Goal: Information Seeking & Learning: Check status

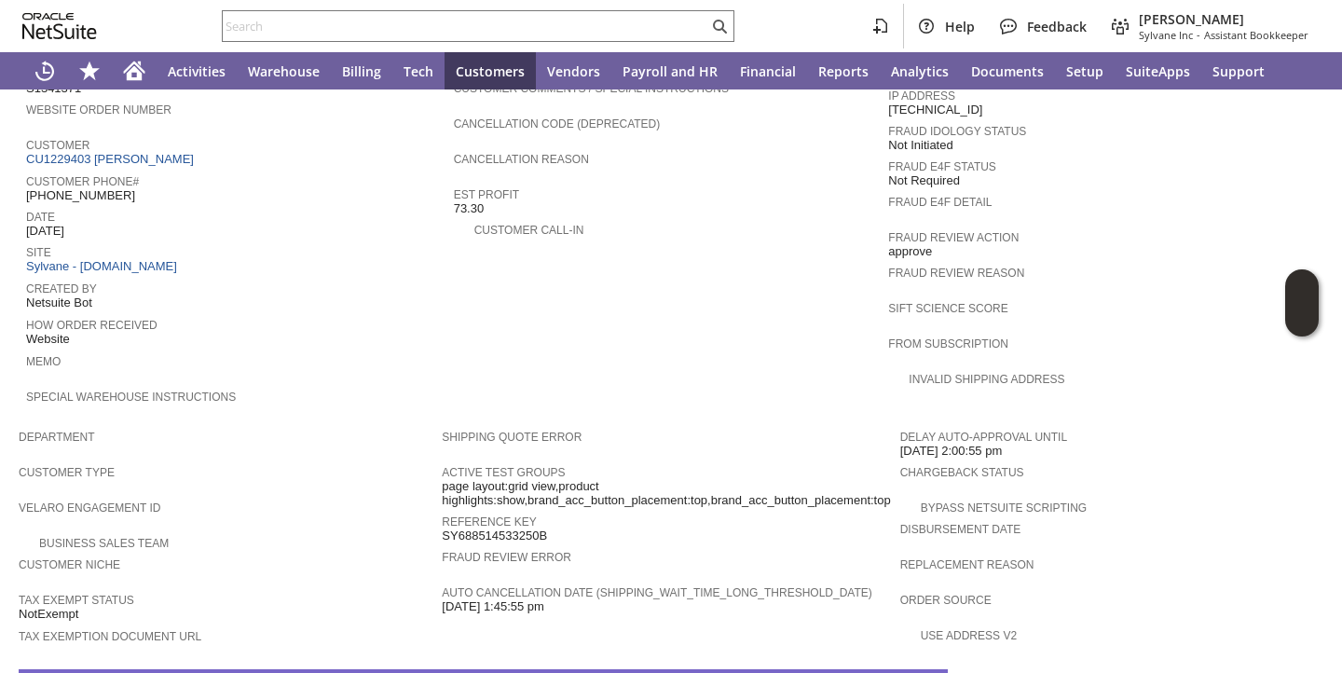
scroll to position [1061, 0]
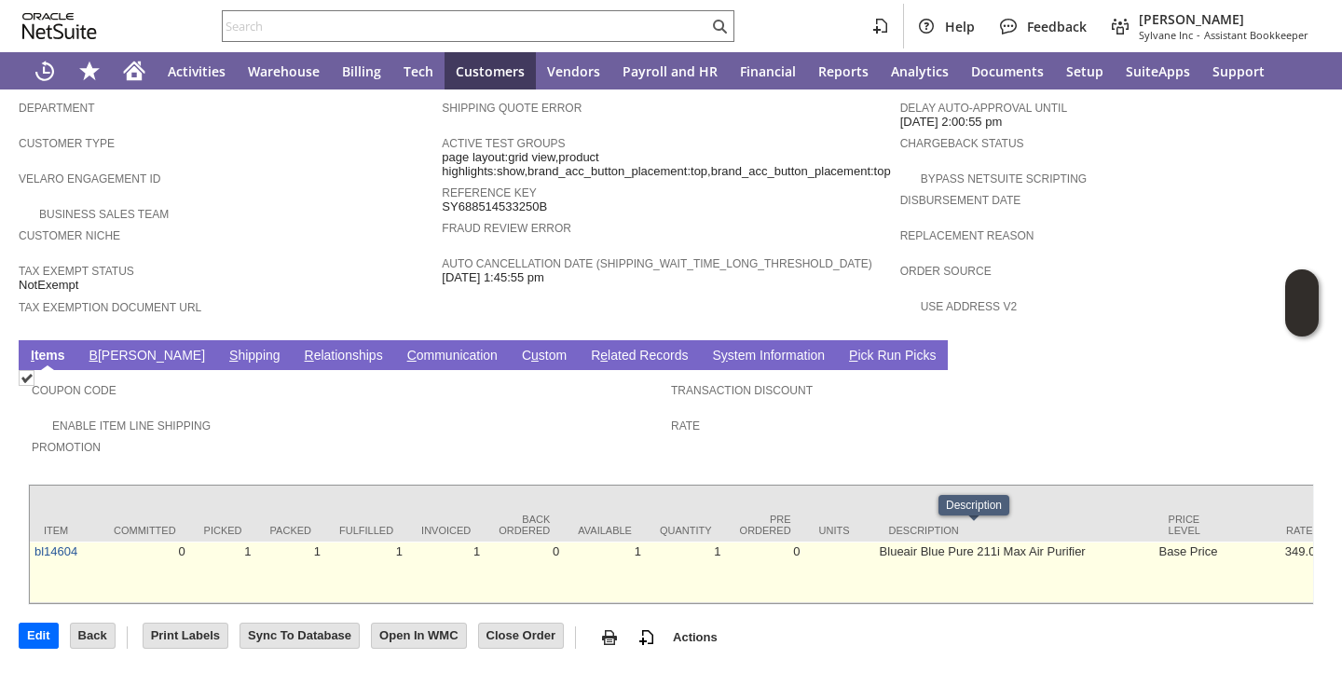
click at [875, 541] on td "Blueair Blue Pure 211i Max Air Purifier" at bounding box center [1014, 571] width 279 height 61
copy tr "Blueair Blue Pure 211i Max Air Purifier"
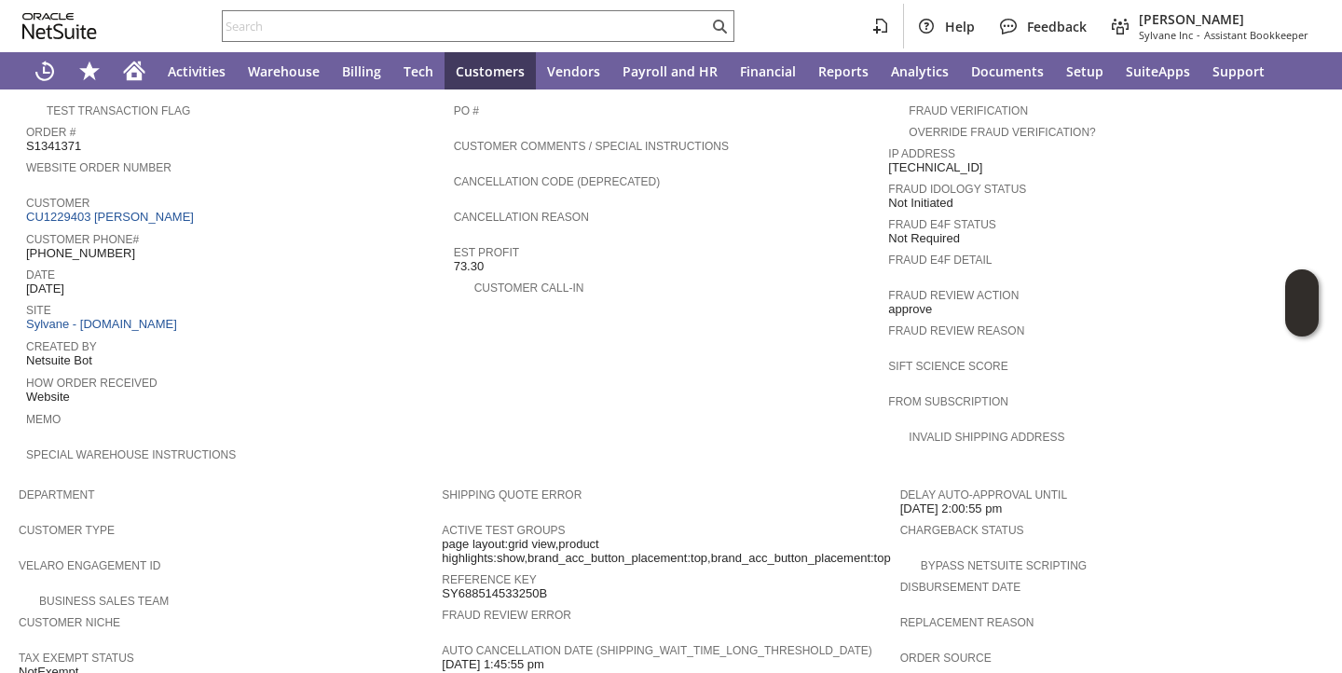
scroll to position [609, 0]
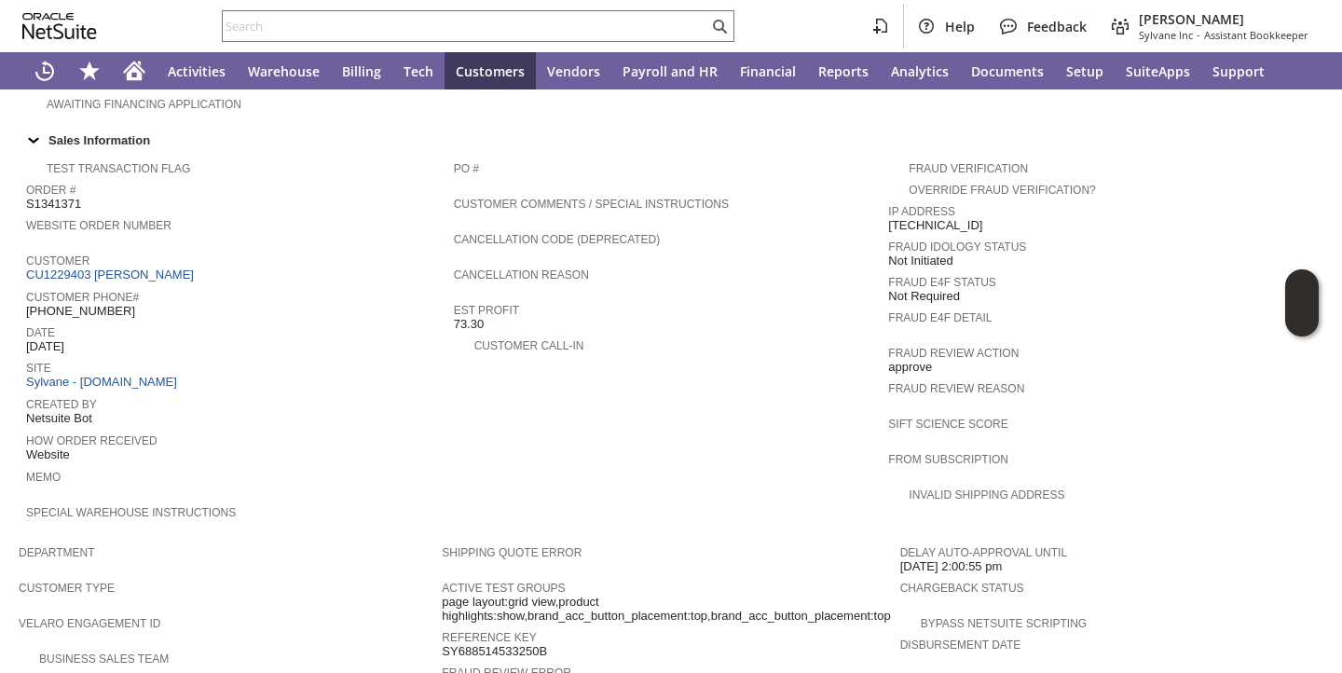
click at [63, 198] on span "S1341371" at bounding box center [53, 204] width 55 height 15
copy span "S1341371"
click at [773, 395] on td "PO # Customer Comments / Special Instructions Cancellation Code (deprecated) Ca…" at bounding box center [671, 344] width 435 height 384
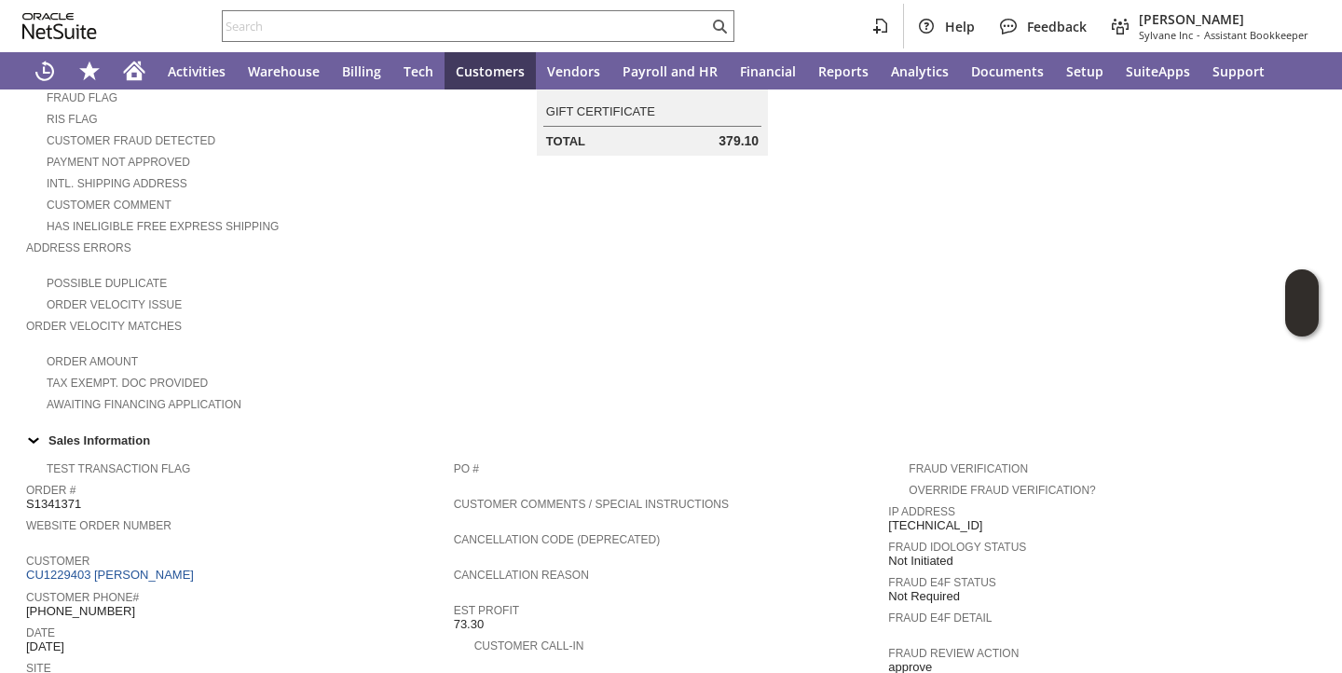
scroll to position [0, 0]
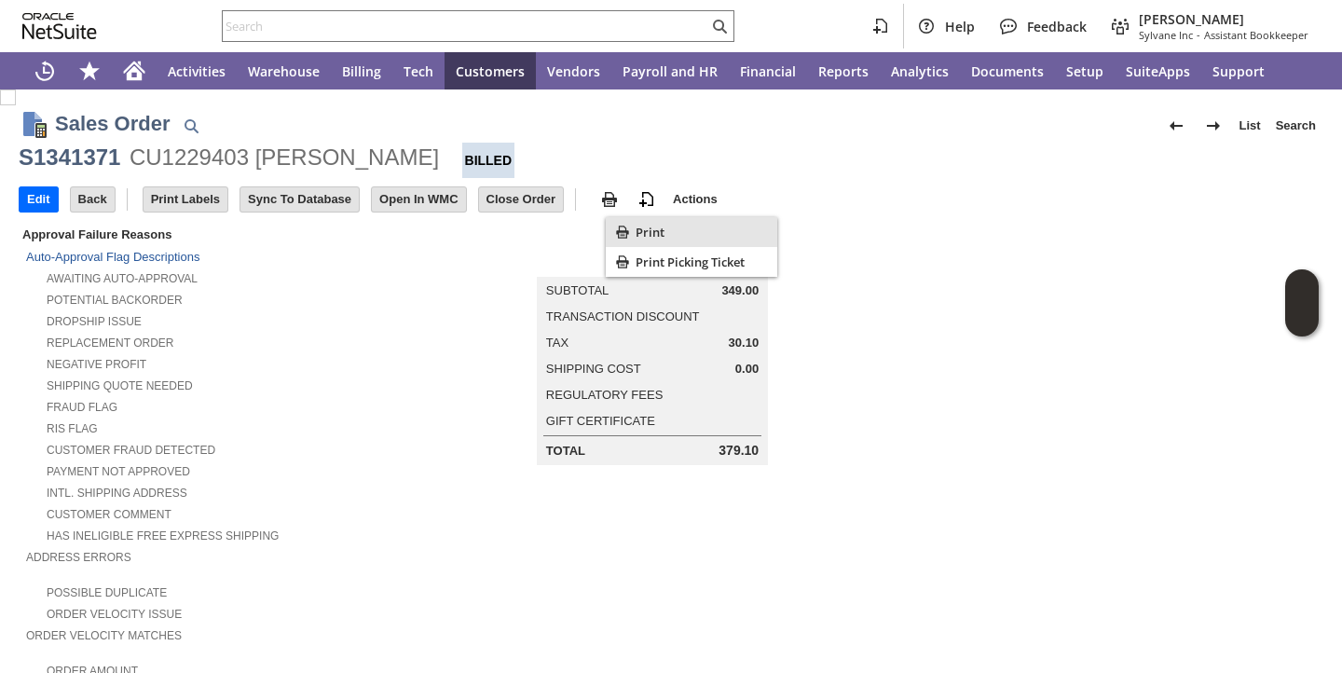
click at [629, 227] on icon "Print" at bounding box center [622, 232] width 19 height 19
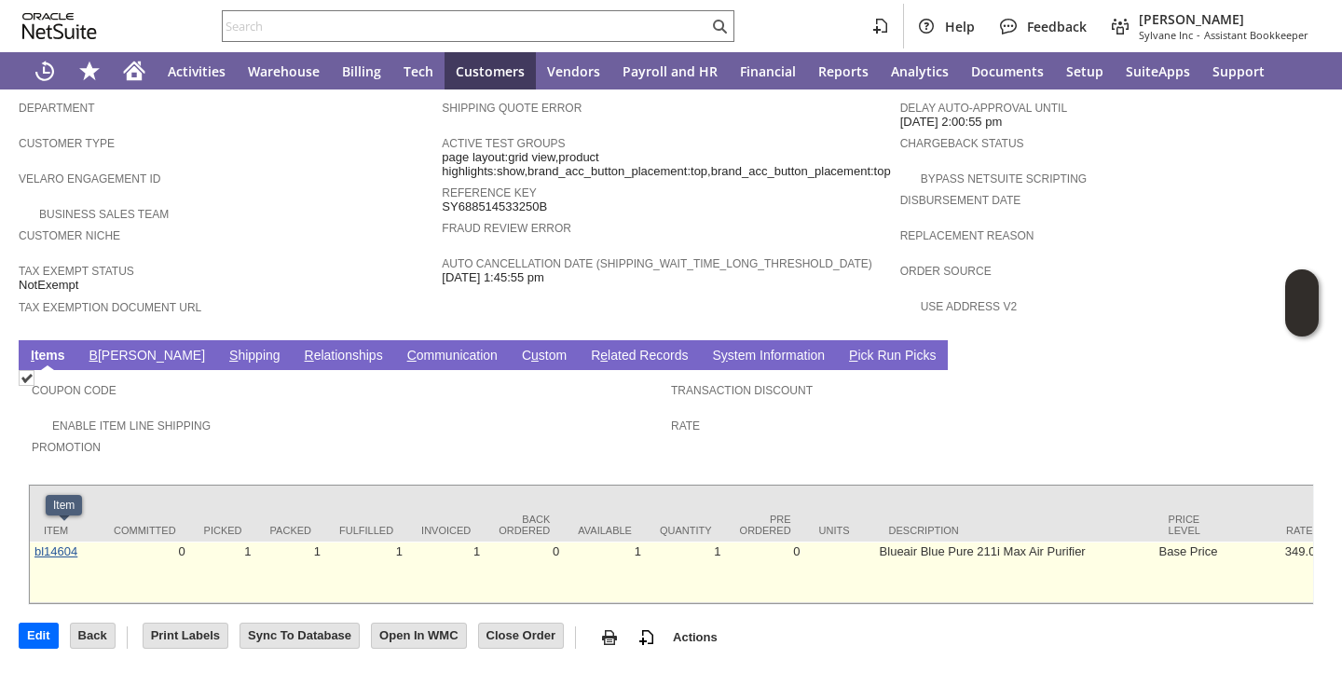
click at [57, 544] on link "bl14604" at bounding box center [55, 551] width 43 height 14
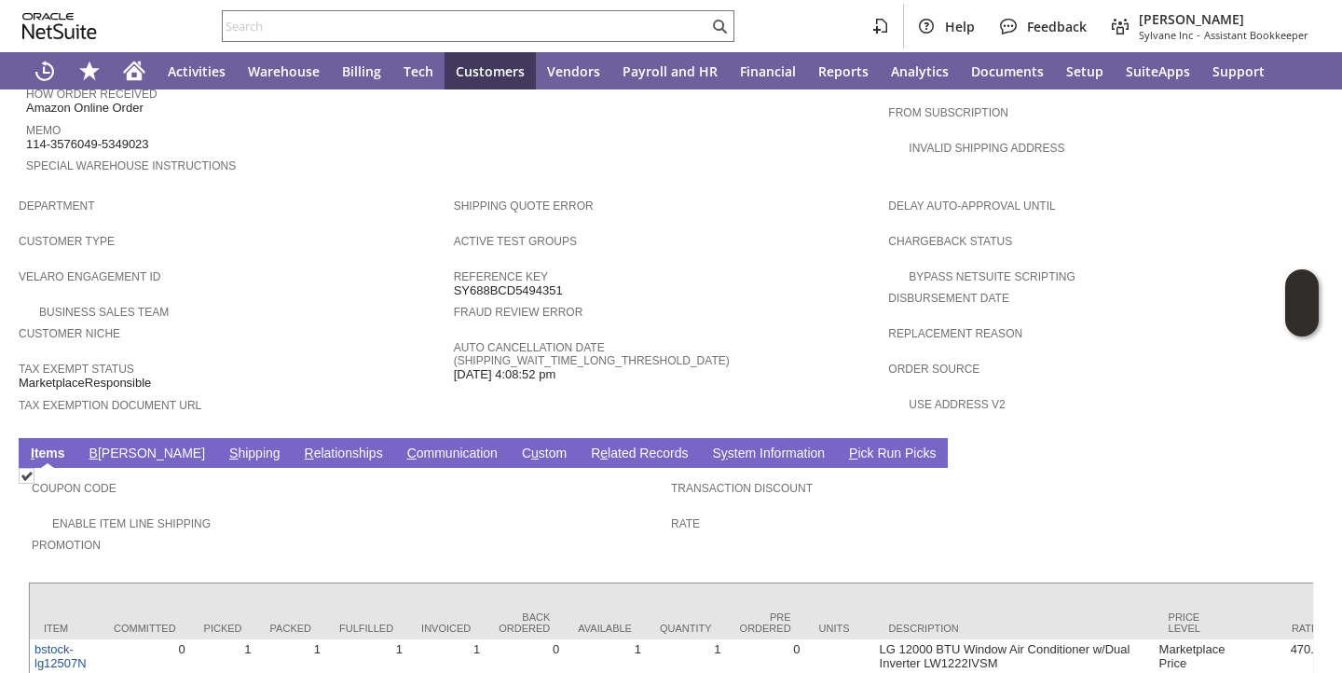
scroll to position [1090, 0]
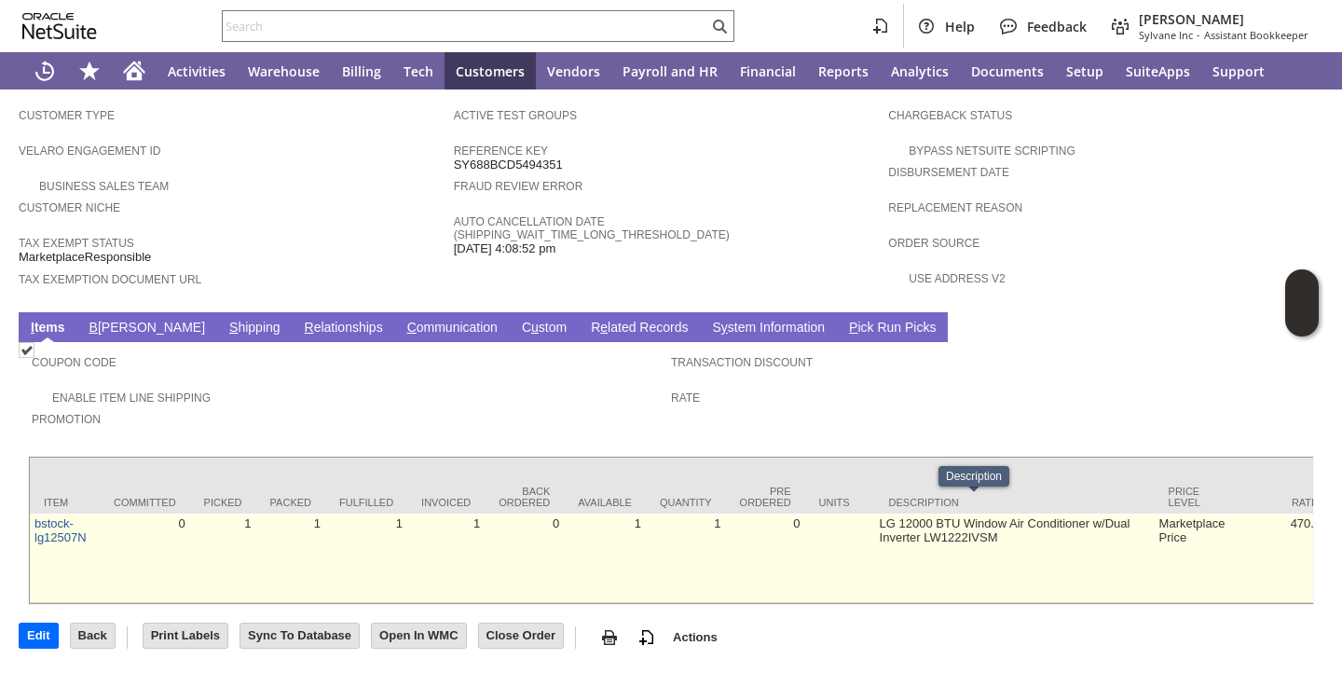
click at [875, 513] on td "LG 12000 BTU Window Air Conditioner w/Dual Inverter LW1222IVSM" at bounding box center [1014, 557] width 279 height 89
copy tr "LG 12000 BTU Window Air Conditioner w/Dual Inverter LW1222IVSM"
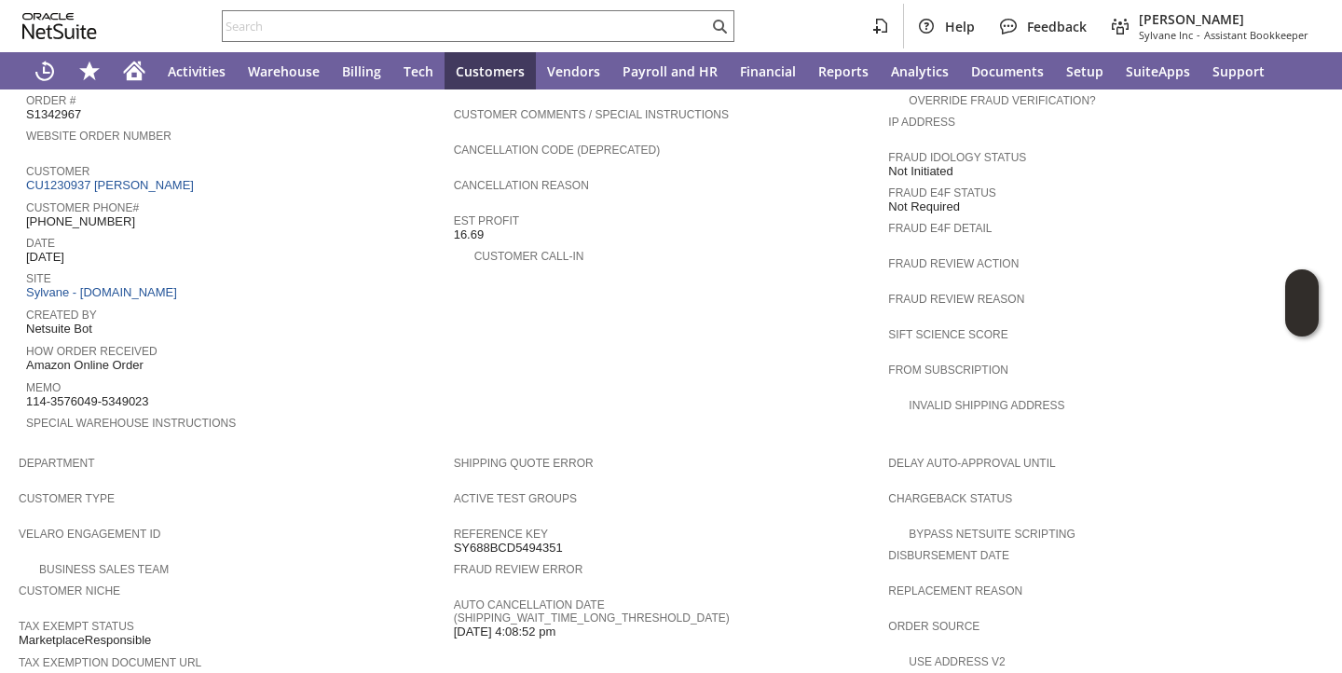
scroll to position [689, 0]
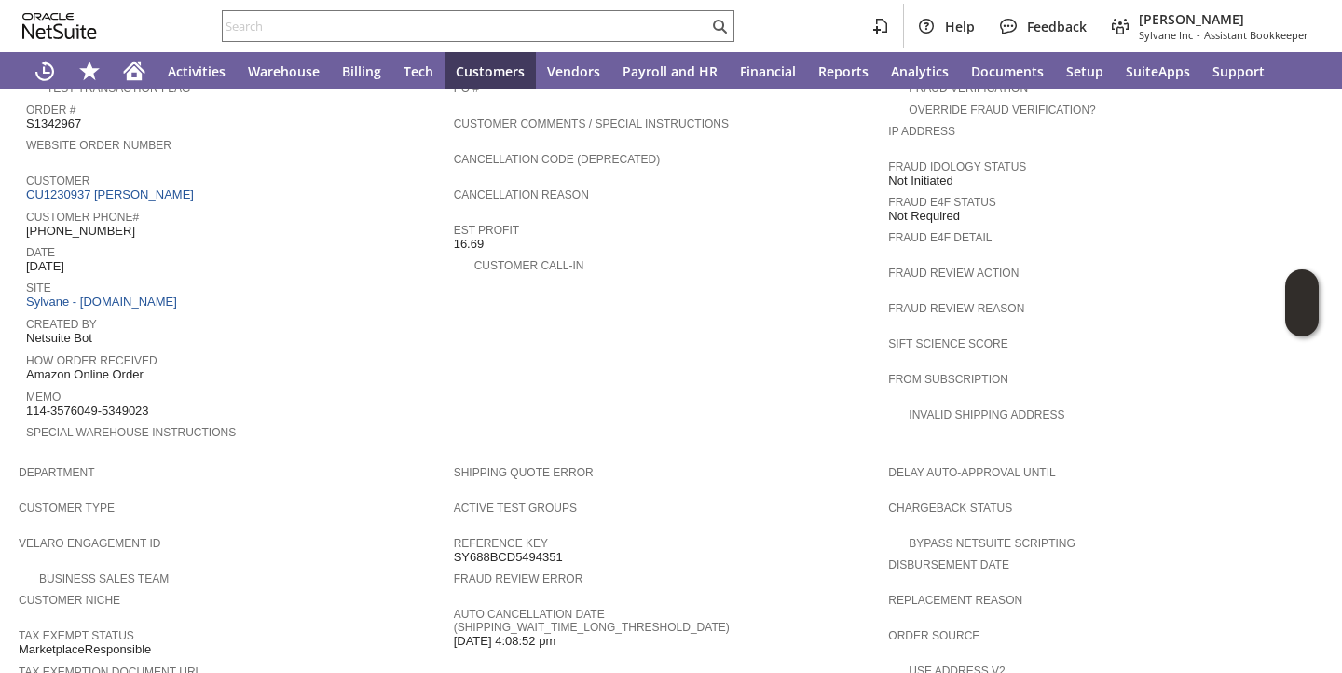
click at [49, 119] on span "S1342967" at bounding box center [53, 123] width 55 height 15
copy span "S1342967"
click at [362, 348] on span "How Order Received" at bounding box center [235, 357] width 418 height 19
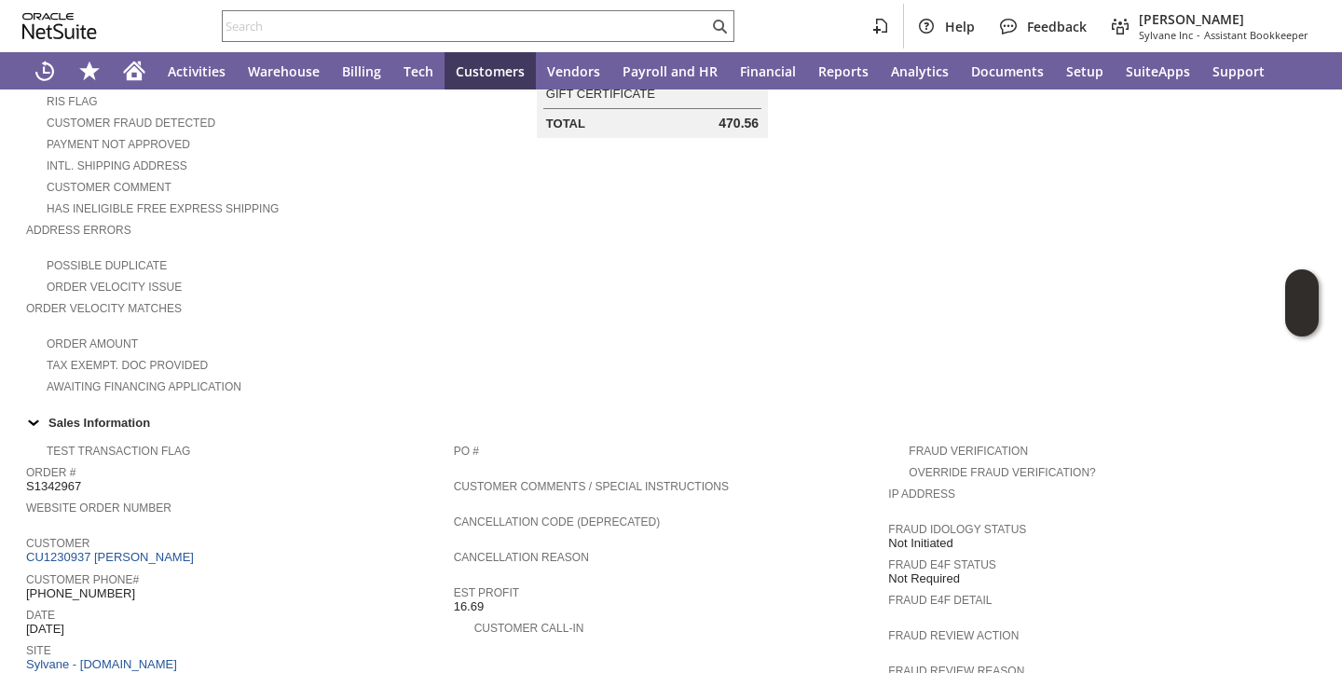
scroll to position [0, 0]
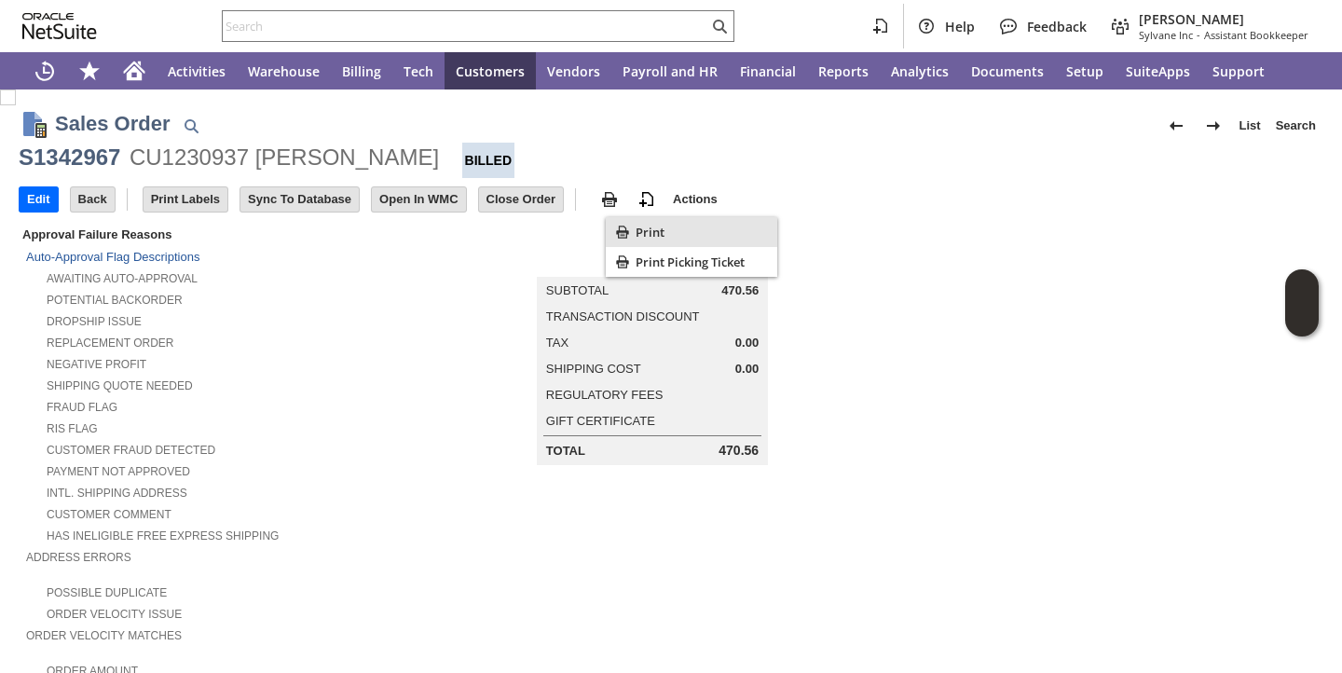
click at [634, 225] on div "Print" at bounding box center [691, 232] width 171 height 30
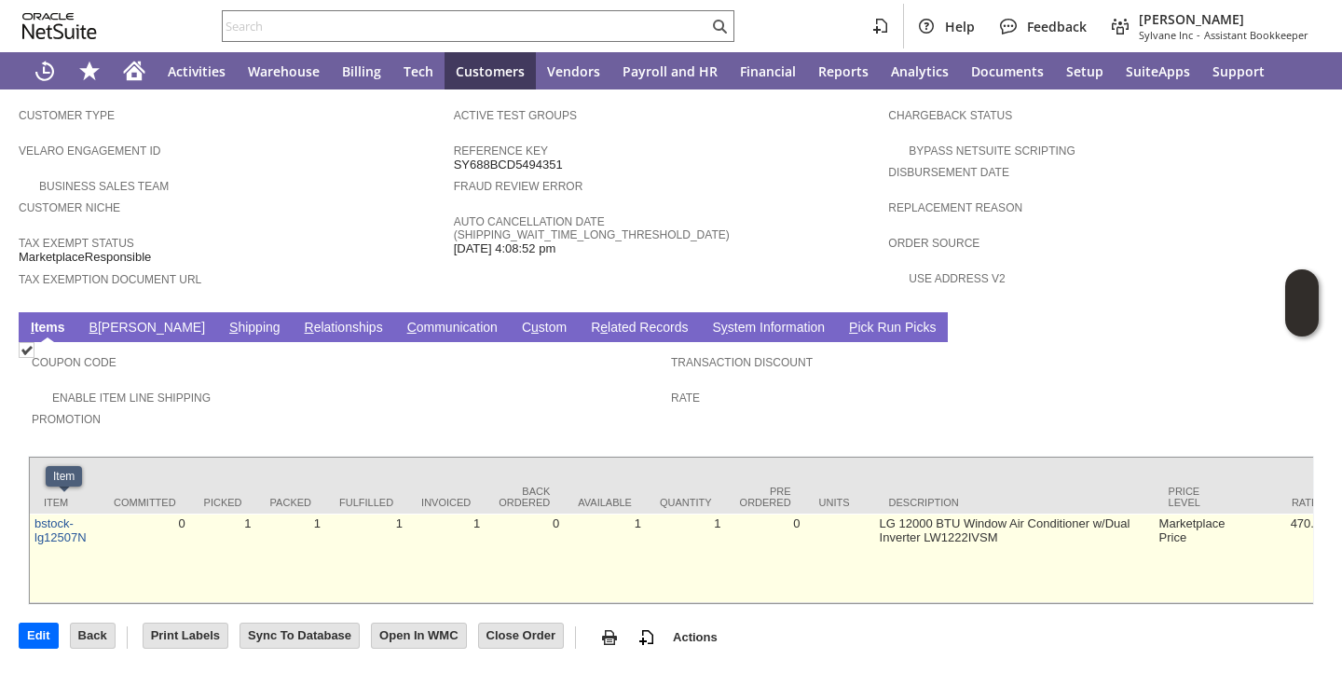
scroll to position [1085, 0]
copy link "lg12507N"
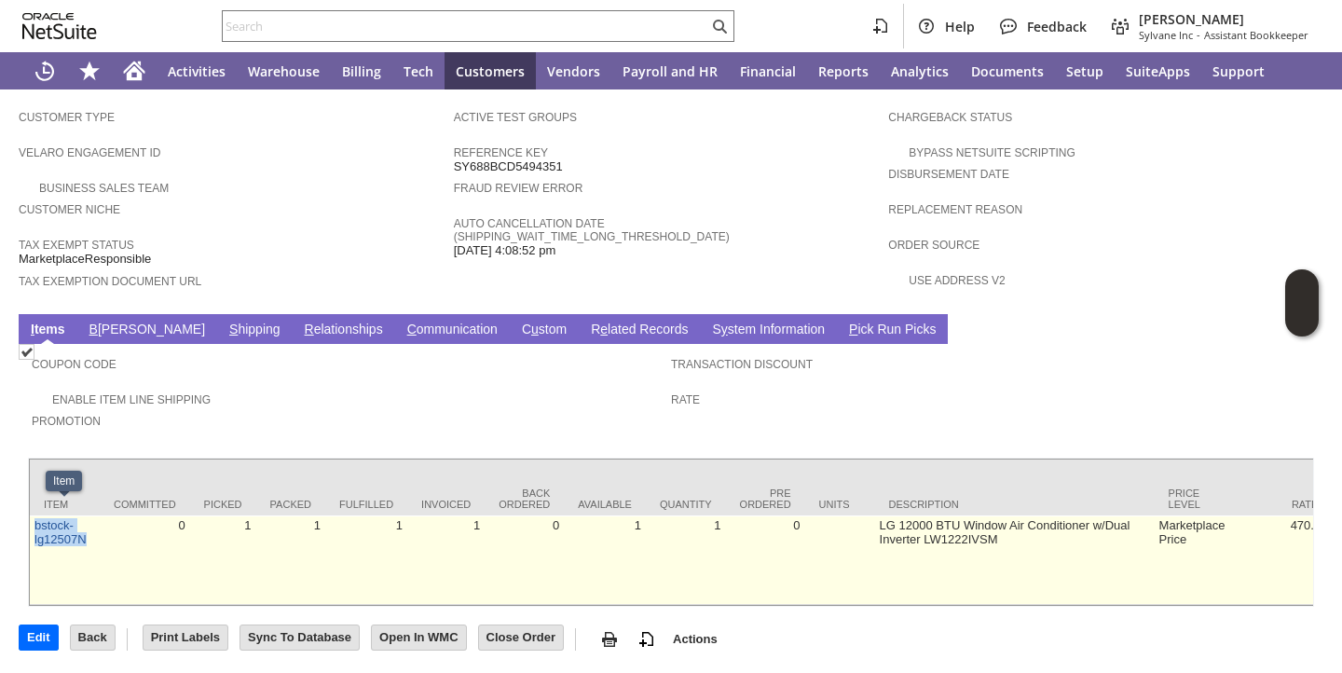
drag, startPoint x: 89, startPoint y: 519, endPoint x: 34, endPoint y: 523, distance: 55.1
click at [34, 523] on td "bstock-lg12507N" at bounding box center [65, 559] width 70 height 89
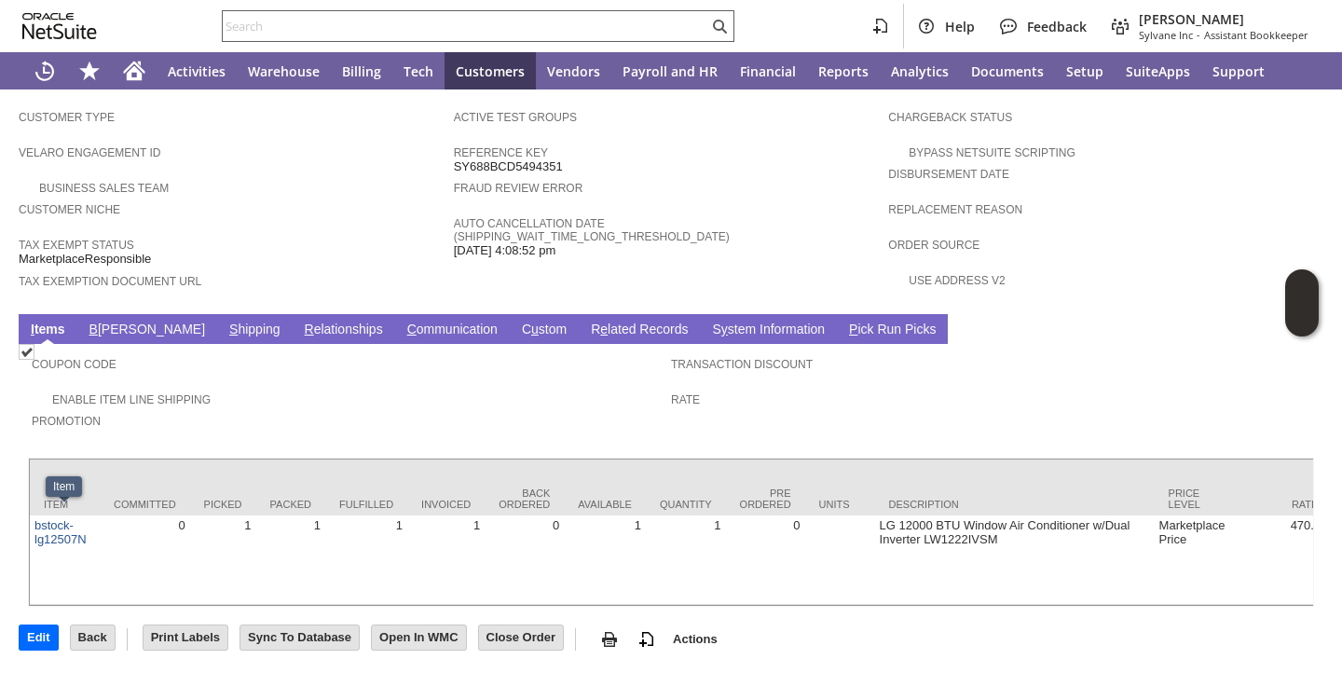
click at [544, 34] on input "text" at bounding box center [465, 26] width 485 height 22
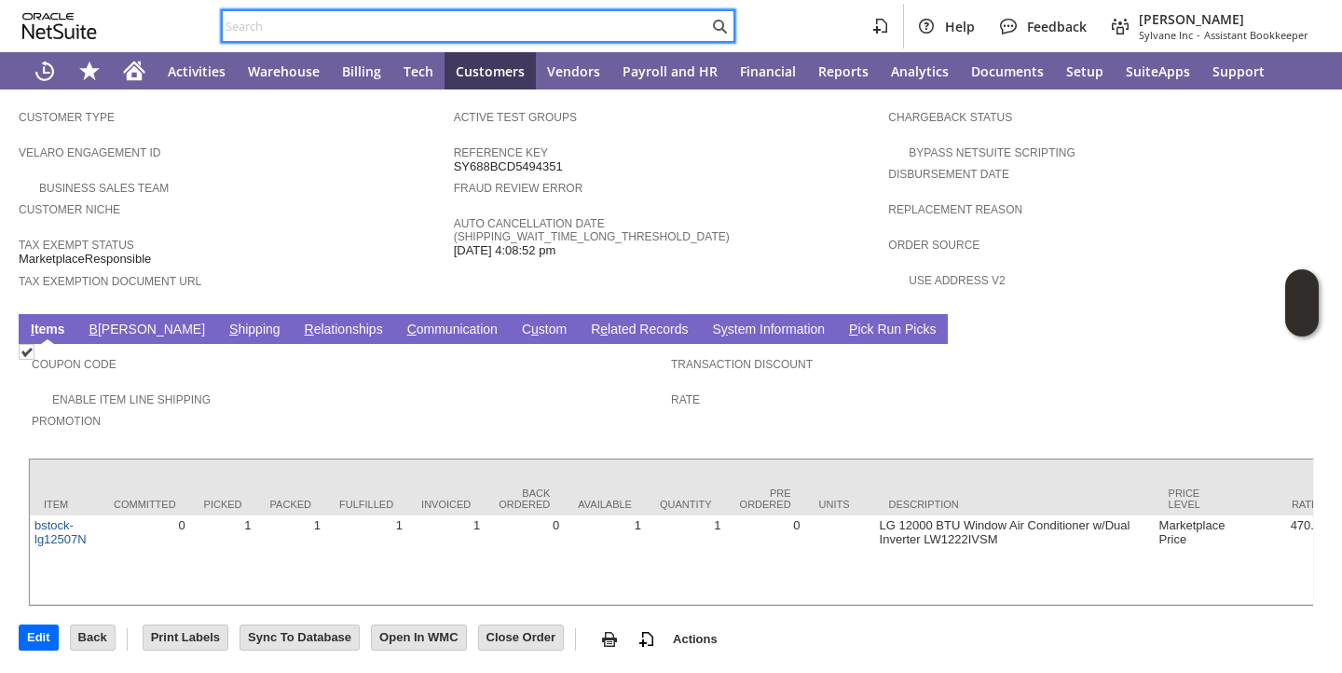
paste input "lg12507N"
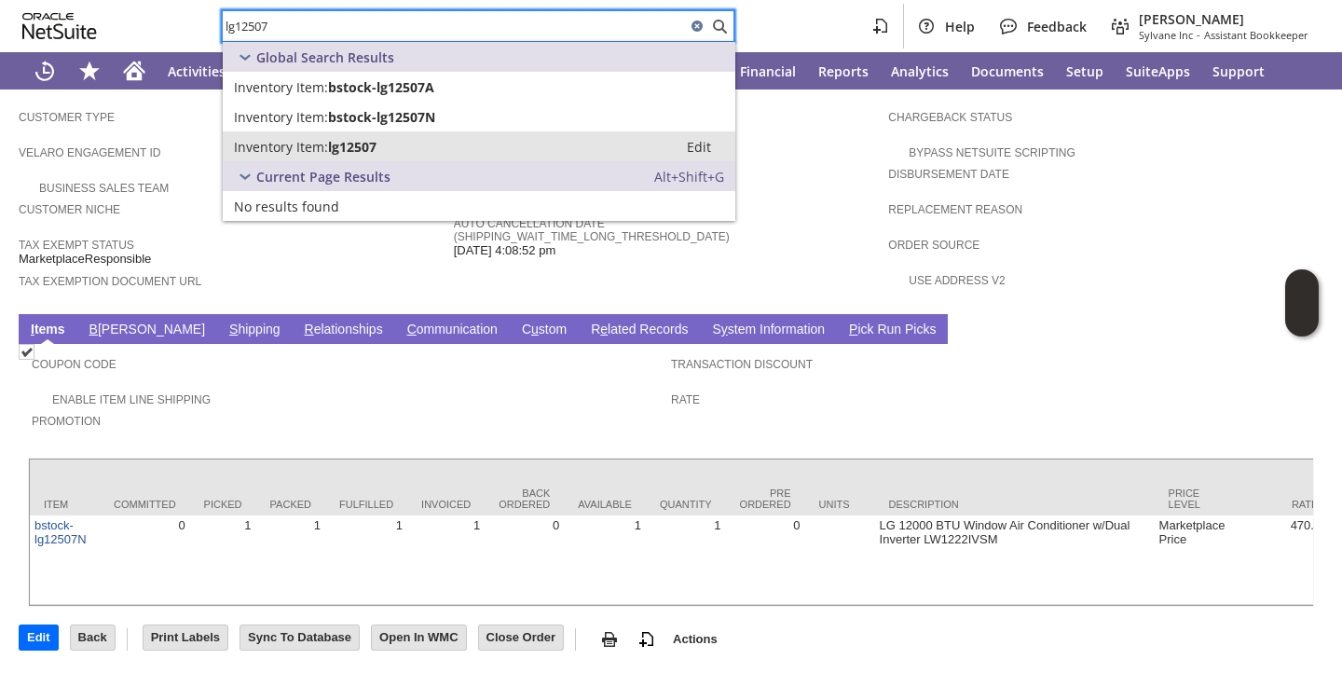
type input "lg12507"
click at [407, 138] on div "Inventory Item: lg12507" at bounding box center [450, 147] width 432 height 18
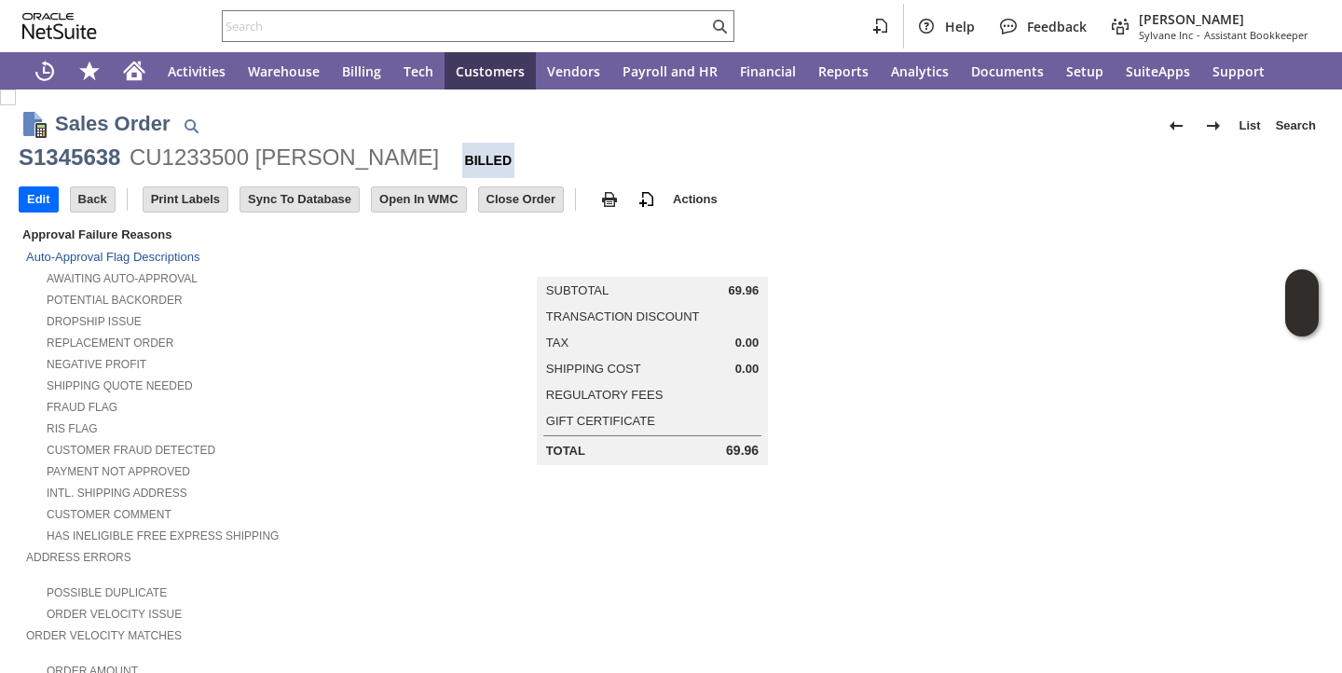
drag, startPoint x: 418, startPoint y: 466, endPoint x: 409, endPoint y: 471, distance: 10.9
click at [418, 466] on div "Payment not approved" at bounding box center [240, 469] width 428 height 20
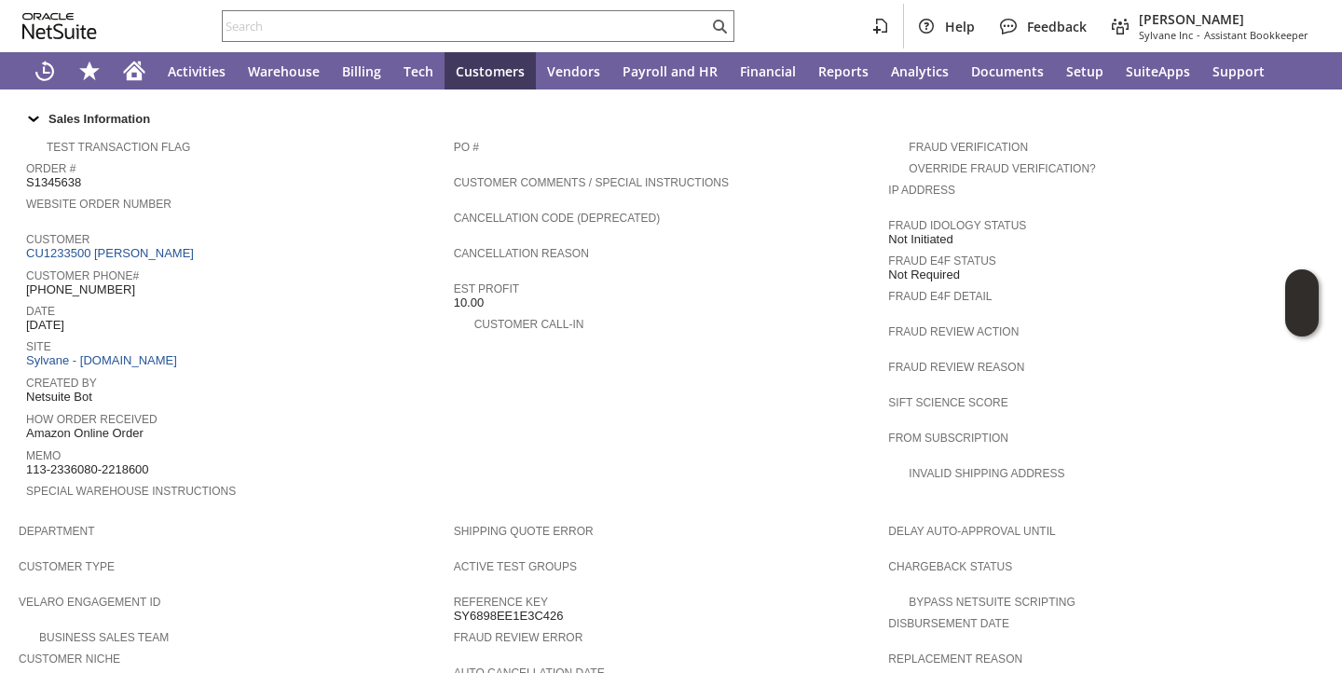
scroll to position [1167, 0]
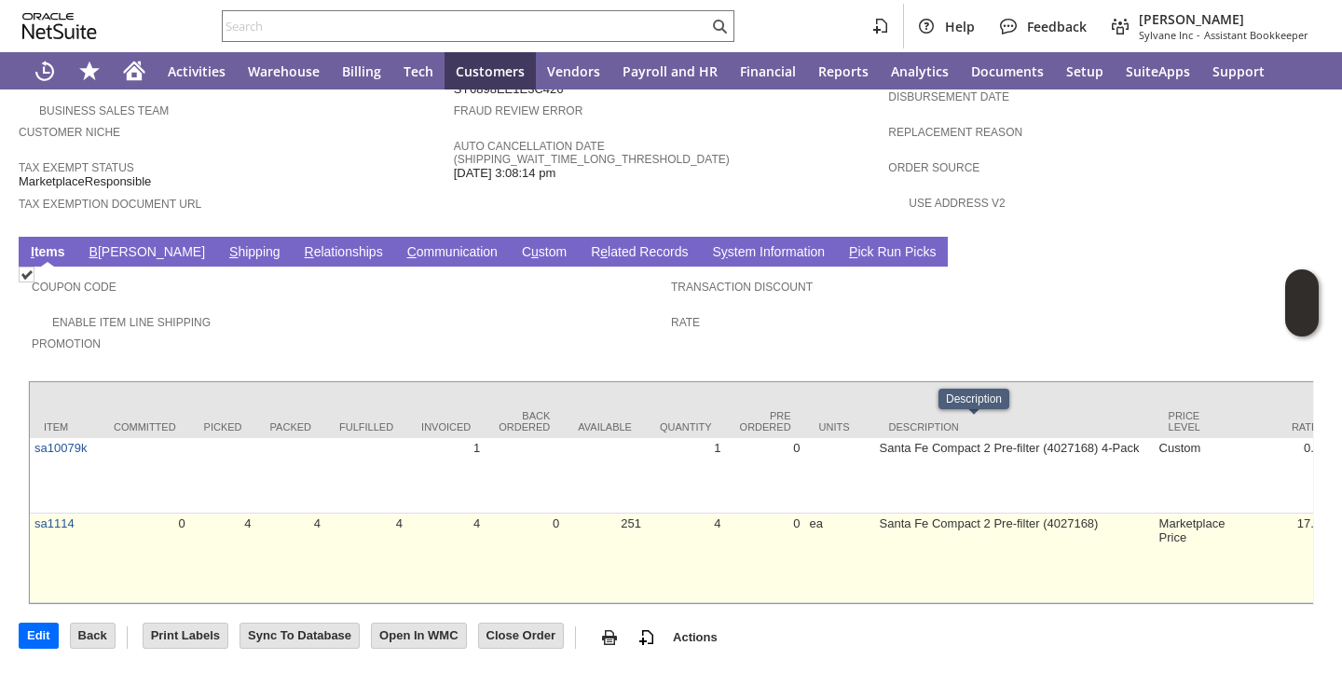
click at [875, 513] on td "Santa Fe Compact 2 Pre-filter (4027168)" at bounding box center [1014, 557] width 279 height 89
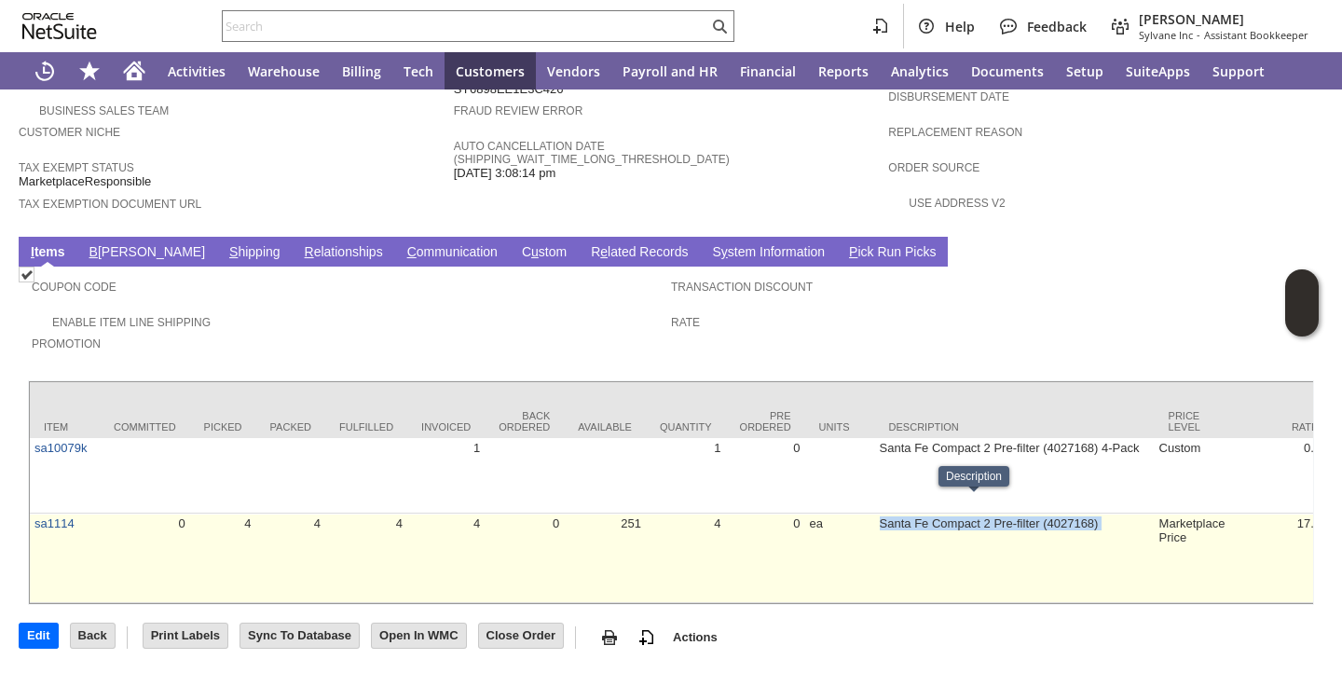
click at [875, 513] on td "Santa Fe Compact 2 Pre-filter (4027168)" at bounding box center [1014, 557] width 279 height 89
copy tr "Santa Fe Compact 2 Pre-filter (4027168)"
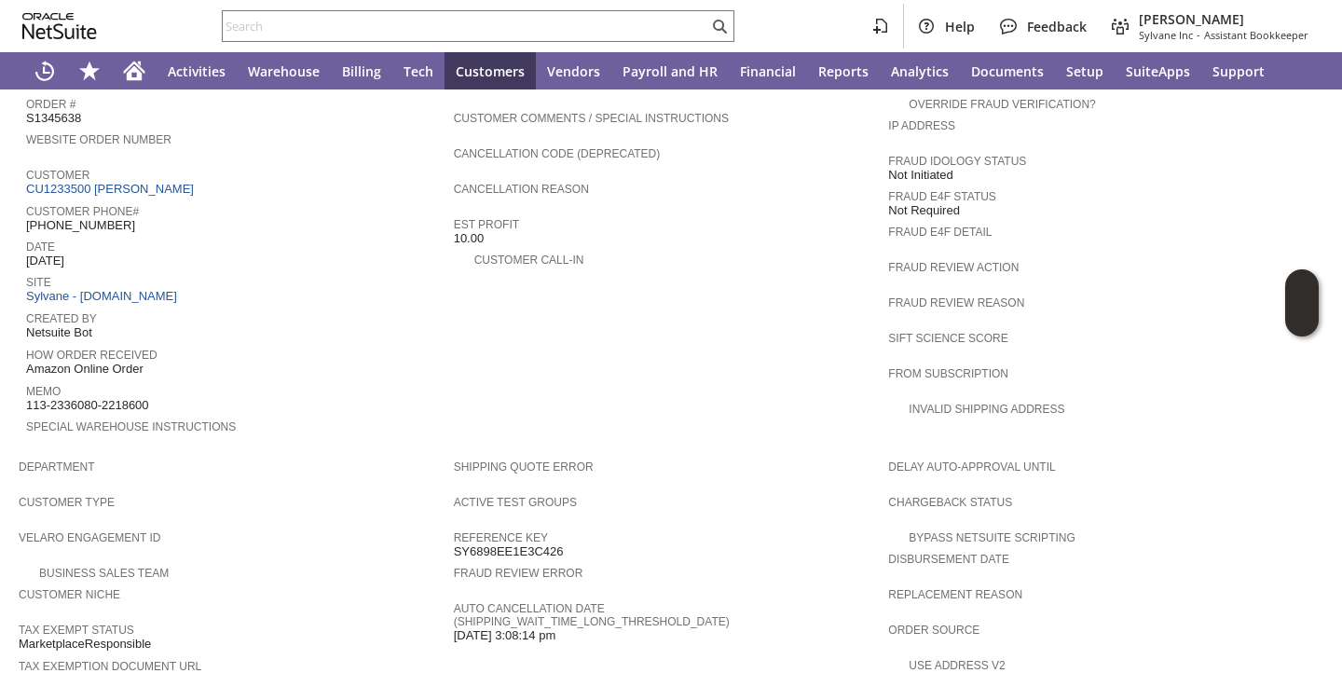
scroll to position [675, 0]
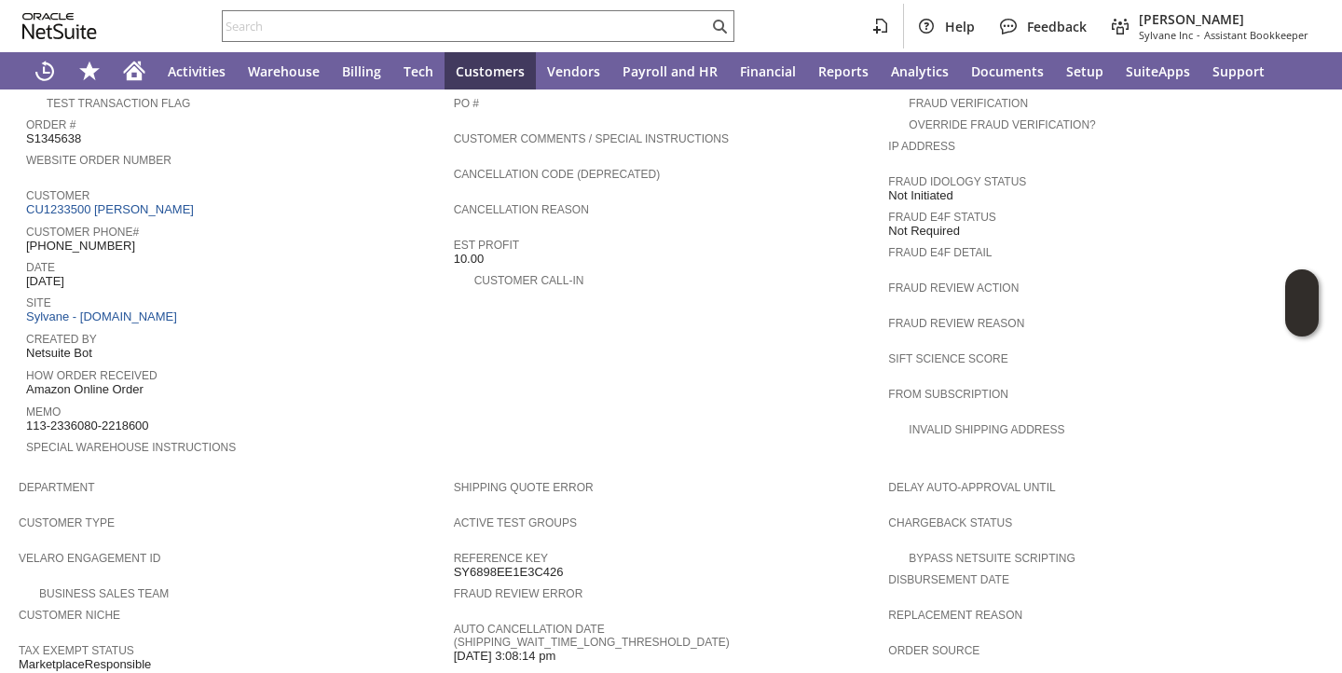
click at [56, 139] on td "Order # S1345638" at bounding box center [240, 130] width 428 height 35
click at [57, 132] on span "S1345638" at bounding box center [53, 138] width 55 height 15
copy span "S1345638"
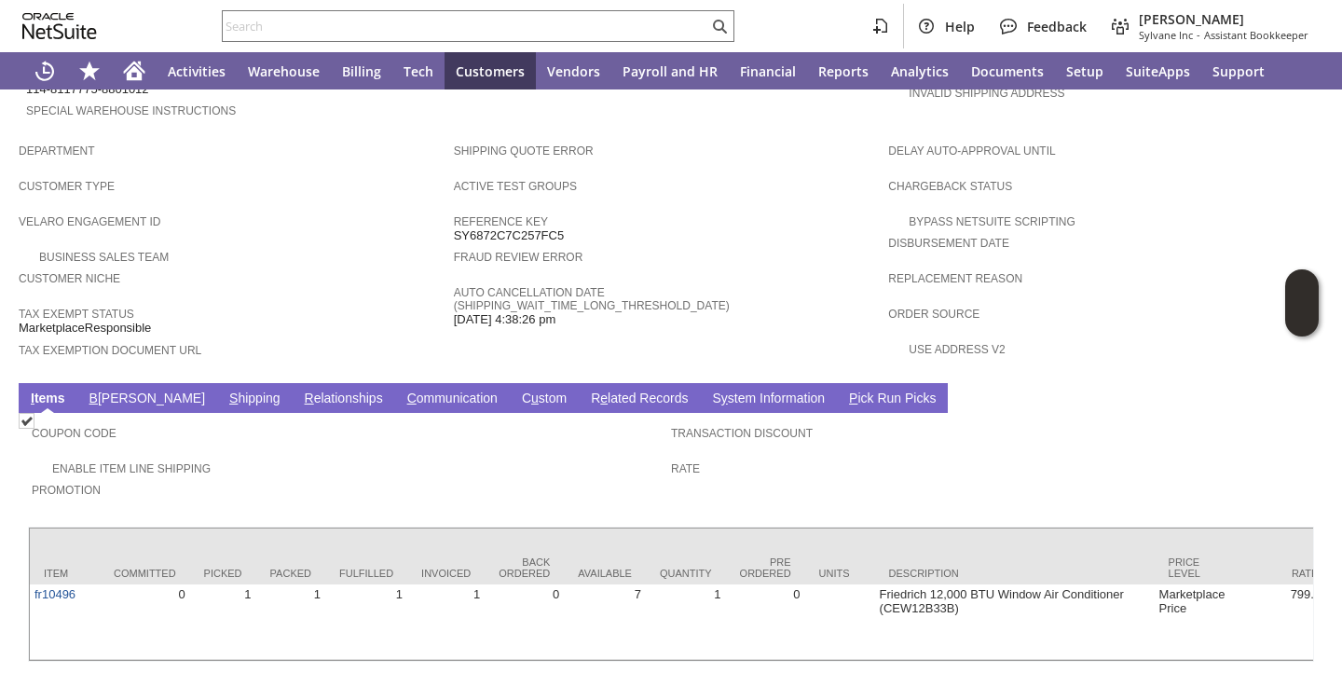
scroll to position [1104, 0]
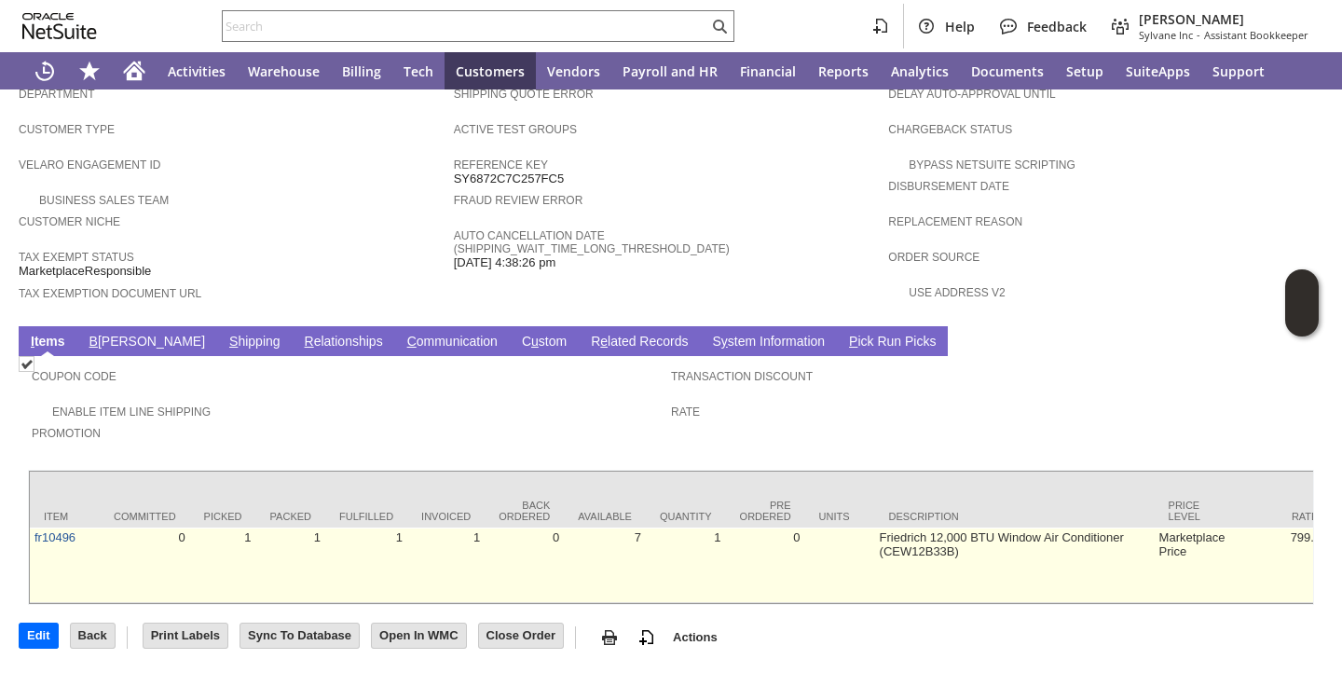
click at [875, 527] on td "Friedrich 12,000 BTU Window Air Conditioner (CEW12B33B)" at bounding box center [1014, 564] width 279 height 75
copy tr "Friedrich 12,000 BTU Window Air Conditioner (CEW12B33B)"
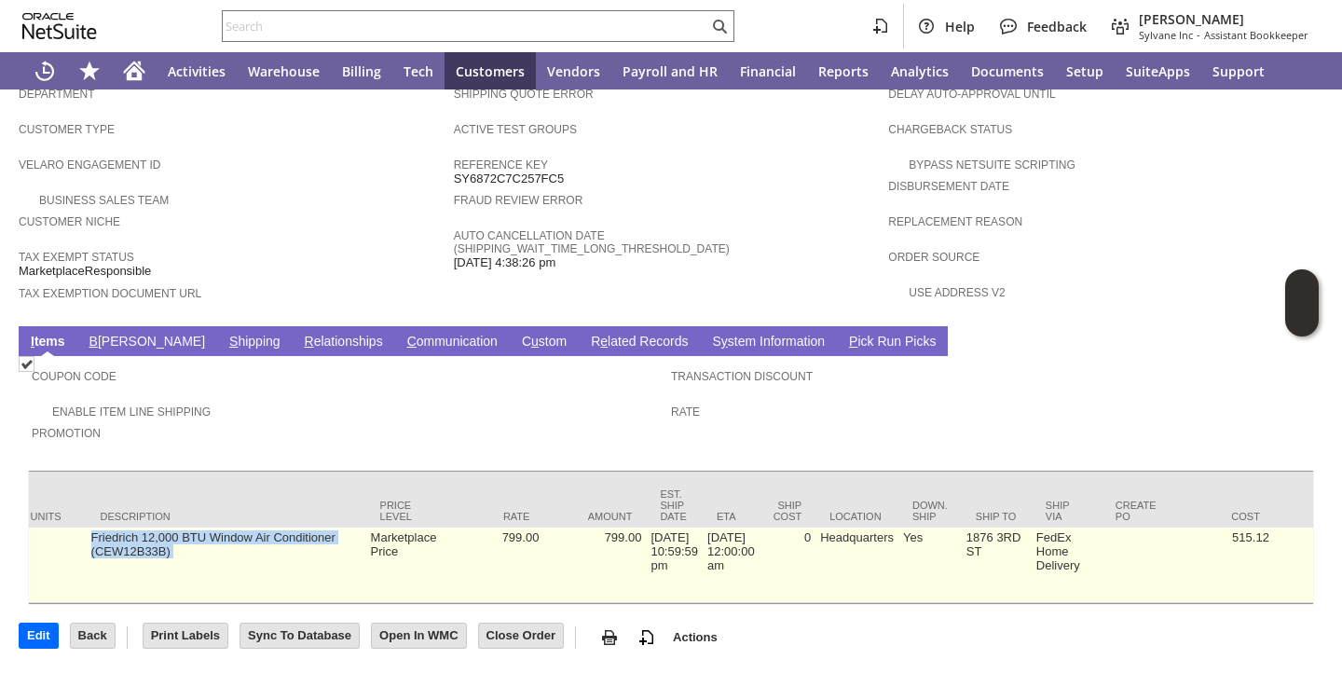
scroll to position [0, 768]
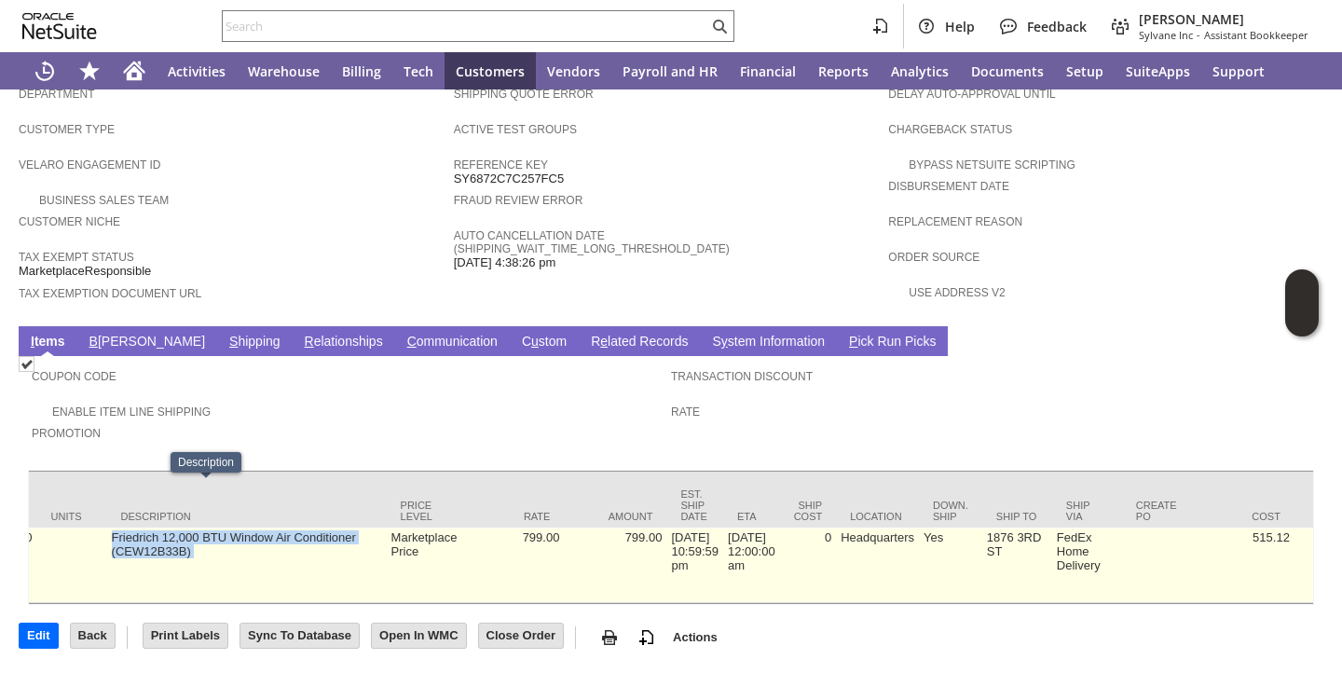
copy tr "Friedrich 12,000 BTU Window Air Conditioner (CEW12B33B)"
click at [286, 527] on td "Friedrich 12,000 BTU Window Air Conditioner (CEW12B33B)" at bounding box center [246, 564] width 279 height 75
click at [280, 527] on td "Friedrich 12,000 BTU Window Air Conditioner (CEW12B33B)" at bounding box center [246, 564] width 279 height 75
click at [277, 527] on td "Friedrich 12,000 BTU Window Air Conditioner (CEW12B33B)" at bounding box center [246, 564] width 279 height 75
click at [276, 527] on td "Friedrich 12,000 BTU Window Air Conditioner (CEW12B33B)" at bounding box center [246, 564] width 279 height 75
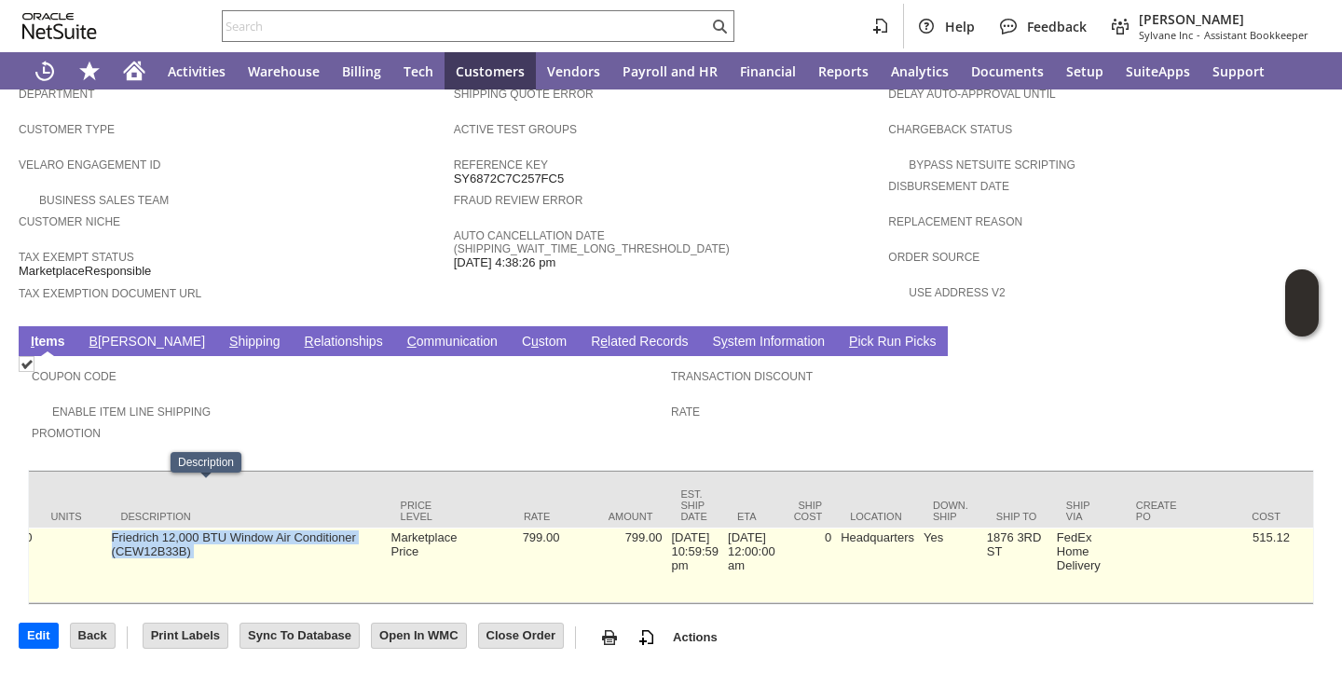
click at [276, 527] on td "Friedrich 12,000 BTU Window Air Conditioner (CEW12B33B)" at bounding box center [246, 564] width 279 height 75
copy tr "Friedrich 12,000 BTU Window Air Conditioner (CEW12B33B)"
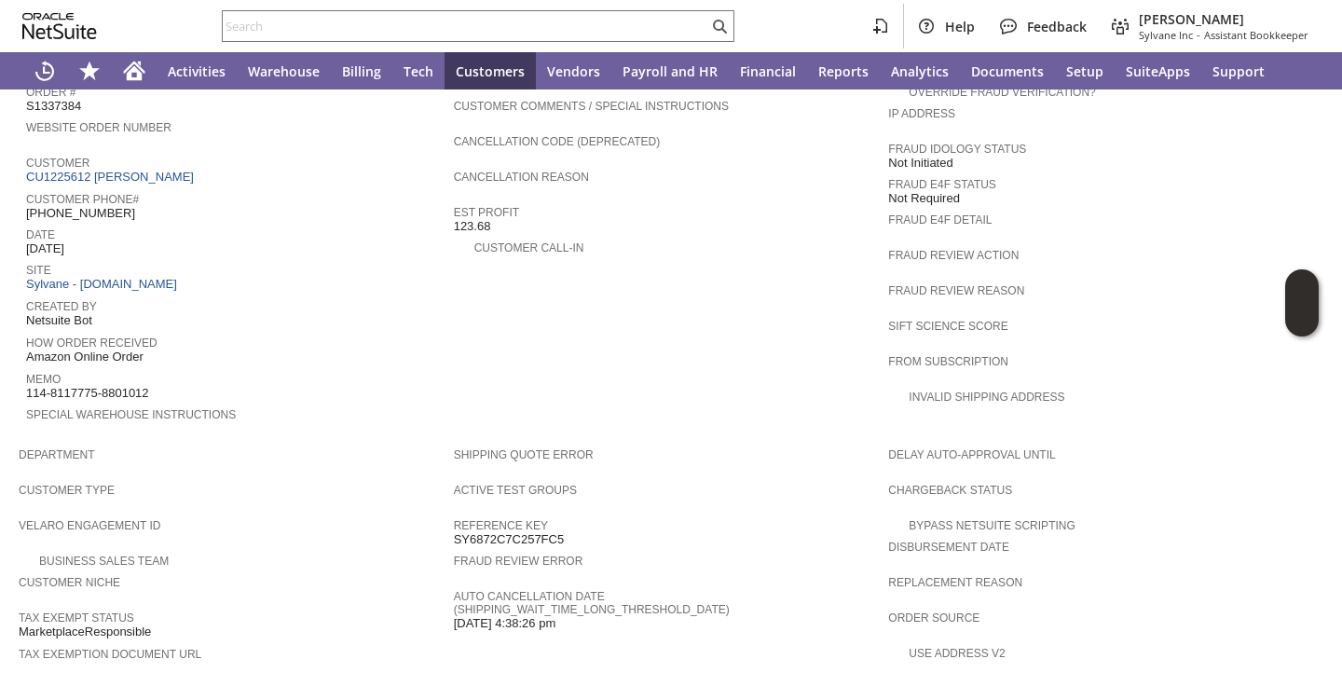
scroll to position [705, 0]
click at [45, 103] on span "S1337384" at bounding box center [53, 108] width 55 height 15
copy span "S1337384"
click at [421, 334] on span "How Order Received" at bounding box center [235, 342] width 418 height 19
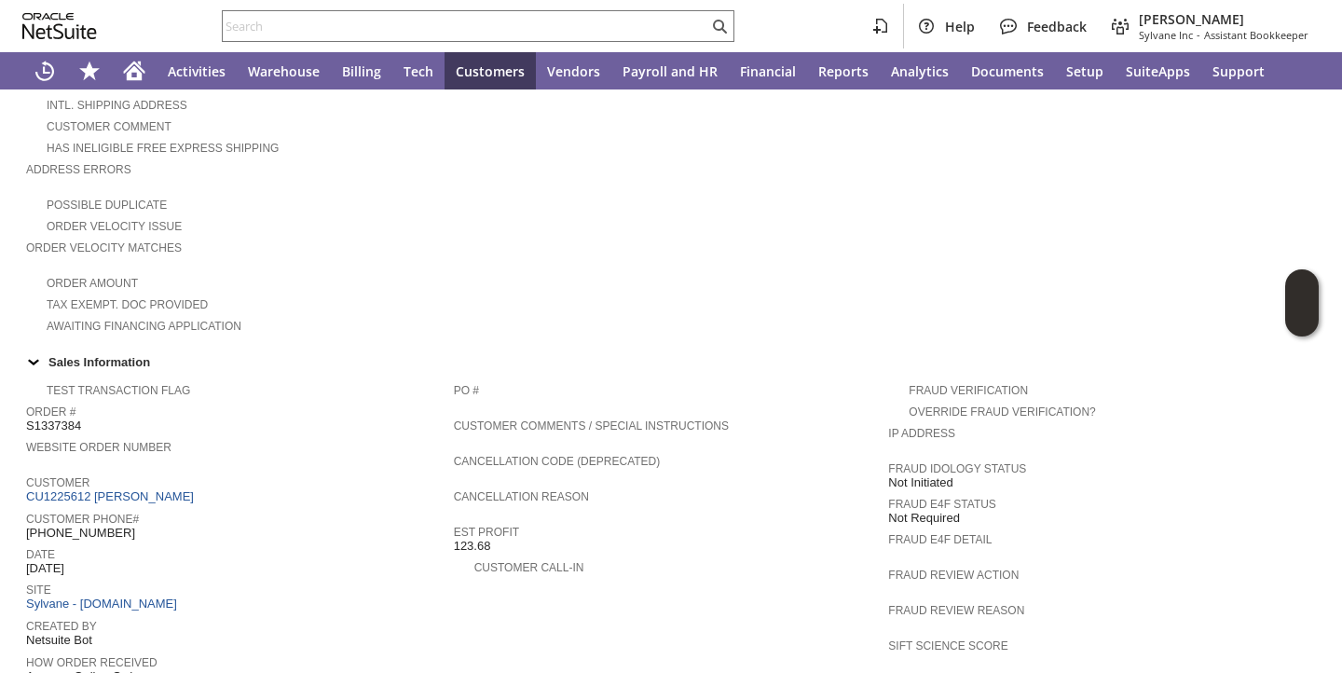
scroll to position [0, 0]
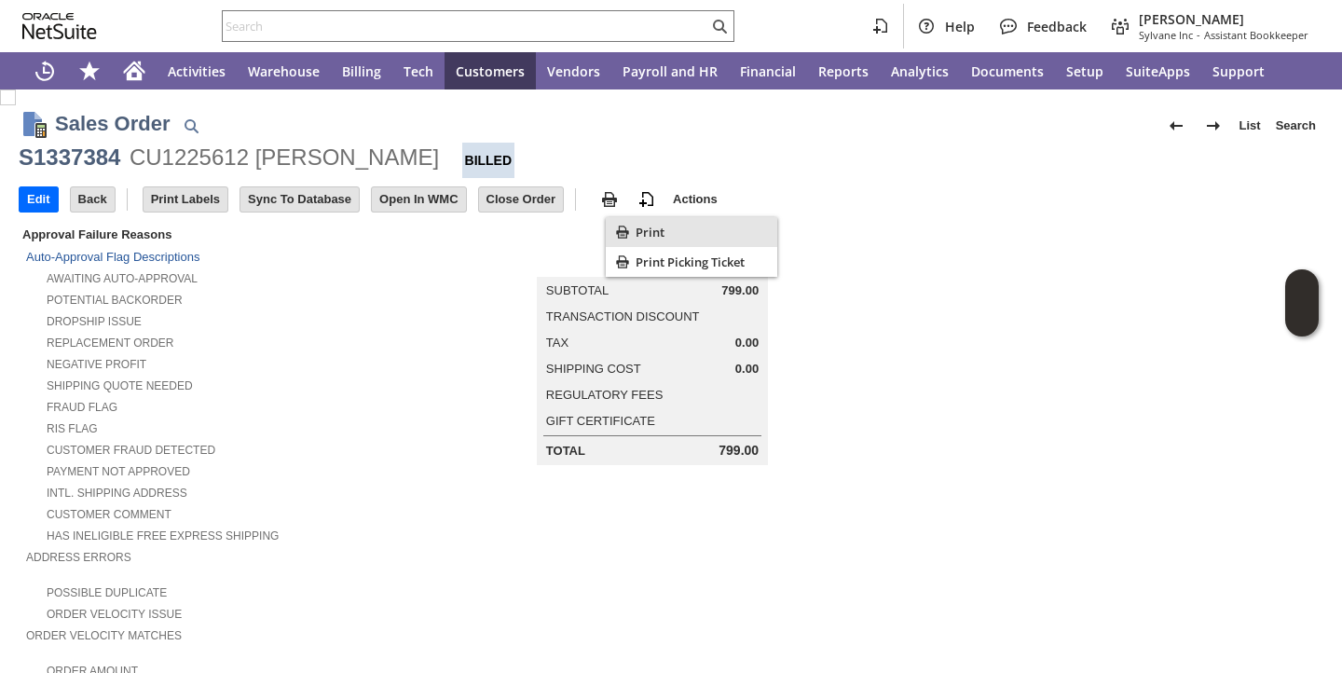
click at [620, 229] on icon "Print" at bounding box center [622, 232] width 19 height 19
click at [471, 345] on td "Summary Subtotal 799.00 Transaction Discount Tax 0.00 Shipping Cost 0.00 Regula…" at bounding box center [671, 344] width 435 height 241
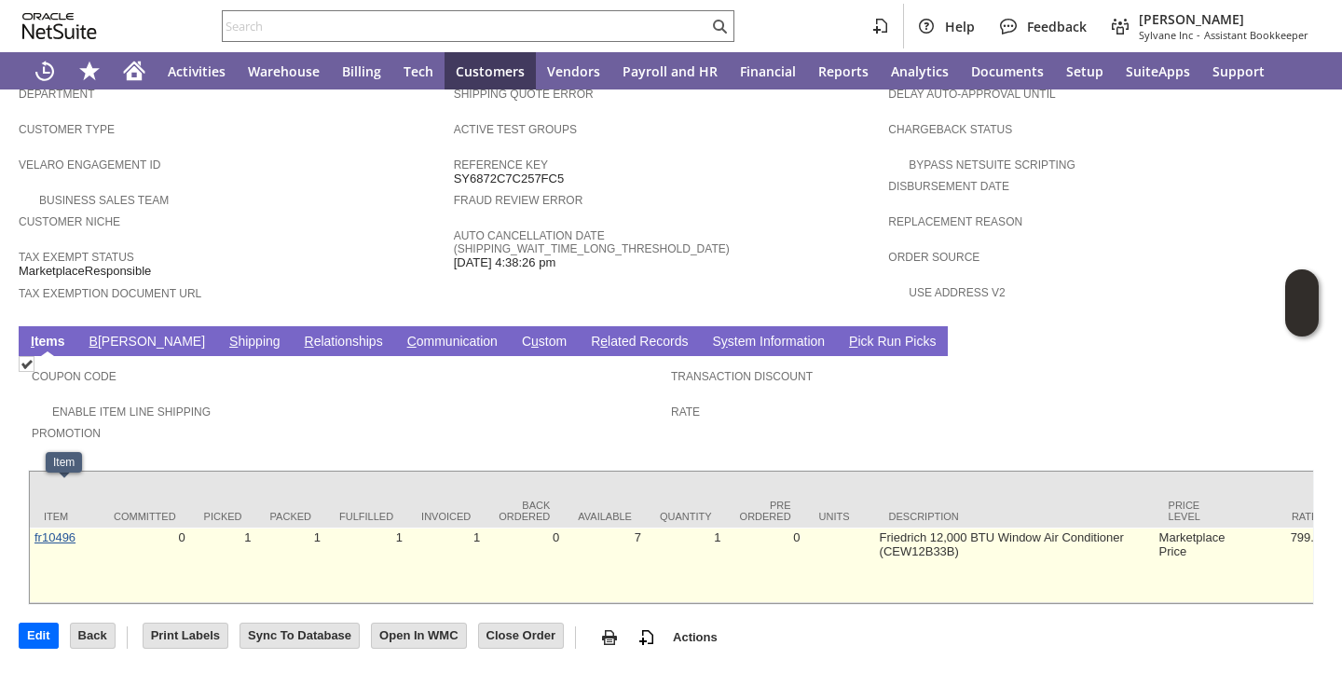
click at [49, 530] on link "fr10496" at bounding box center [54, 537] width 41 height 14
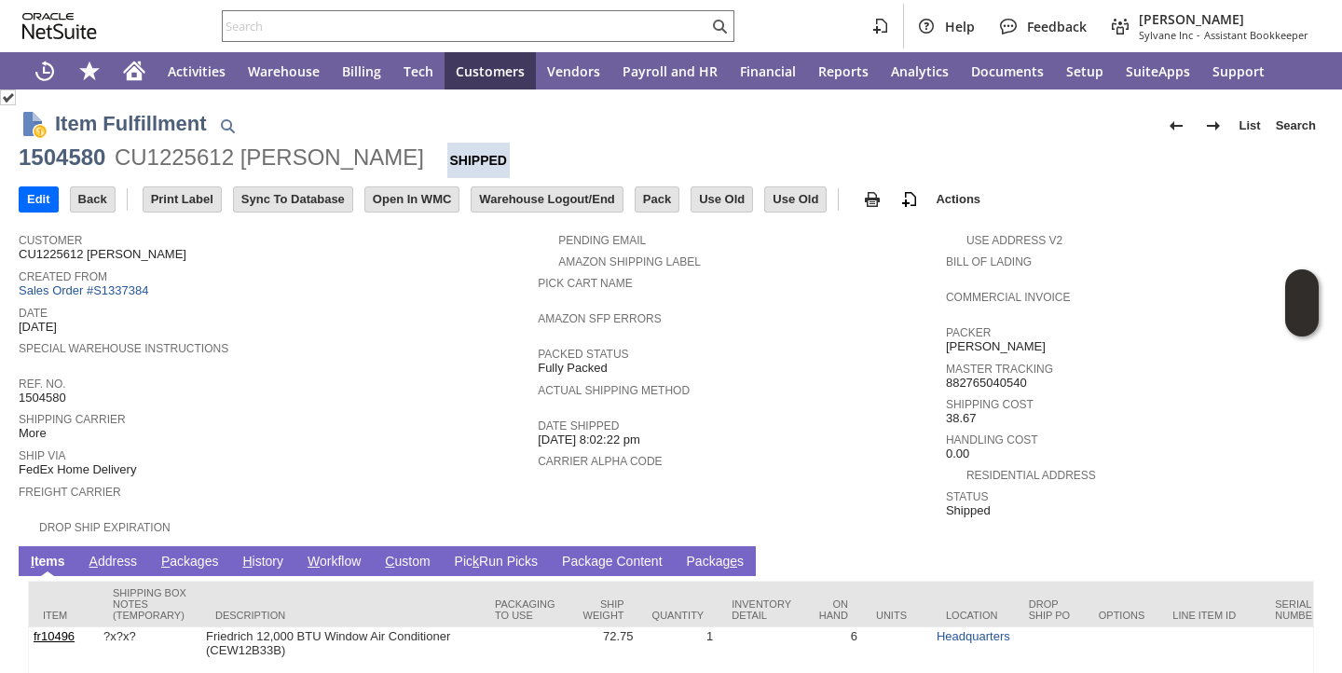
click at [191, 560] on link "P ackages" at bounding box center [190, 562] width 67 height 18
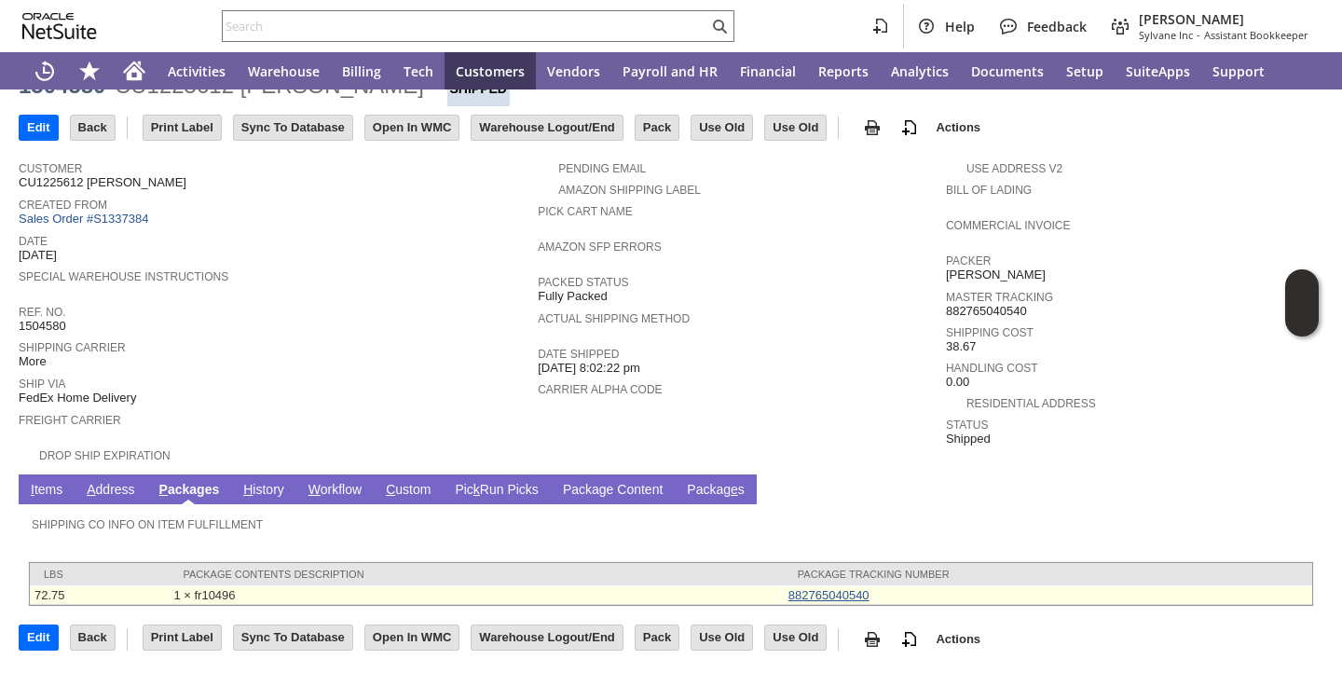
scroll to position [70, 0]
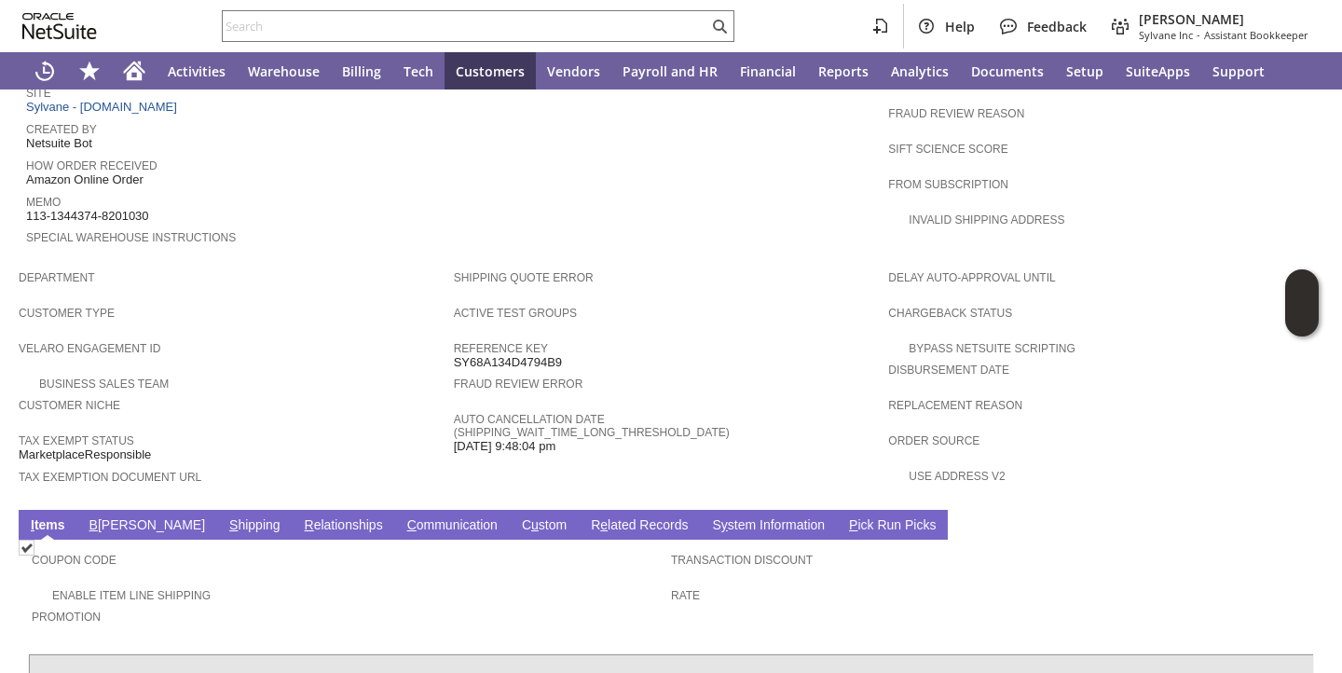
scroll to position [1104, 0]
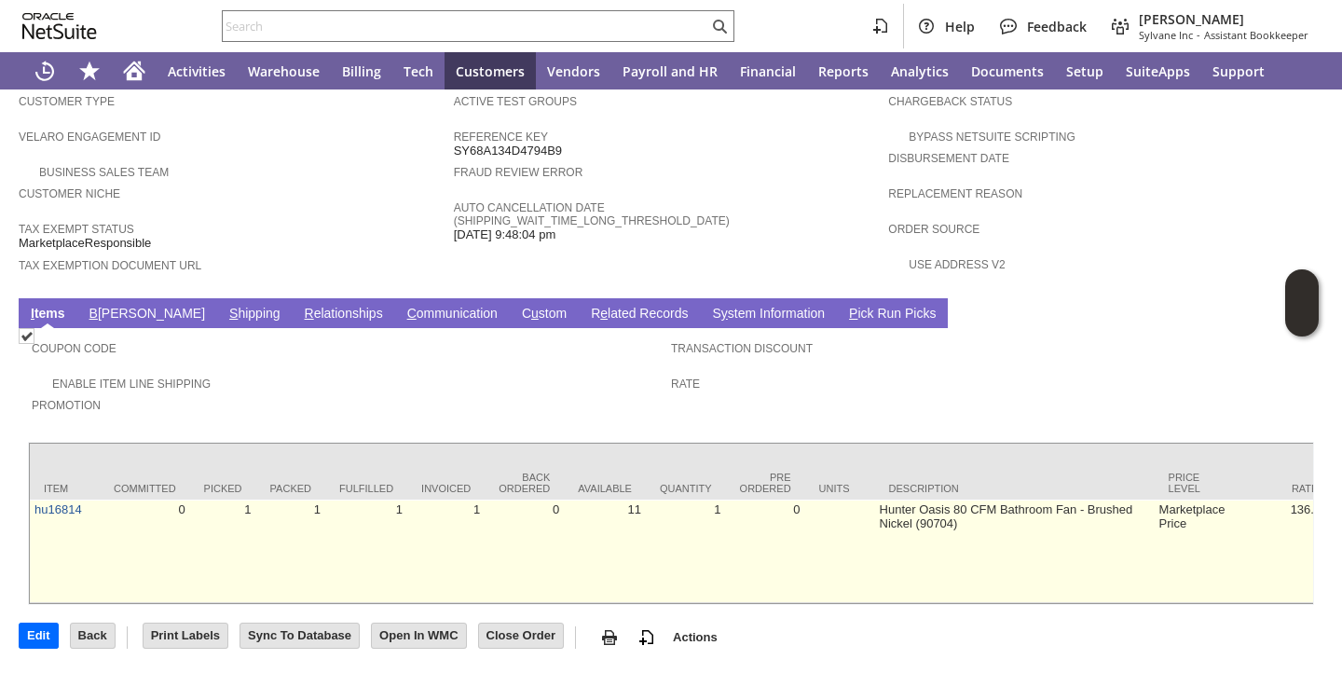
click at [875, 499] on td "Hunter Oasis 80 CFM Bathroom Fan - Brushed Nickel (90704)" at bounding box center [1014, 550] width 279 height 103
copy tr "Hunter Oasis 80 CFM Bathroom Fan - Brushed Nickel (90704)"
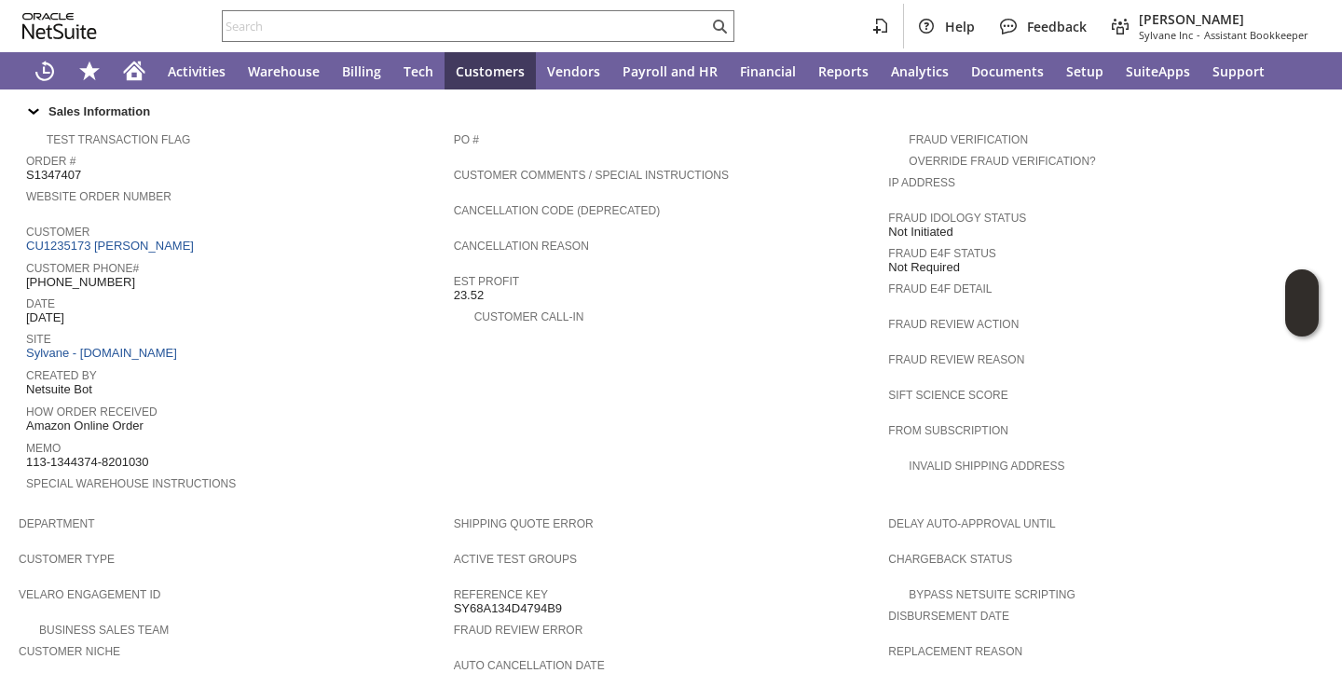
scroll to position [636, 0]
click at [52, 173] on span "S1347407" at bounding box center [53, 177] width 55 height 15
copy span "S1347407"
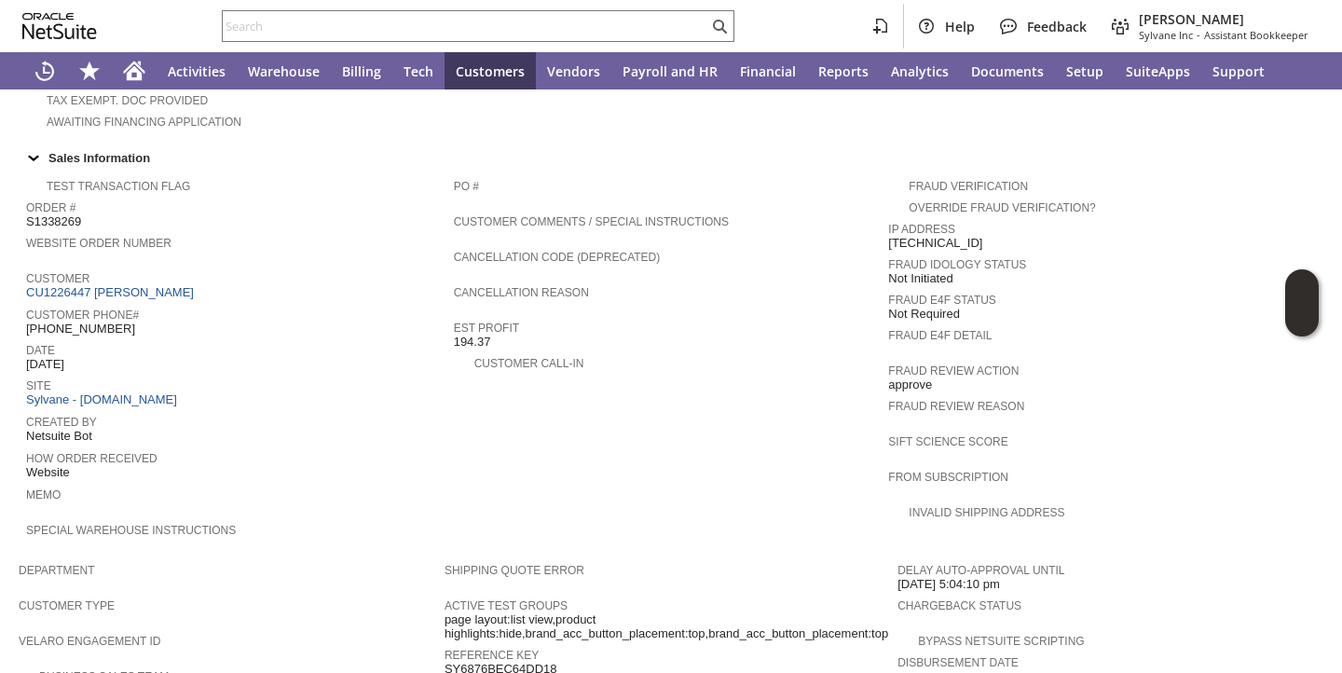
scroll to position [1104, 0]
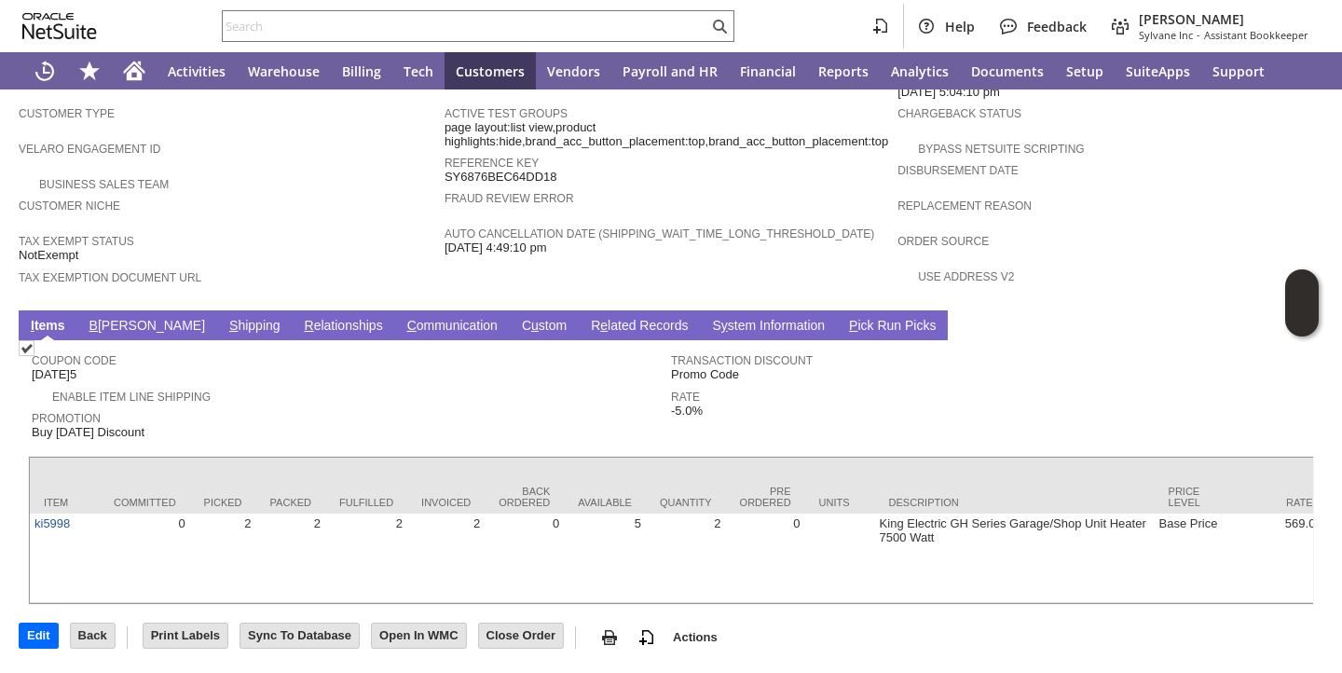
click at [225, 318] on link "S hipping" at bounding box center [255, 327] width 61 height 18
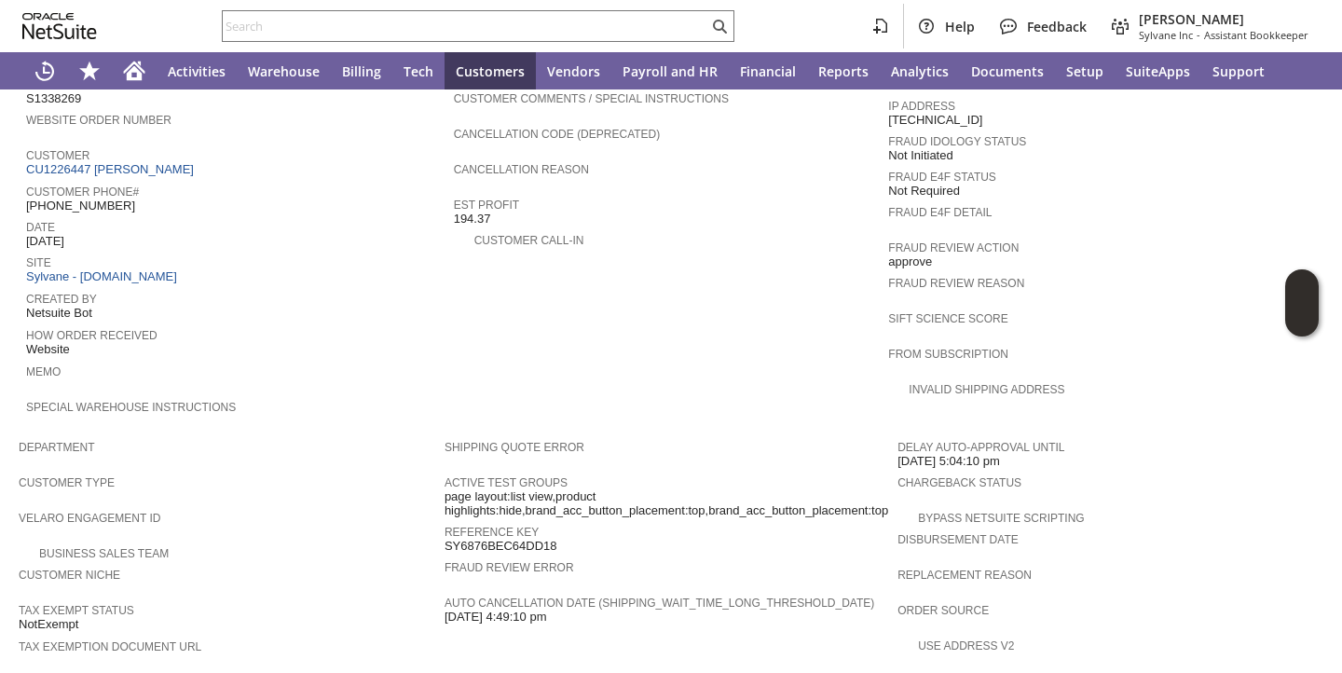
scroll to position [709, 0]
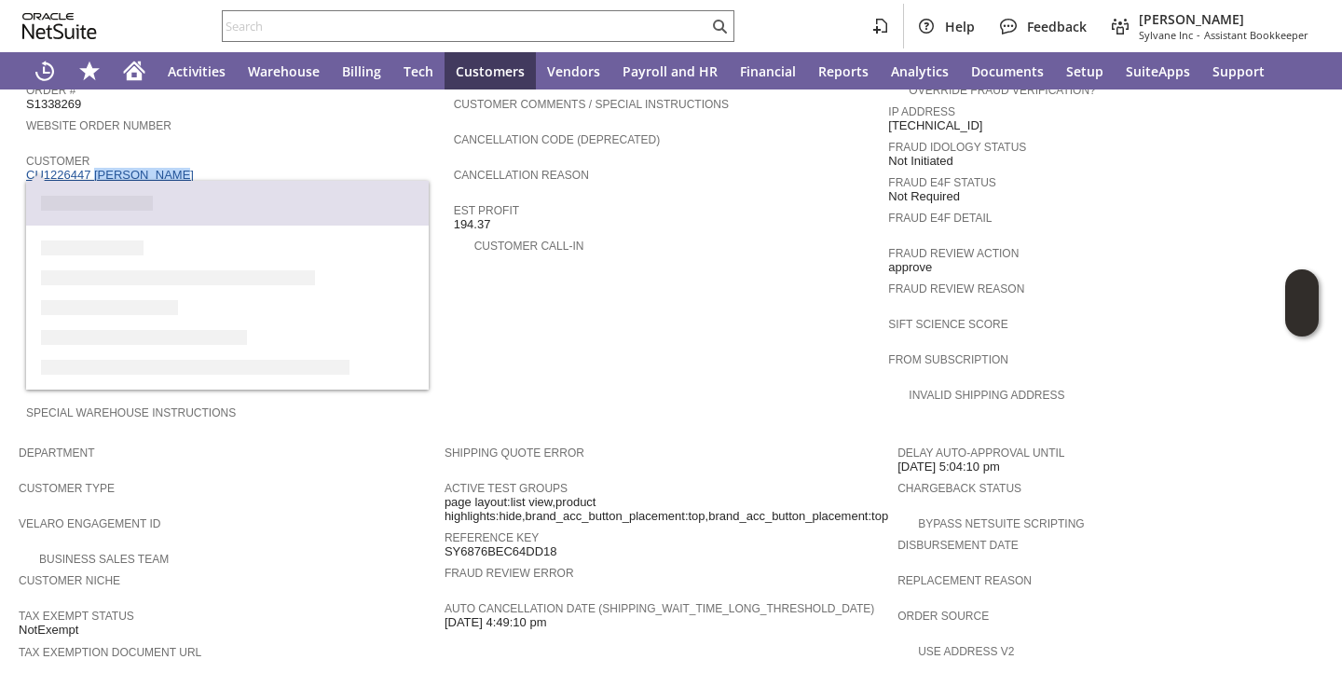
copy link "carolyn helt"
drag, startPoint x: 176, startPoint y: 165, endPoint x: 91, endPoint y: 169, distance: 84.9
click at [91, 169] on div "Customer CU1226447 carolyn helt" at bounding box center [235, 166] width 418 height 34
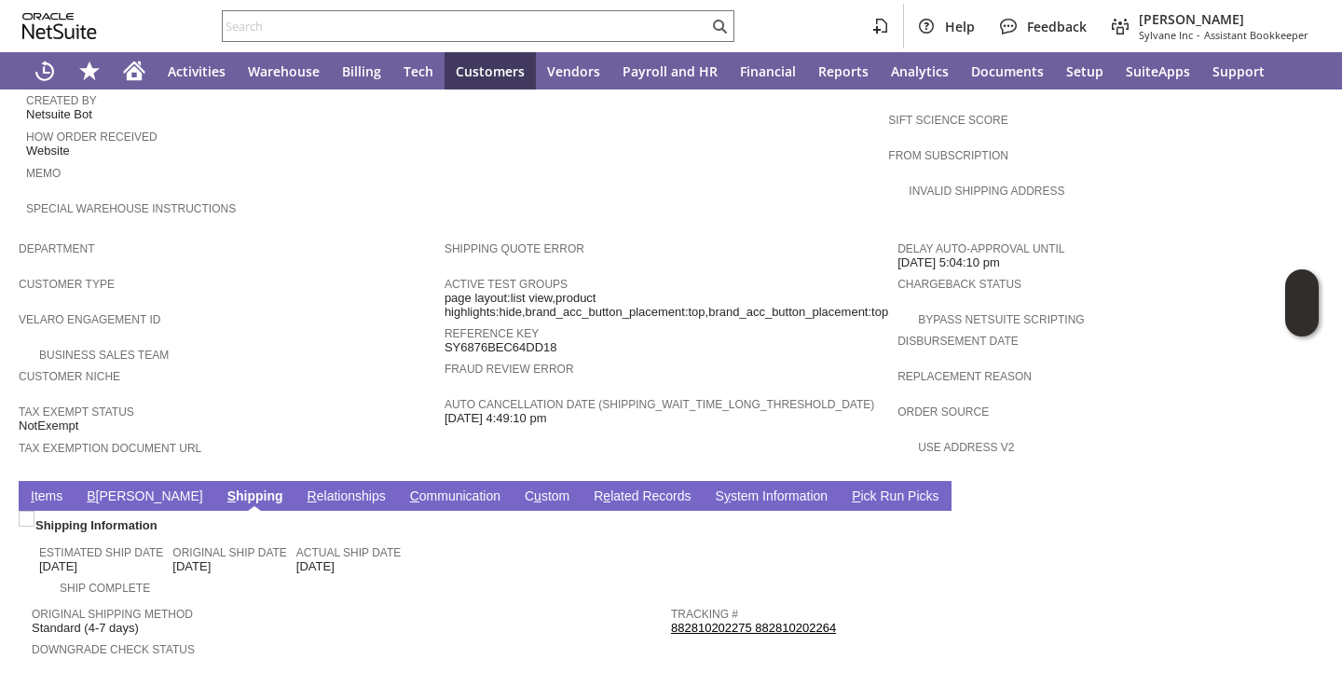
scroll to position [1091, 0]
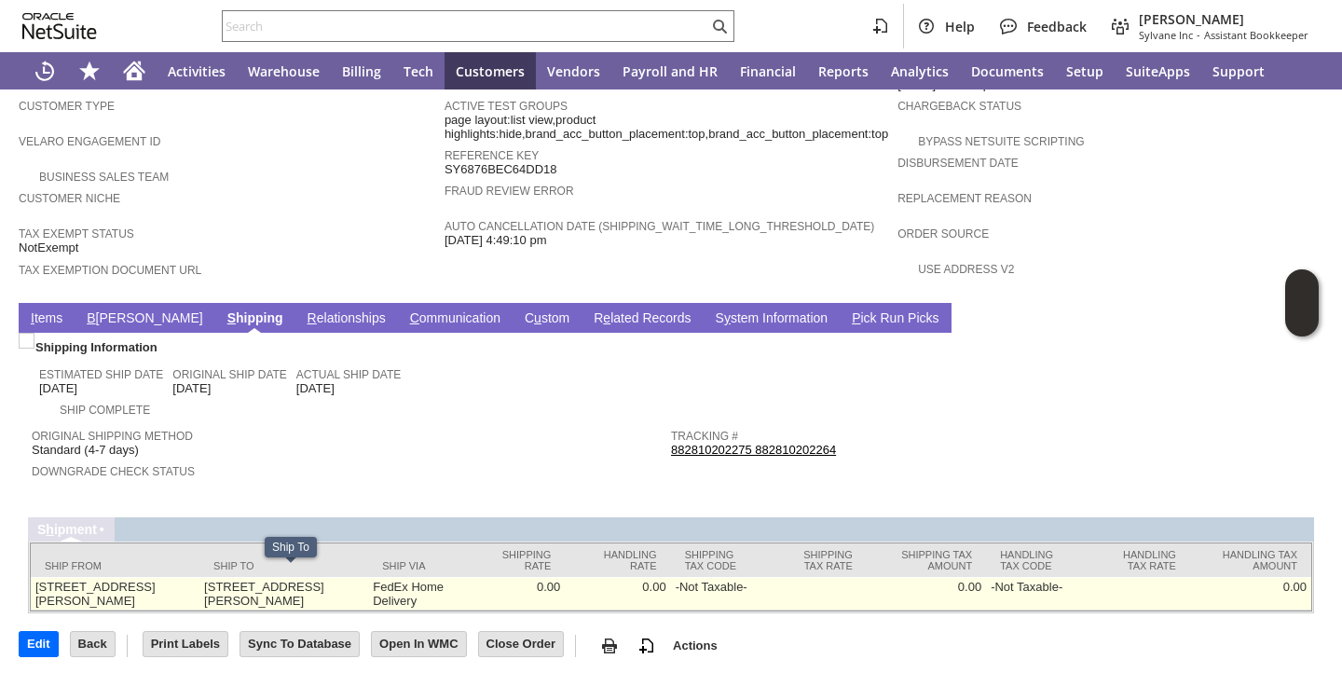
click at [258, 593] on td "60526 Billadeau Rd Bend OR 97702 United States" at bounding box center [283, 594] width 169 height 34
copy td "97702"
drag, startPoint x: 319, startPoint y: 578, endPoint x: 335, endPoint y: 578, distance: 16.8
click at [309, 578] on td "60526 Billadeau Rd Bend OR 97702 United States" at bounding box center [283, 594] width 169 height 34
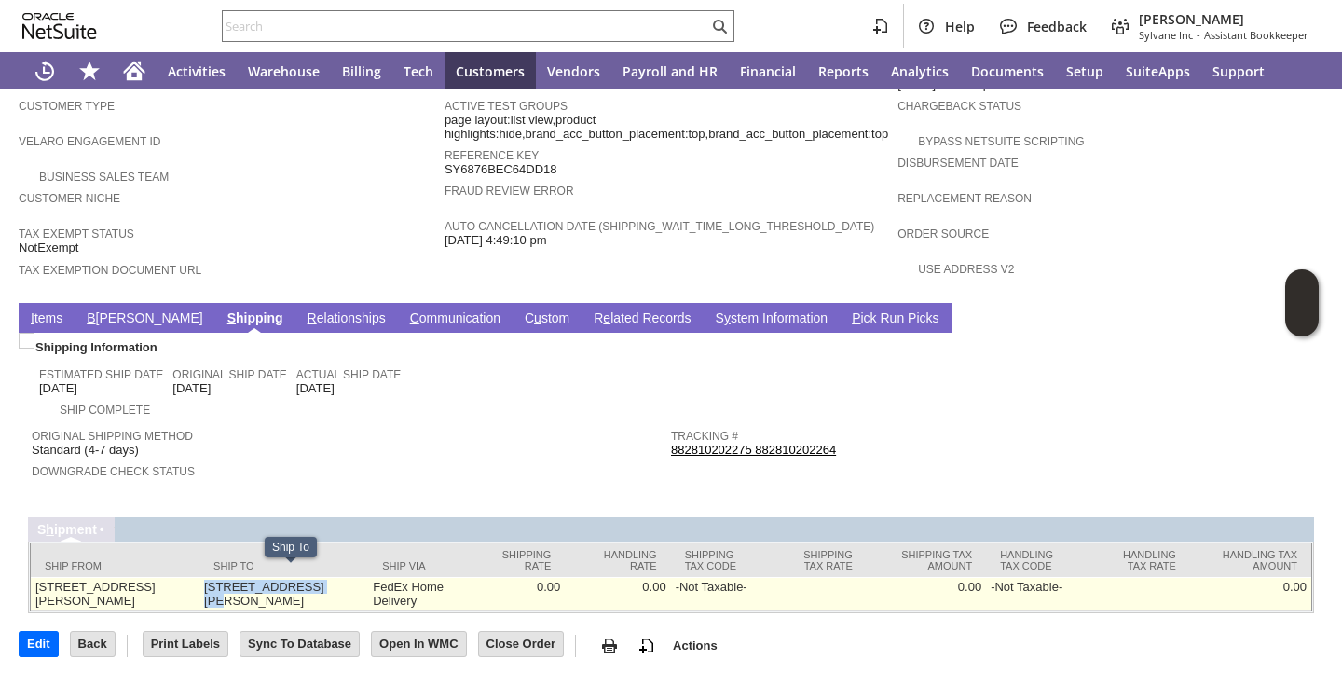
copy td "60526 Billadeau Rd"
drag, startPoint x: 320, startPoint y: 579, endPoint x: 216, endPoint y: 579, distance: 104.3
click at [216, 579] on td "60526 Billadeau Rd Bend OR 97702 United States" at bounding box center [283, 594] width 169 height 34
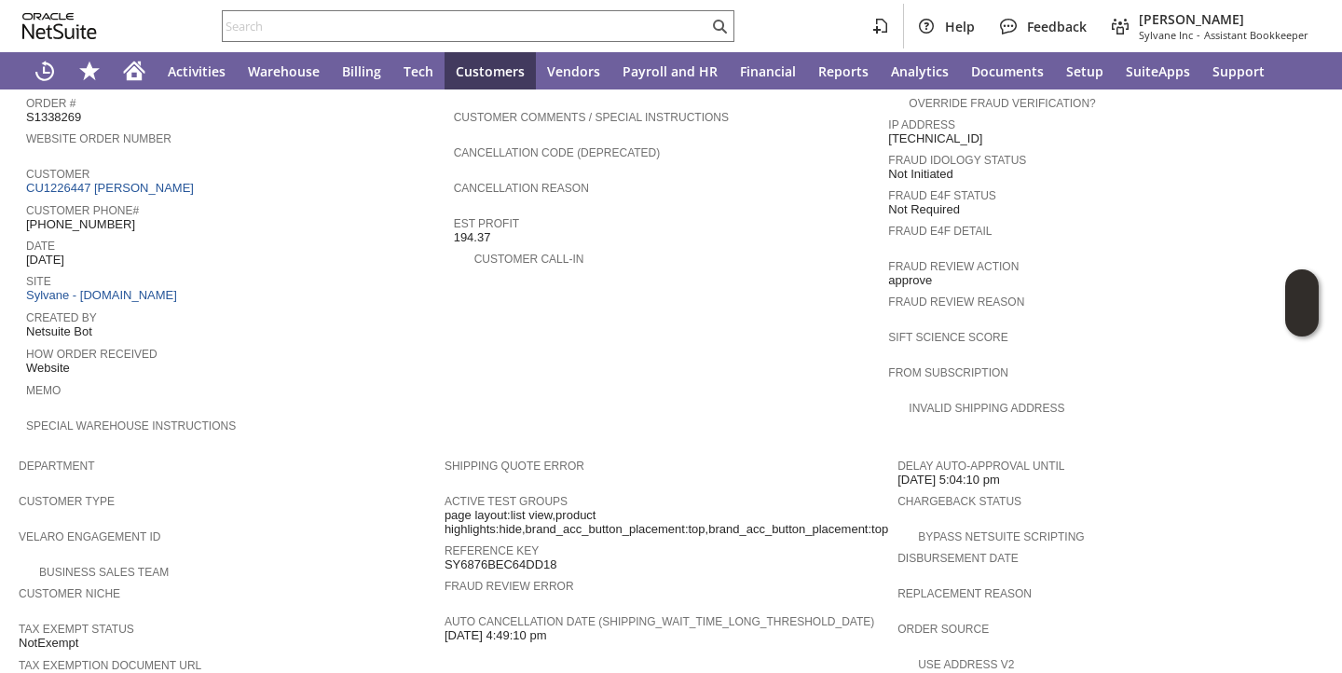
scroll to position [685, 0]
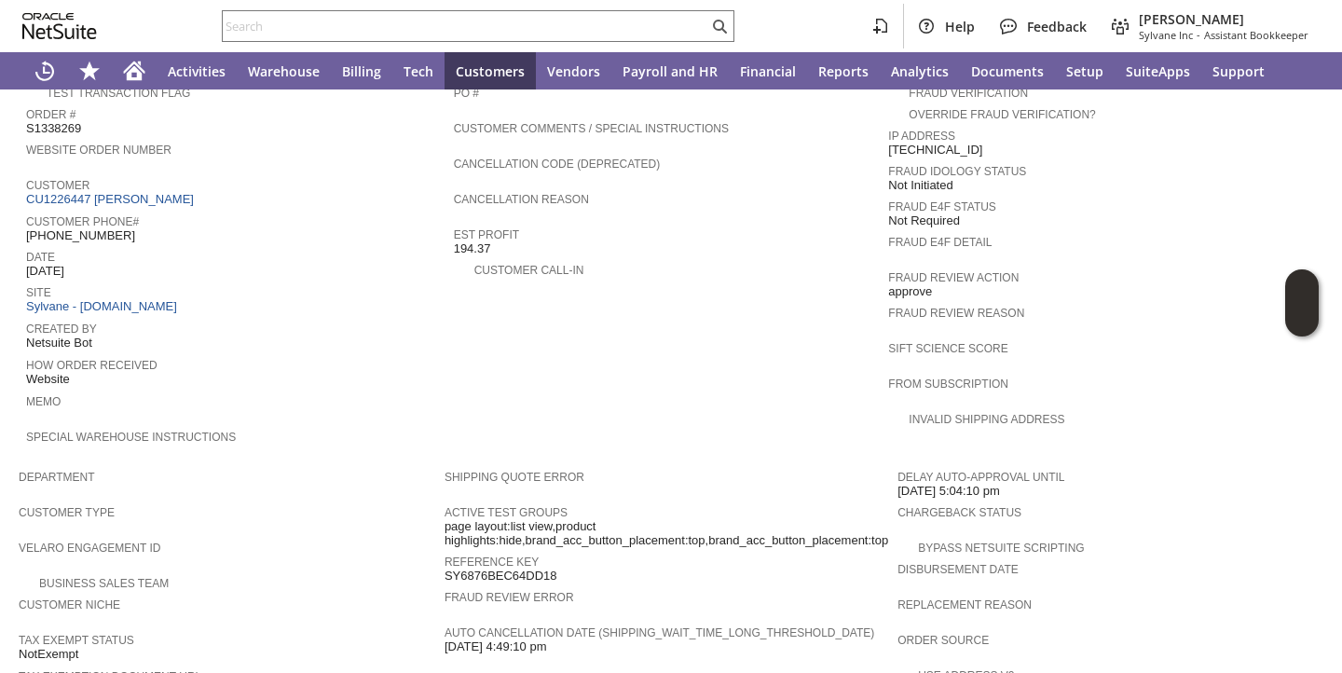
click at [85, 228] on span "(267) 234-1060" at bounding box center [80, 235] width 109 height 15
copy tbody "(267) 234-1060"
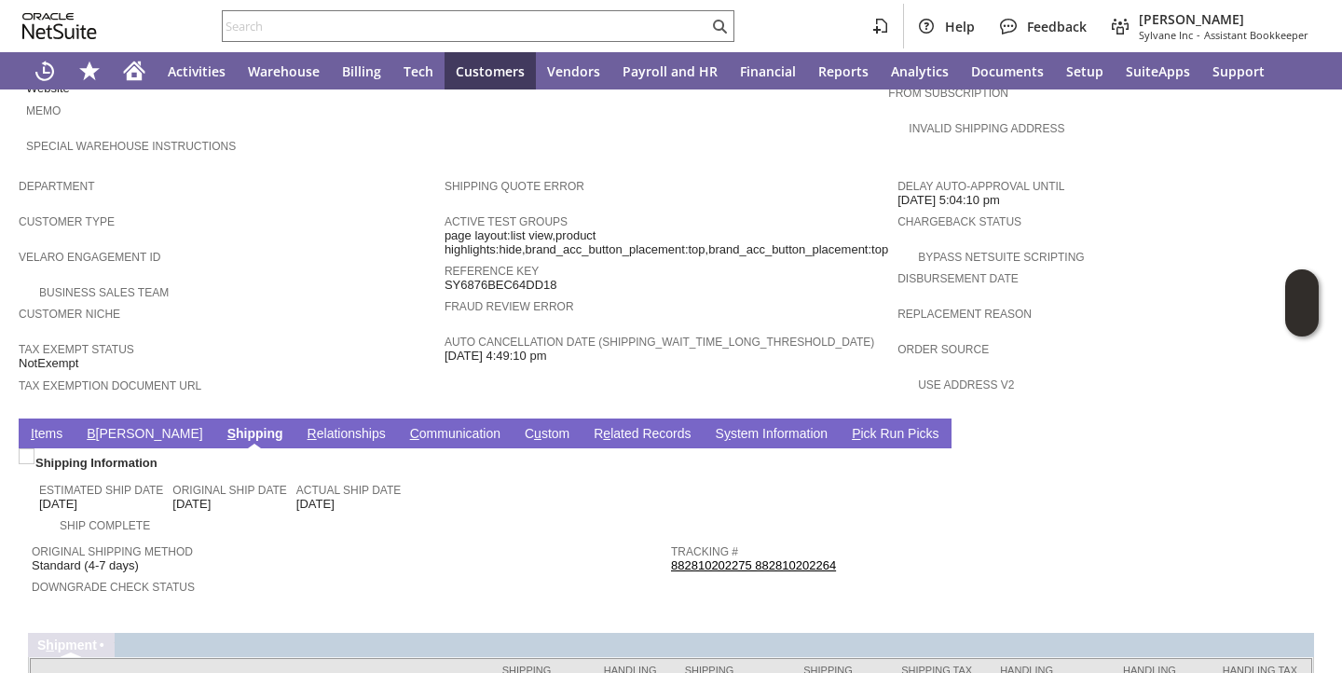
scroll to position [1091, 0]
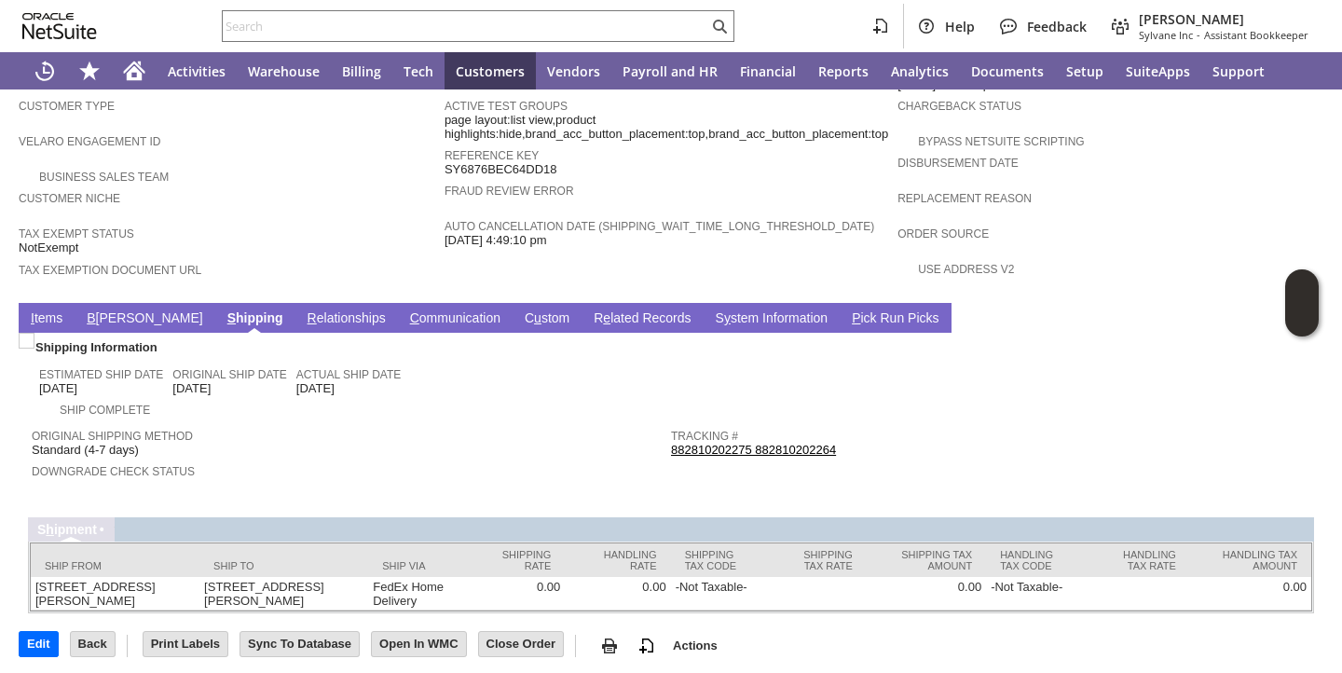
click at [39, 303] on td "I tems" at bounding box center [47, 318] width 56 height 30
click at [43, 310] on link "I tems" at bounding box center [46, 319] width 41 height 18
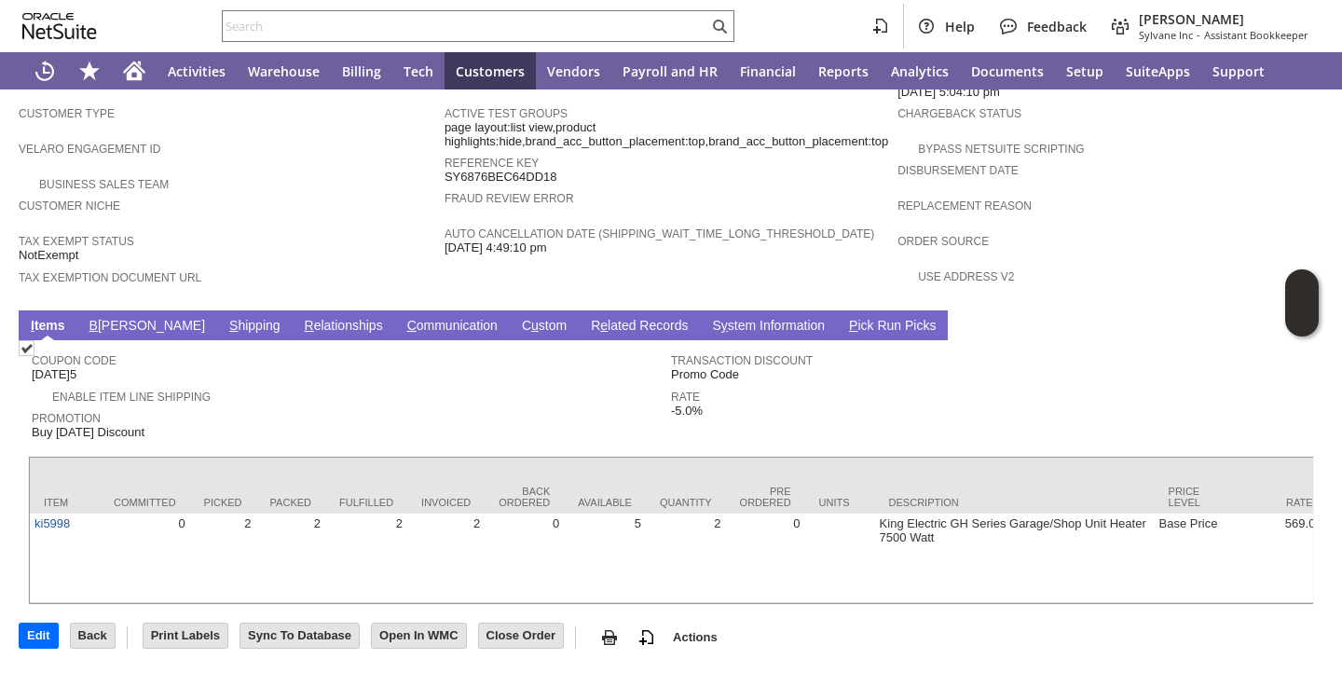
scroll to position [1104, 0]
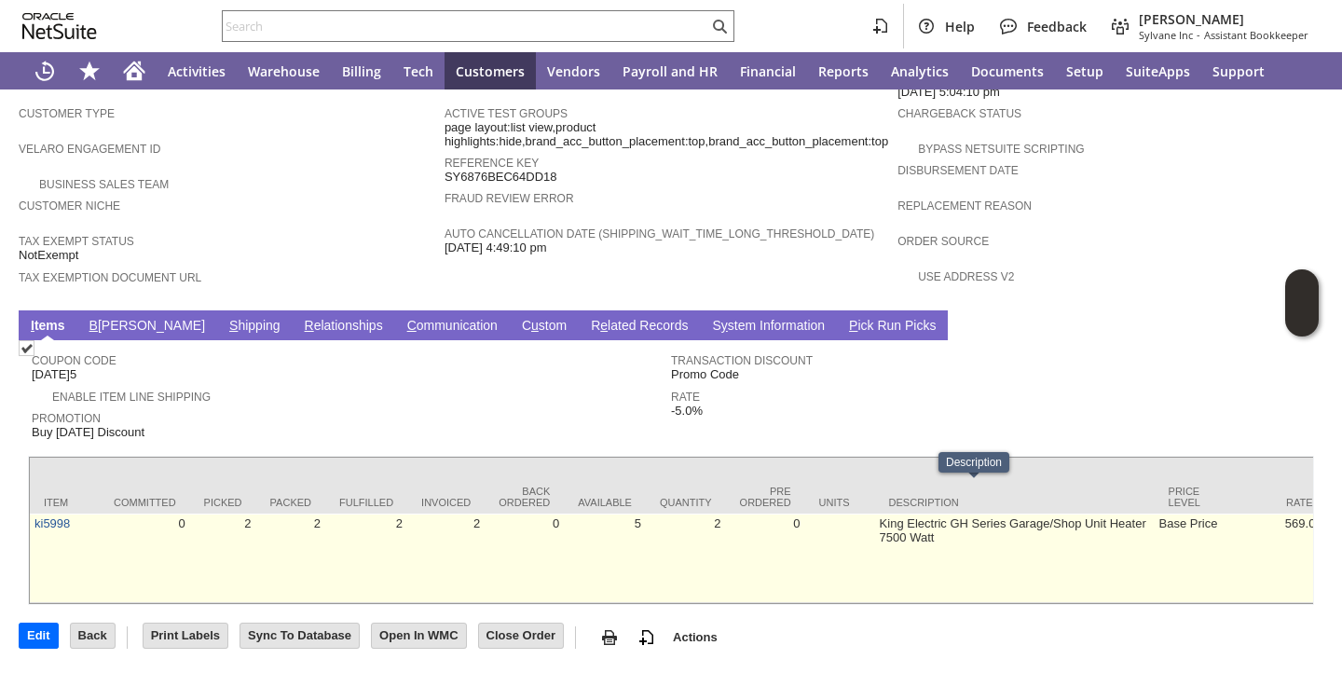
click at [875, 513] on td "King Electric GH Series Garage/Shop Unit Heater 7500 Watt" at bounding box center [1014, 557] width 279 height 89
copy tr "King Electric GH Series Garage/Shop Unit Heater 7500 Watt"
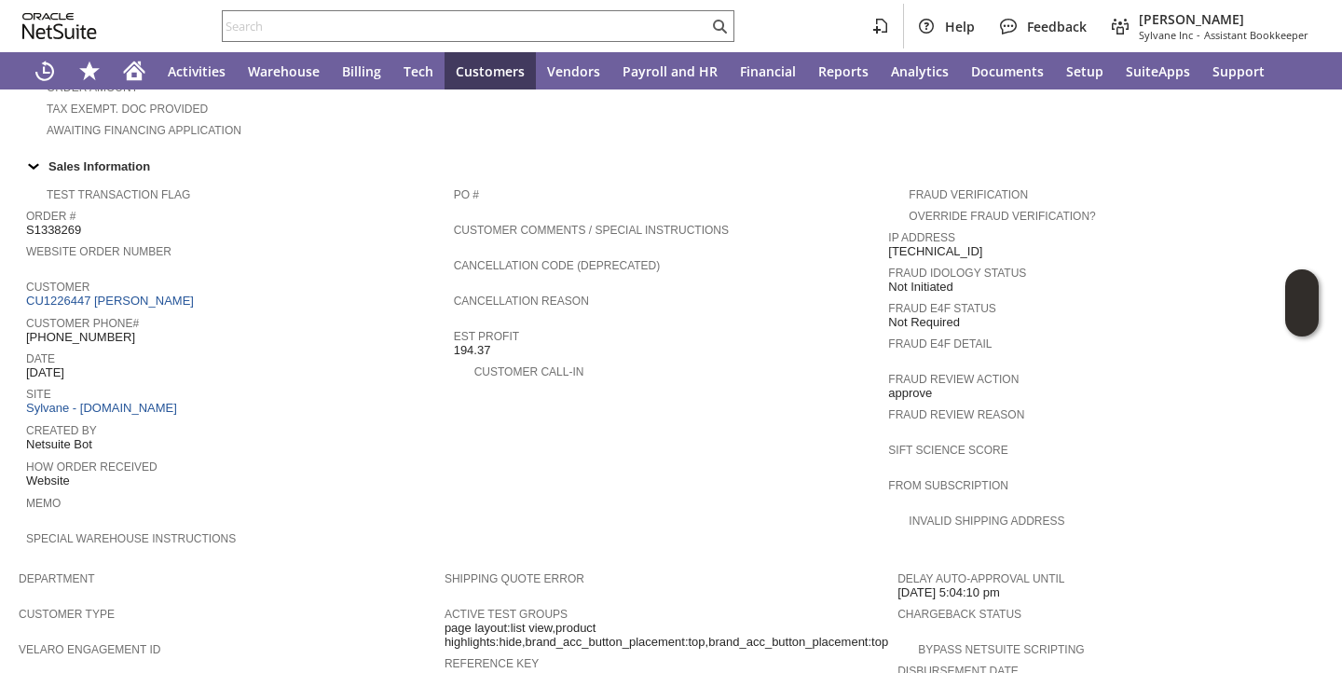
scroll to position [562, 0]
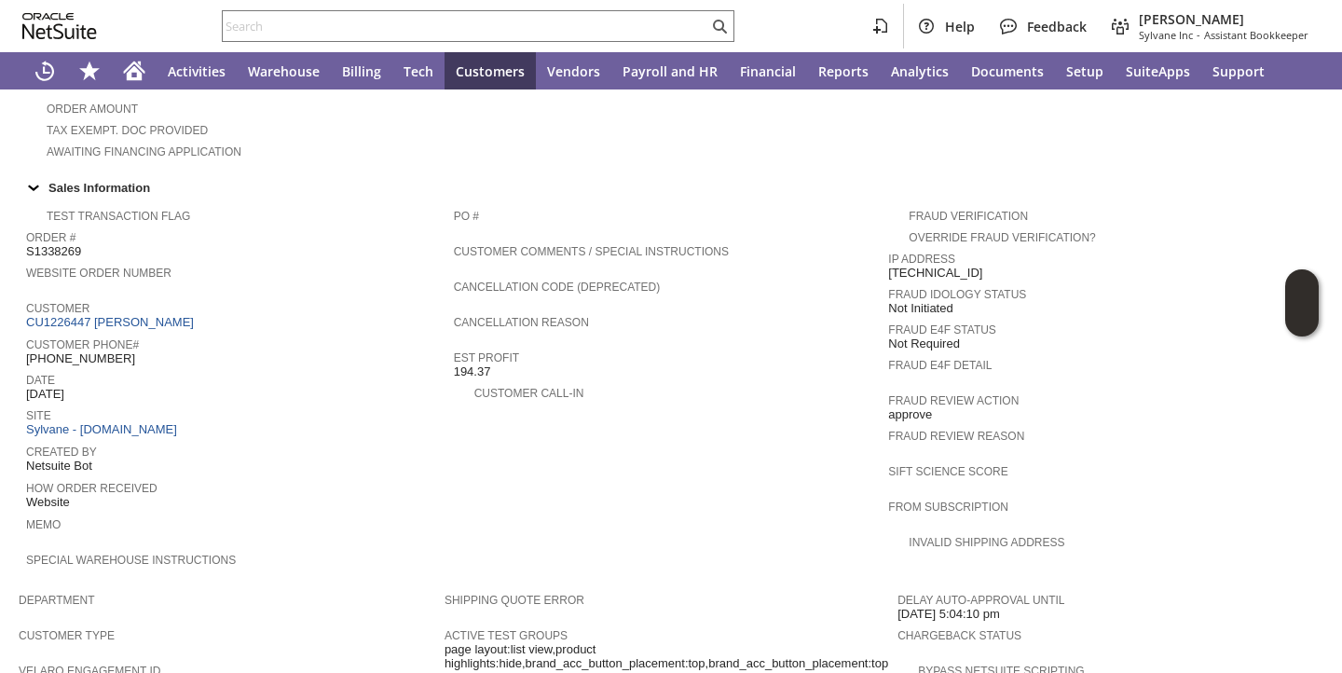
click at [52, 245] on span "S1338269" at bounding box center [53, 251] width 55 height 15
copy span "S1338269"
click at [408, 235] on span "Order #" at bounding box center [235, 234] width 418 height 19
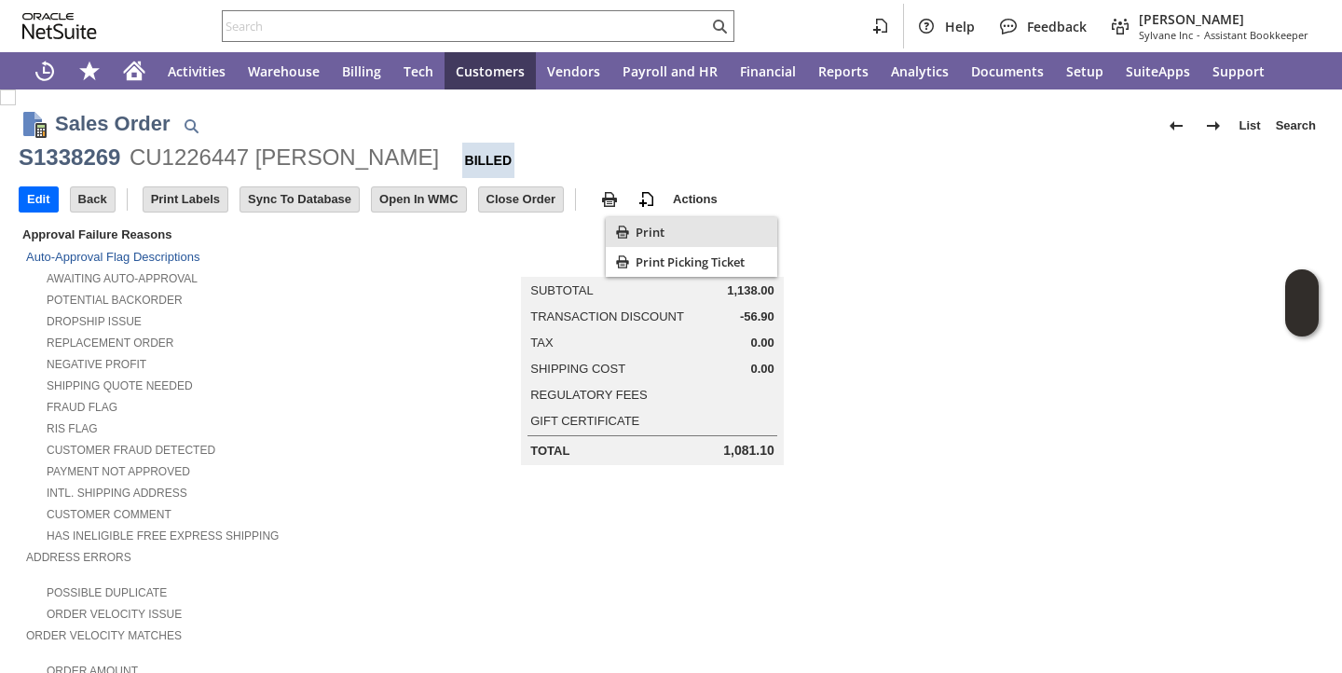
click at [635, 228] on span "Print" at bounding box center [702, 232] width 134 height 17
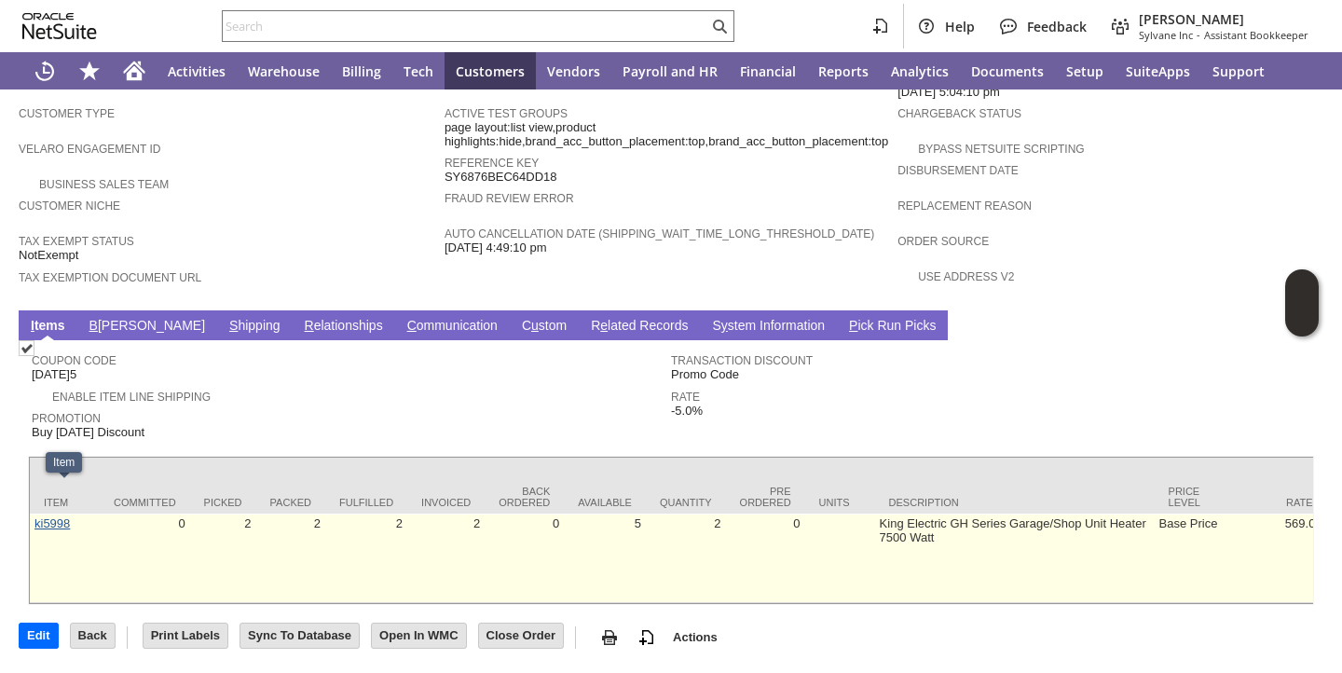
click at [58, 516] on link "ki5998" at bounding box center [51, 523] width 35 height 14
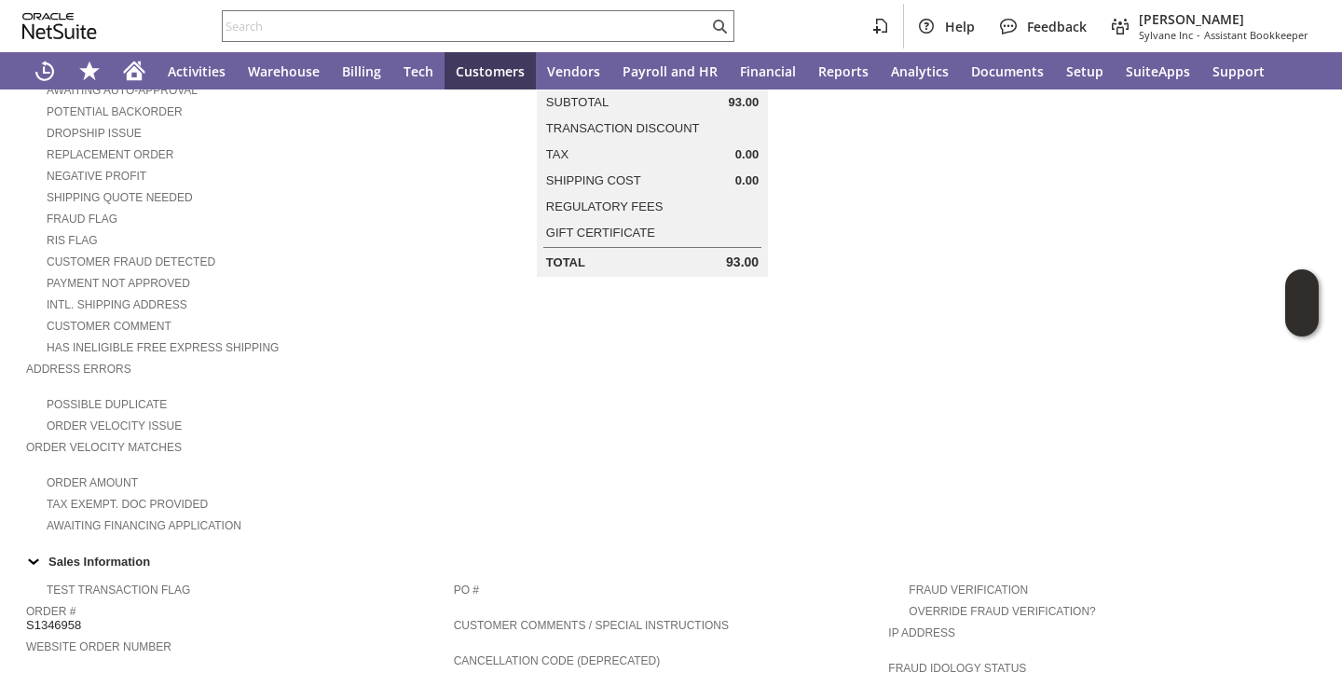
scroll to position [1225, 0]
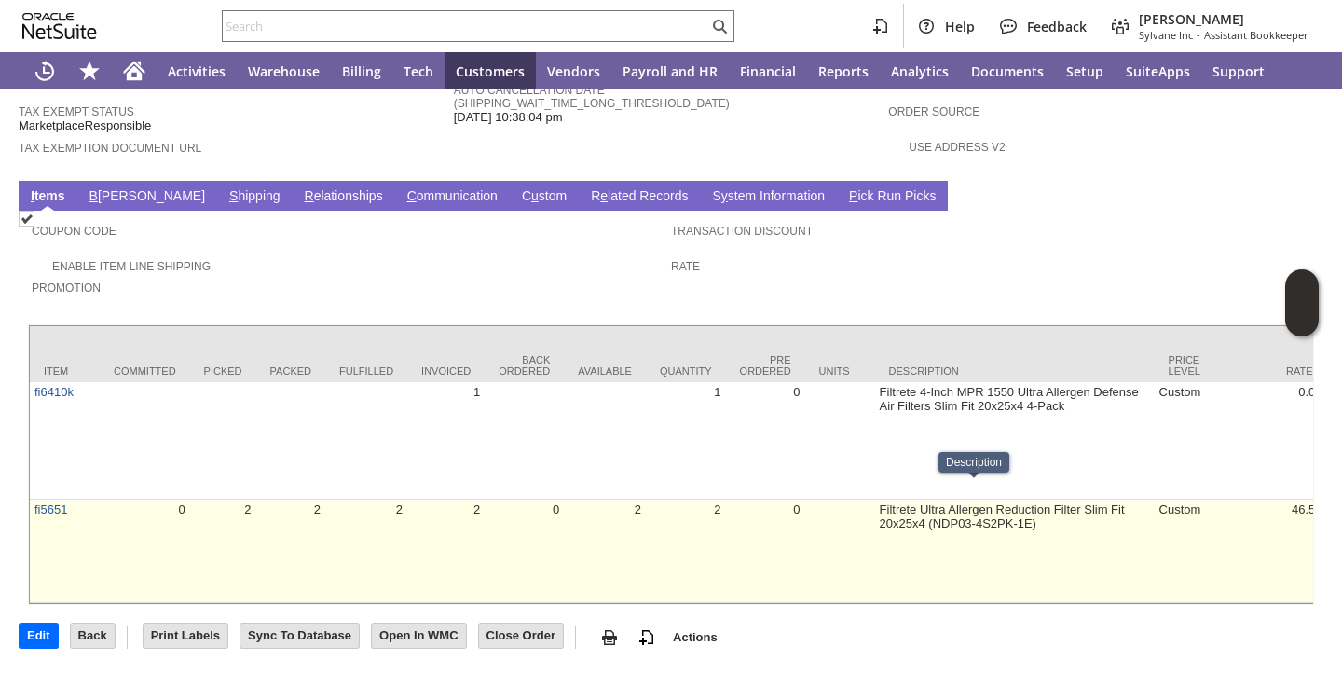
click at [875, 500] on td "Filtrete Ultra Allergen Reduction Filter Slim Fit 20x25x4 (NDP03-4S2PK-1E)" at bounding box center [1014, 550] width 279 height 103
copy tr "Filtrete Ultra Allergen Reduction Filter Slim Fit 20x25x4 (NDP03-4S2PK-1E)"
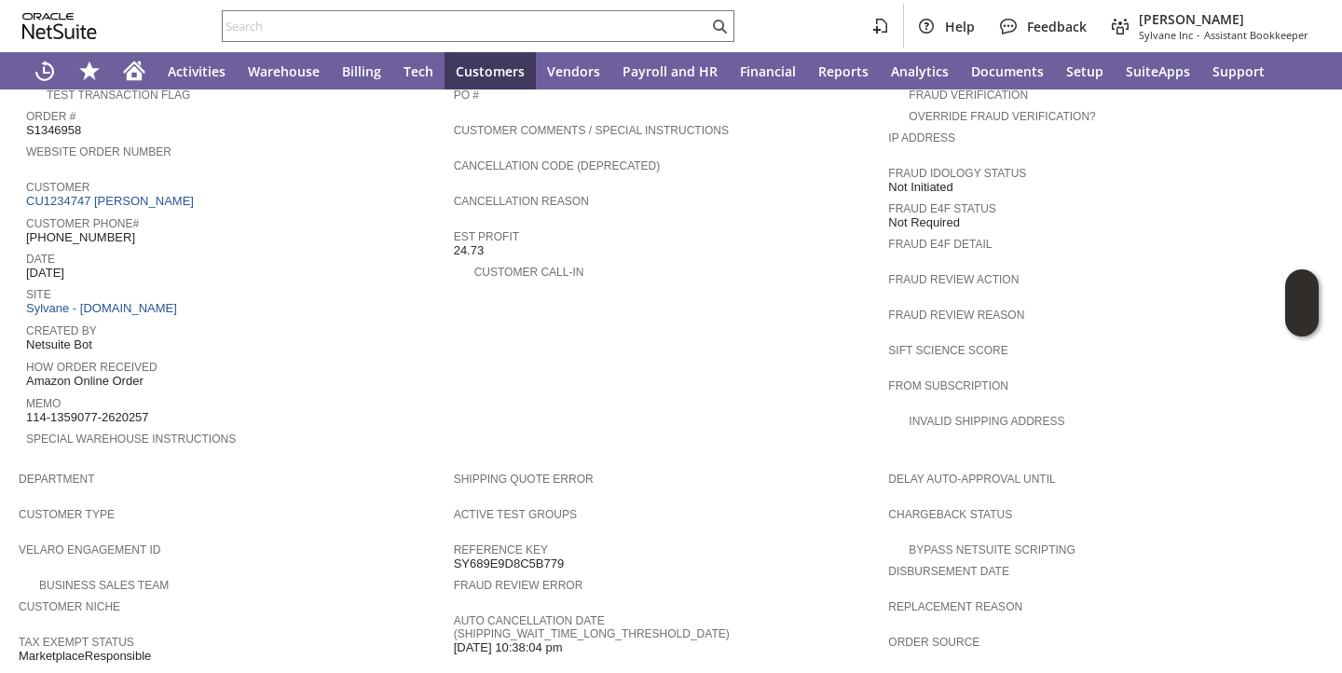
scroll to position [659, 0]
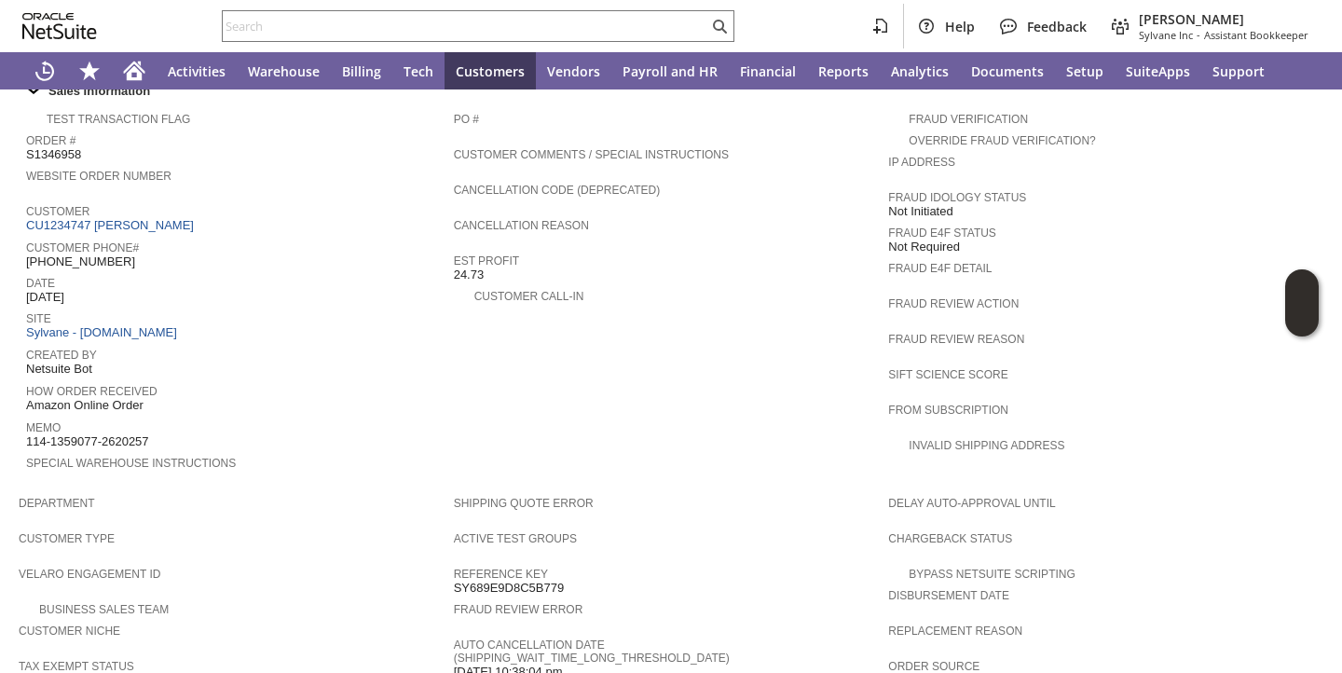
click at [48, 151] on span "S1346958" at bounding box center [53, 154] width 55 height 15
copy span "S1346958"
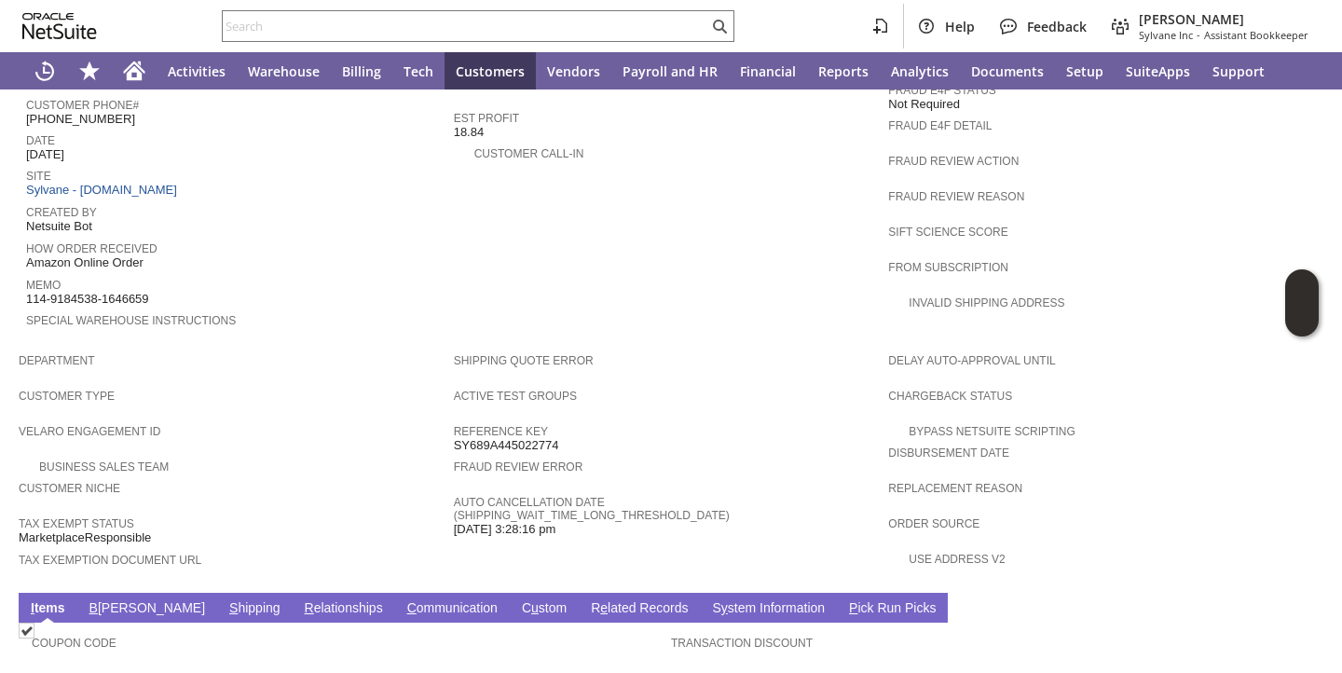
scroll to position [1104, 0]
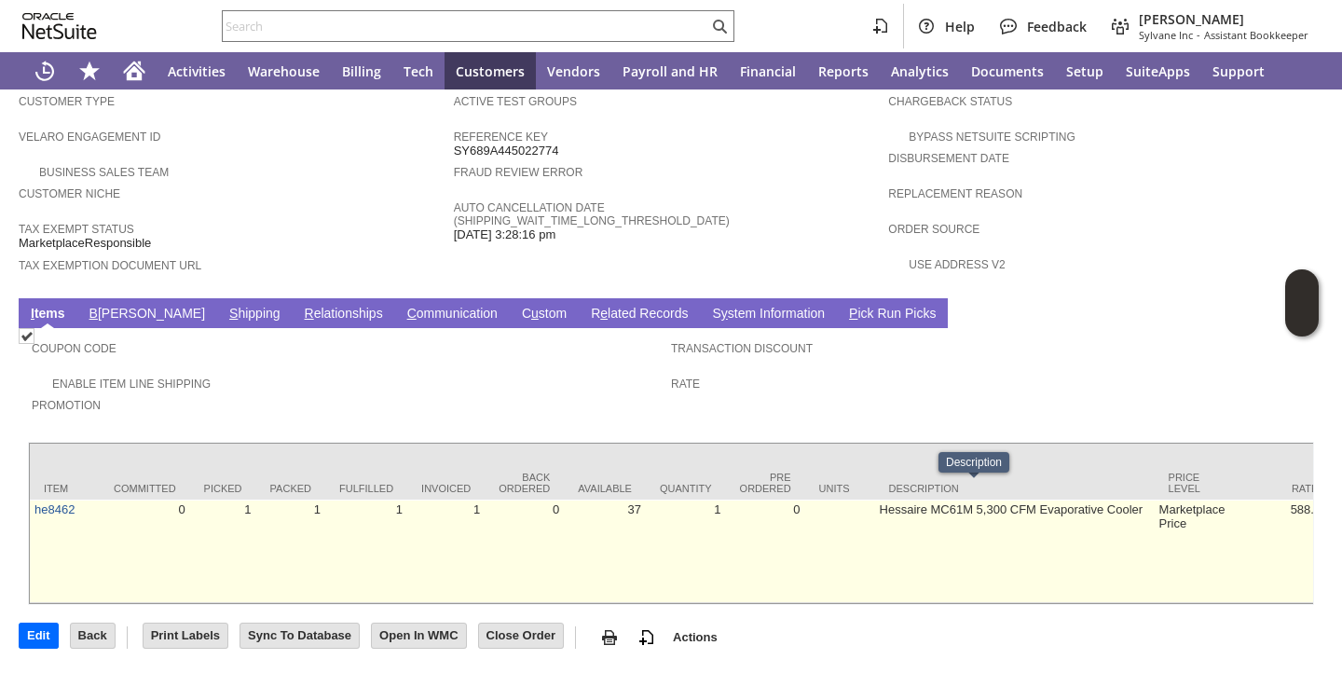
click at [875, 499] on td "Hessaire MC61M 5,300 CFM Evaporative Cooler" at bounding box center [1014, 550] width 279 height 103
copy tr "Hessaire MC61M 5,300 CFM Evaporative Cooler"
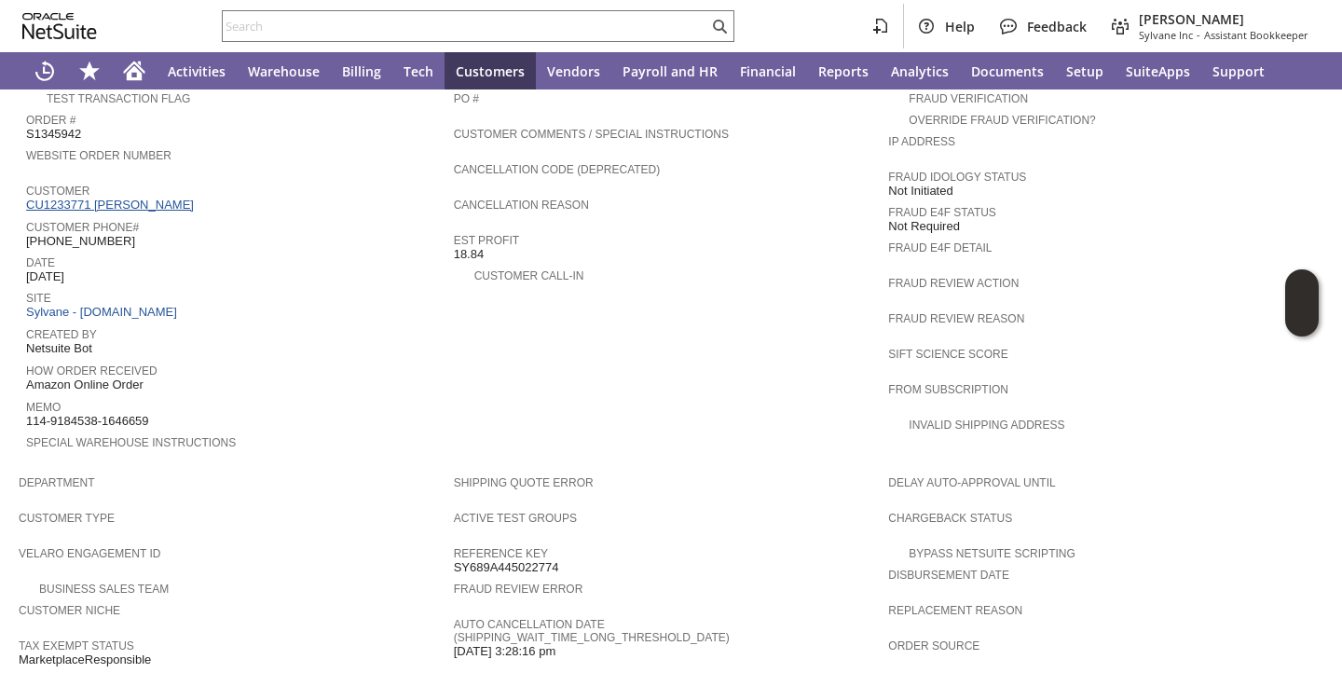
scroll to position [676, 0]
click at [61, 130] on span "S1345942" at bounding box center [53, 136] width 55 height 15
copy span "S1345942"
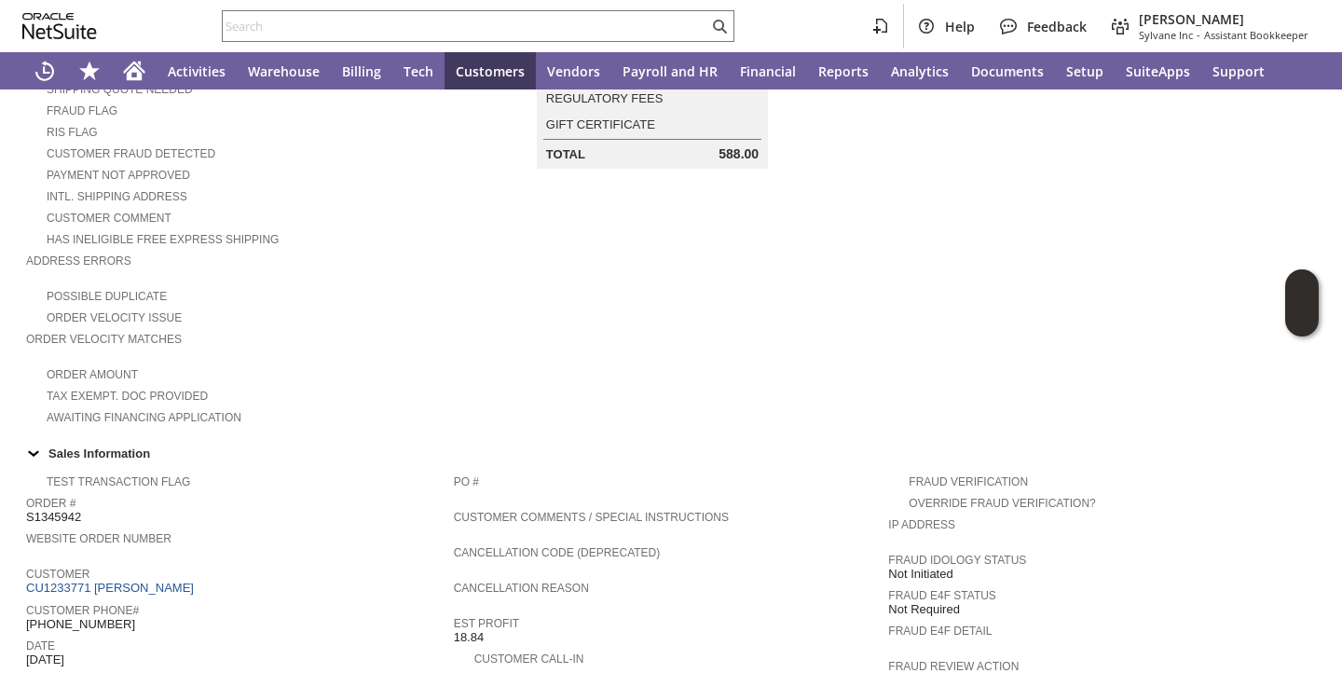
scroll to position [0, 0]
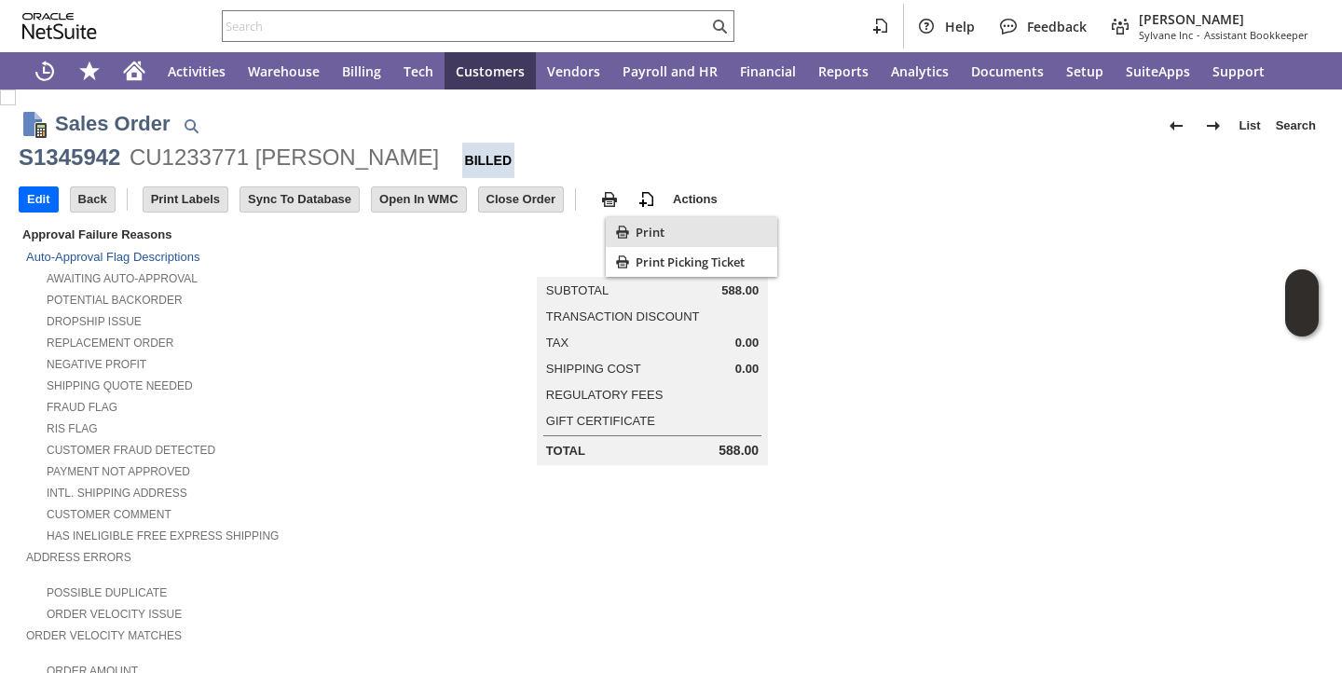
click at [641, 227] on span "Print" at bounding box center [702, 232] width 134 height 17
click at [365, 422] on div "RIS flag" at bounding box center [240, 426] width 428 height 20
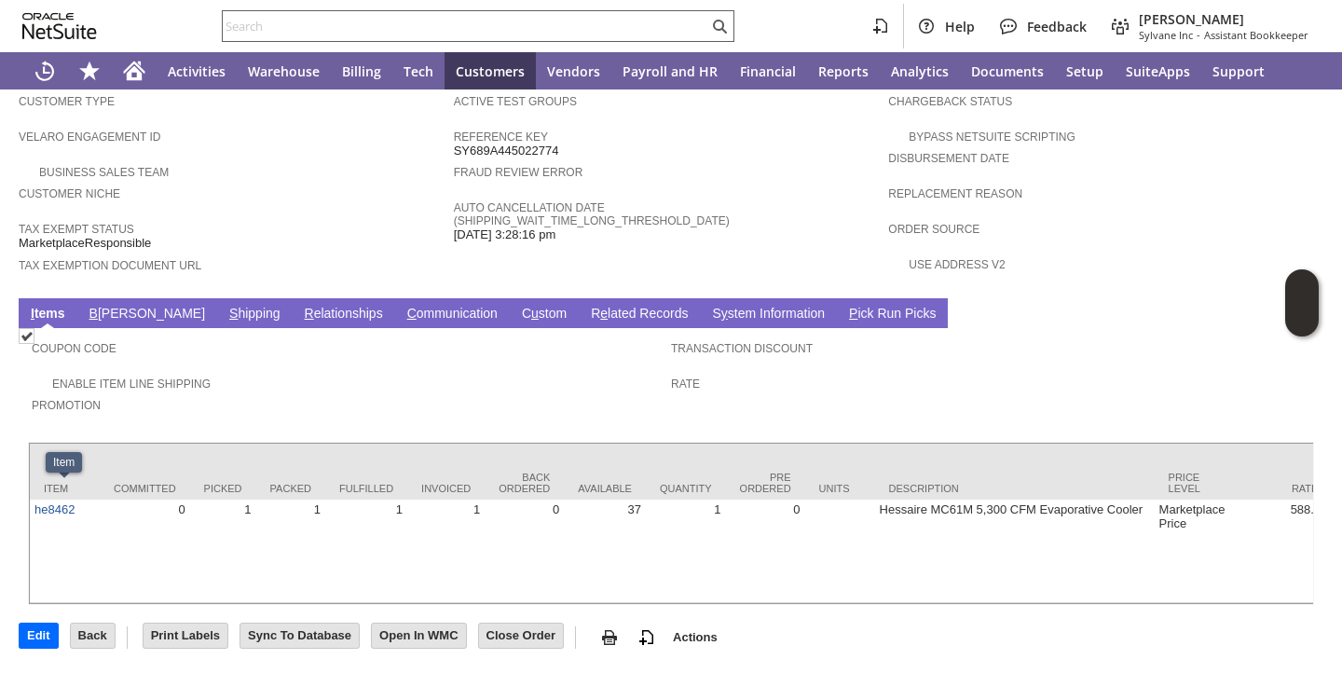
drag, startPoint x: 44, startPoint y: 494, endPoint x: 264, endPoint y: 38, distance: 505.9
click at [44, 502] on link "he8462" at bounding box center [54, 509] width 40 height 14
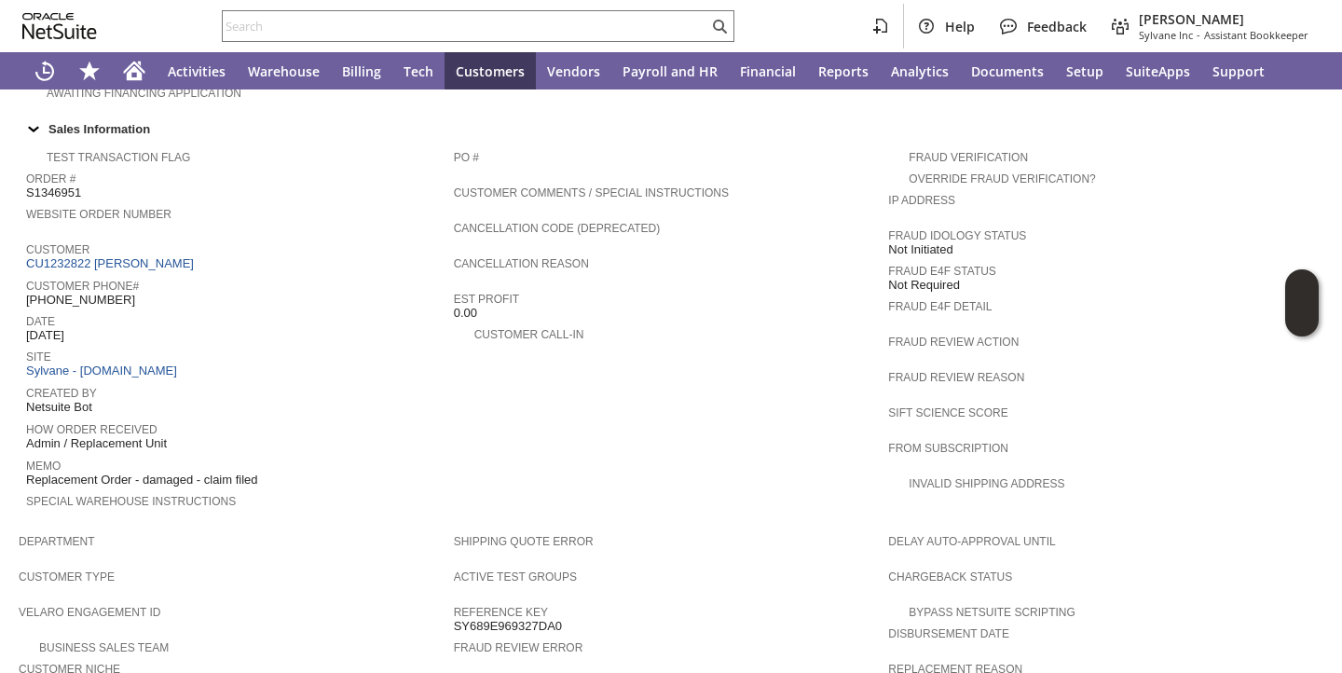
scroll to position [1090, 0]
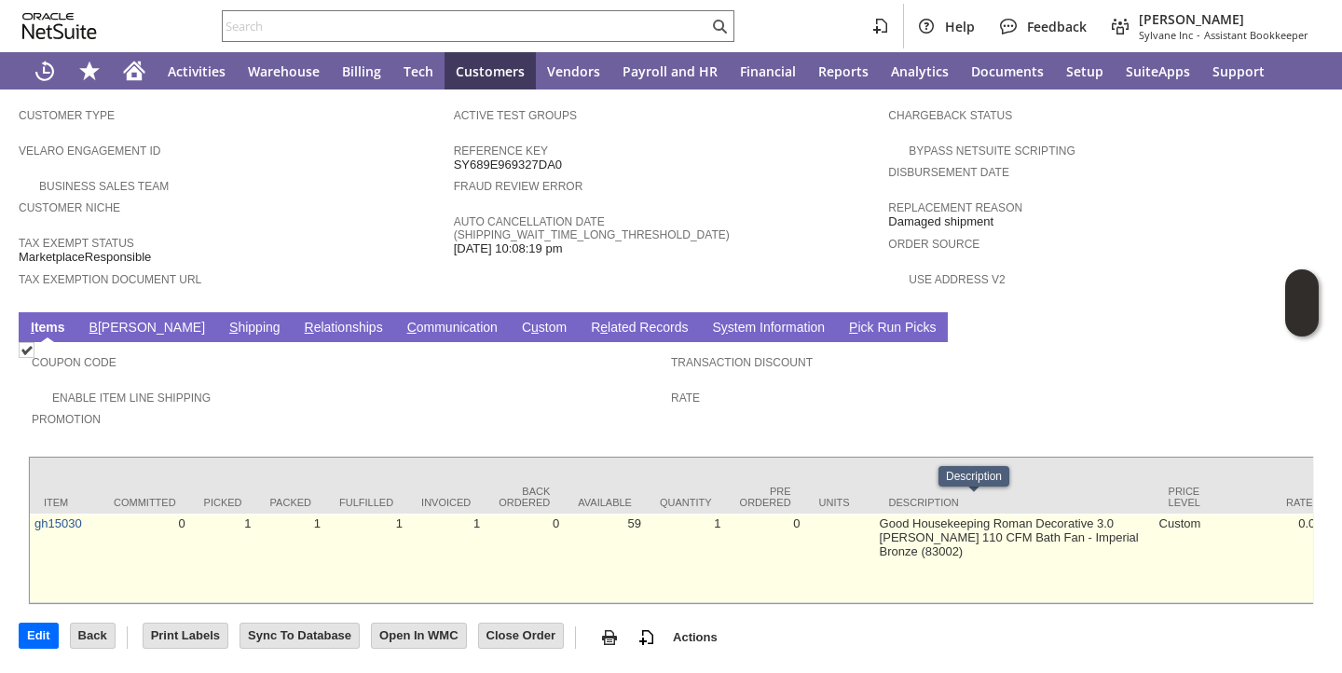
click at [952, 513] on td "Good Housekeeping Roman Decorative 3.0 [PERSON_NAME] 110 CFM Bath Fan - Imperia…" at bounding box center [1014, 557] width 279 height 89
click at [951, 513] on td "Good Housekeeping Roman Decorative 3.0 [PERSON_NAME] 110 CFM Bath Fan - Imperia…" at bounding box center [1014, 557] width 279 height 89
copy tr "Good Housekeeping Roman Decorative 3.0 [PERSON_NAME] 110 CFM Bath Fan - Imperia…"
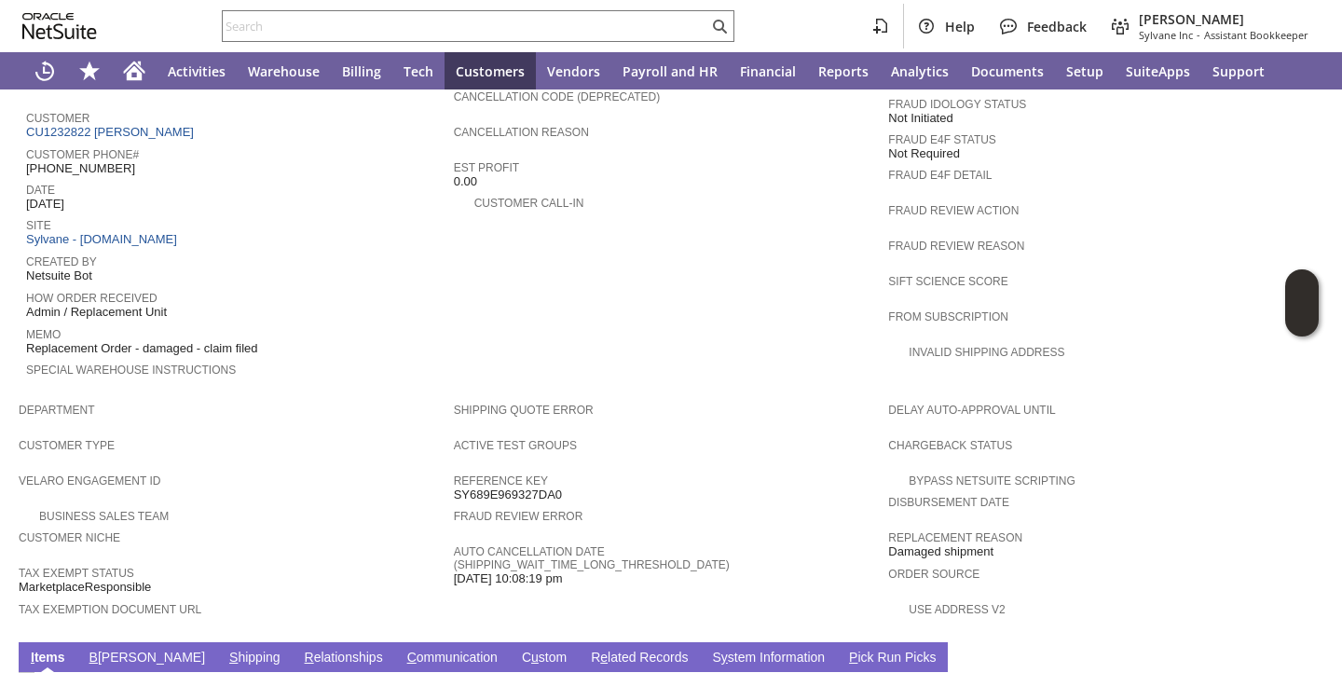
scroll to position [675, 0]
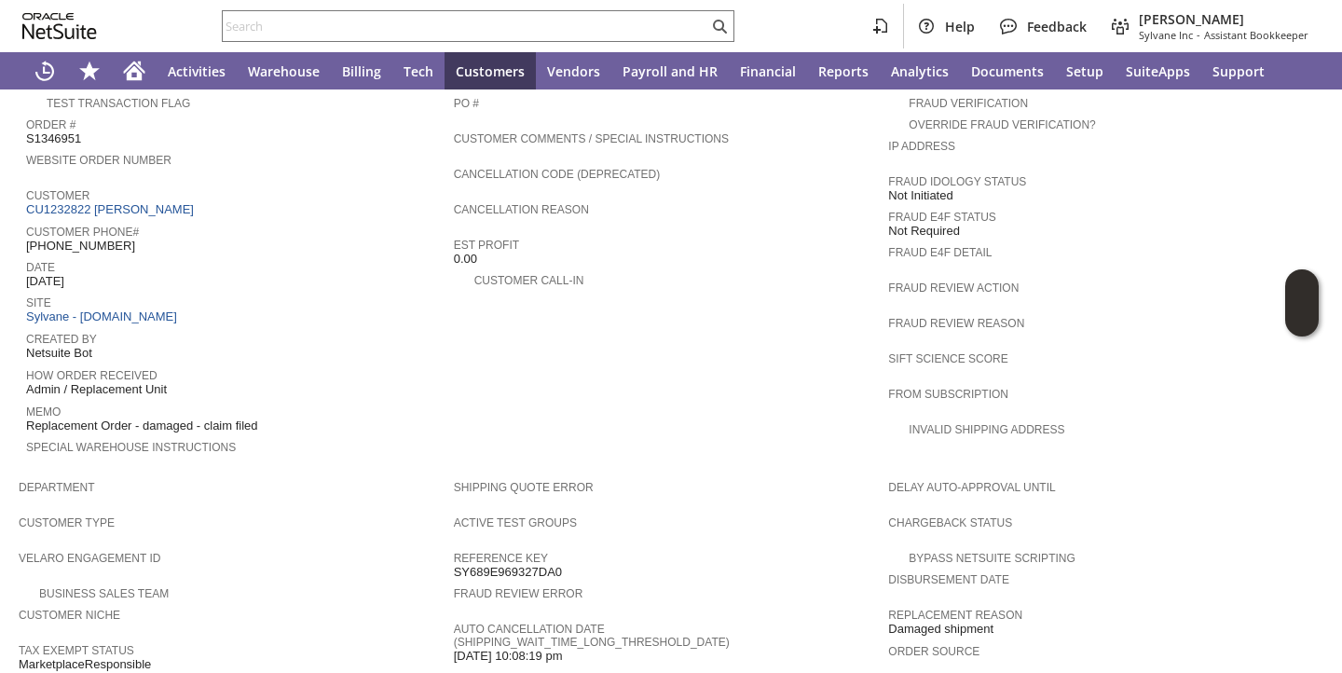
click at [58, 148] on span "Website Order Number" at bounding box center [235, 157] width 418 height 19
click at [60, 132] on span "S1346951" at bounding box center [53, 138] width 55 height 15
copy span "S1346951"
drag, startPoint x: 1262, startPoint y: 287, endPoint x: 1218, endPoint y: 280, distance: 45.2
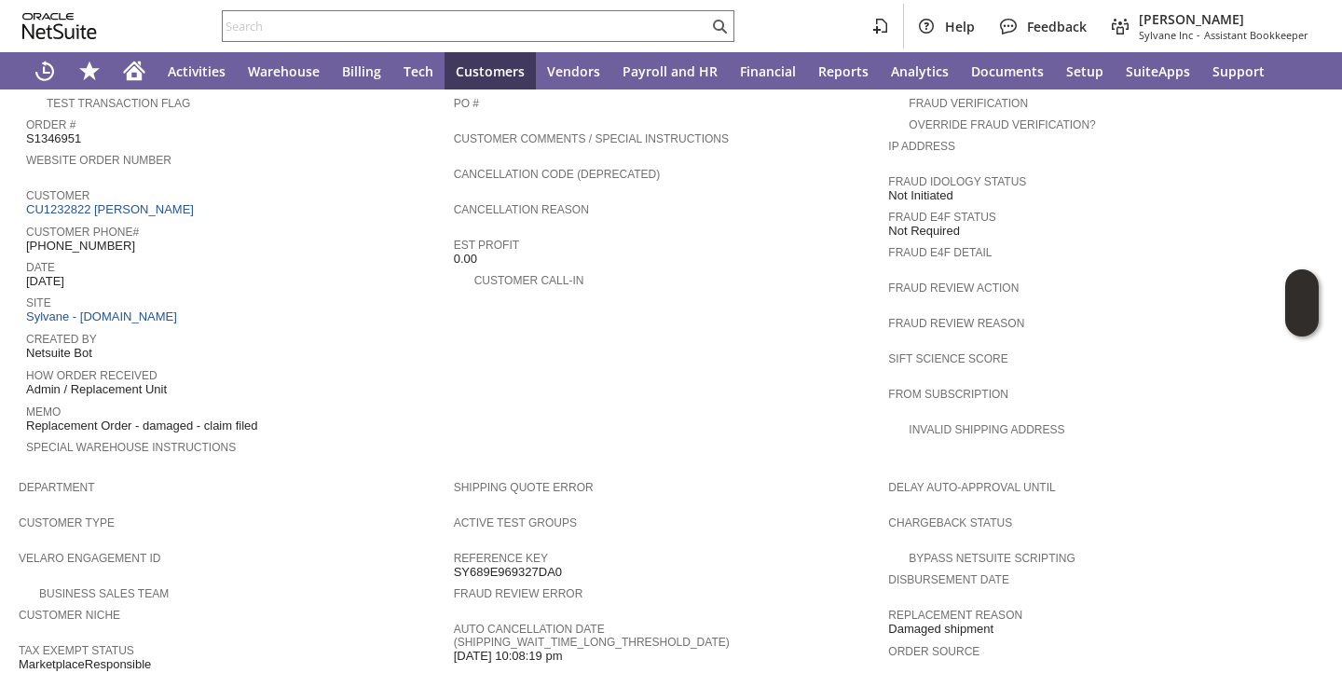
click at [1262, 287] on div "Fraud Review Action" at bounding box center [1101, 293] width 426 height 34
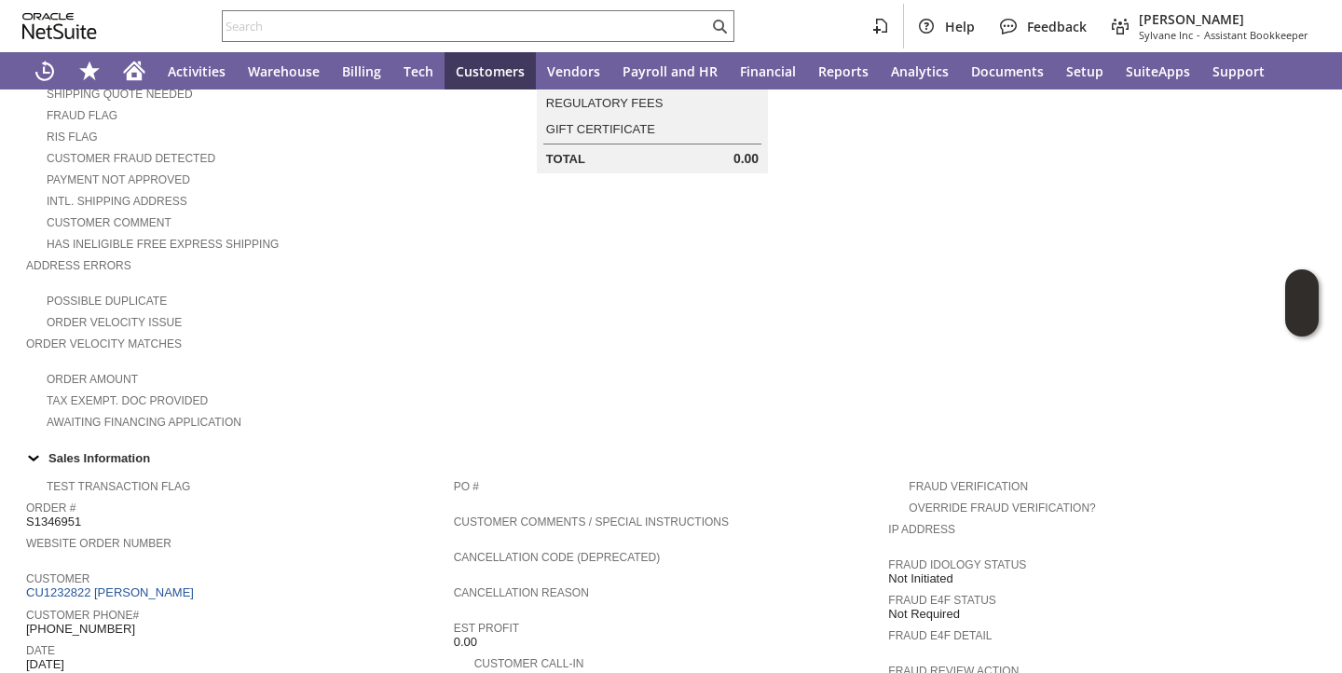
scroll to position [0, 0]
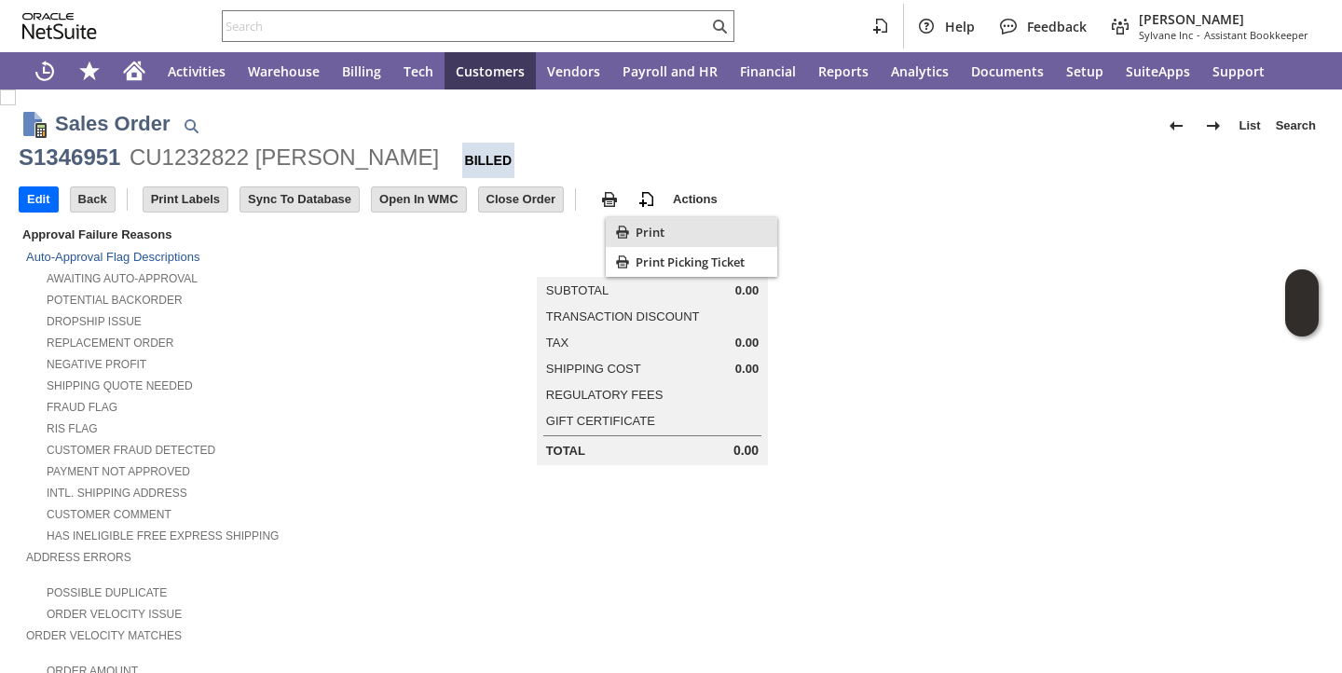
click at [630, 223] on icon "Print" at bounding box center [622, 232] width 19 height 19
click at [329, 291] on div "Potential Backorder" at bounding box center [240, 298] width 428 height 20
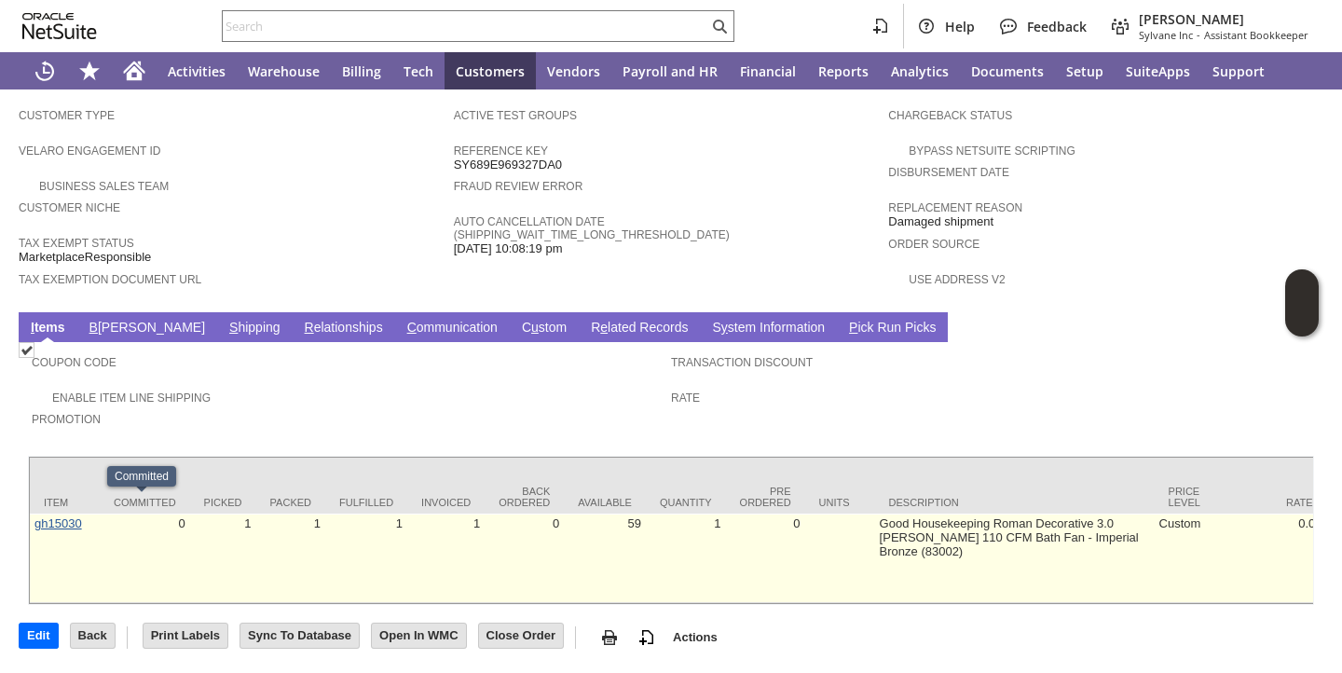
click at [70, 516] on link "gh15030" at bounding box center [58, 523] width 48 height 14
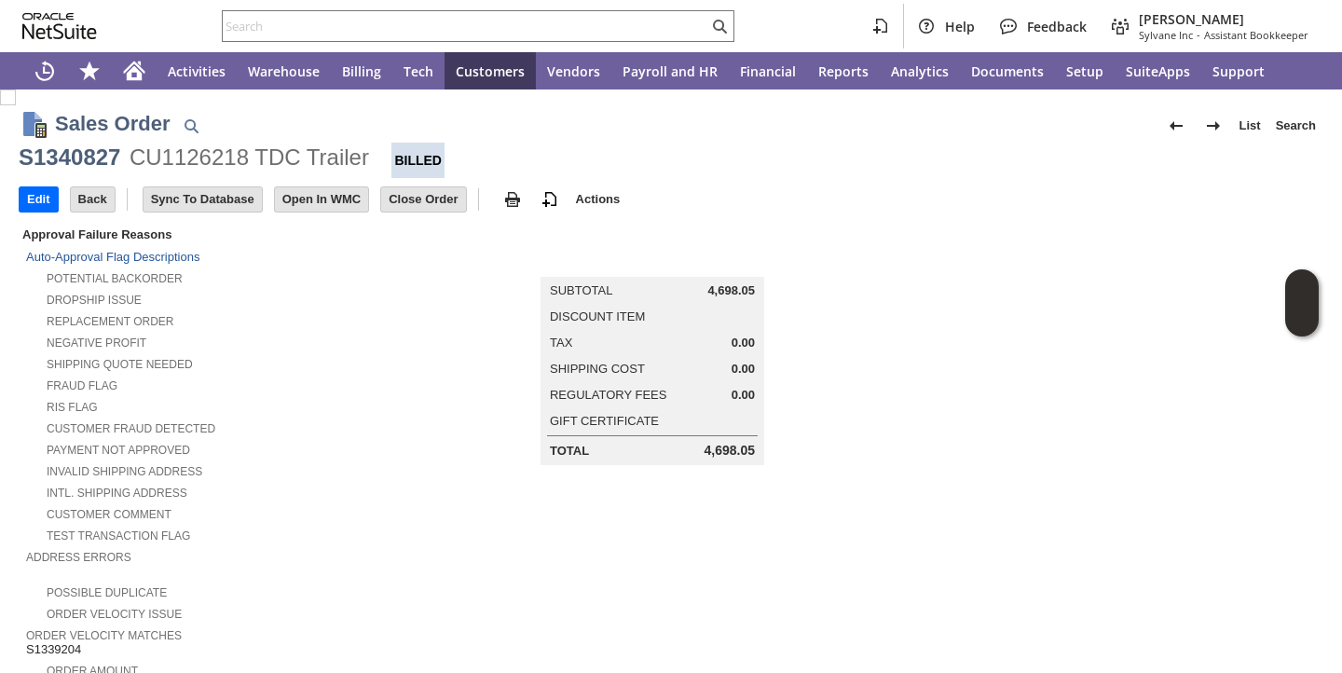
click at [251, 325] on div "Replacement Order" at bounding box center [240, 319] width 428 height 20
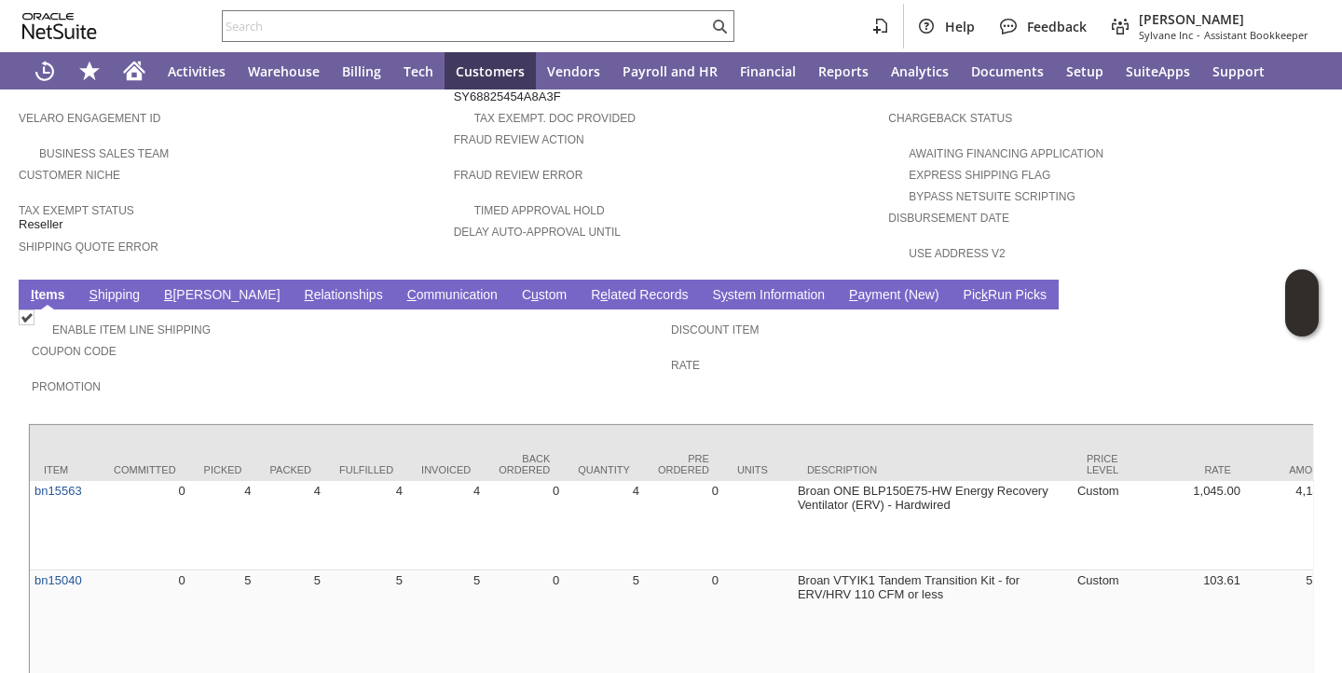
scroll to position [1148, 0]
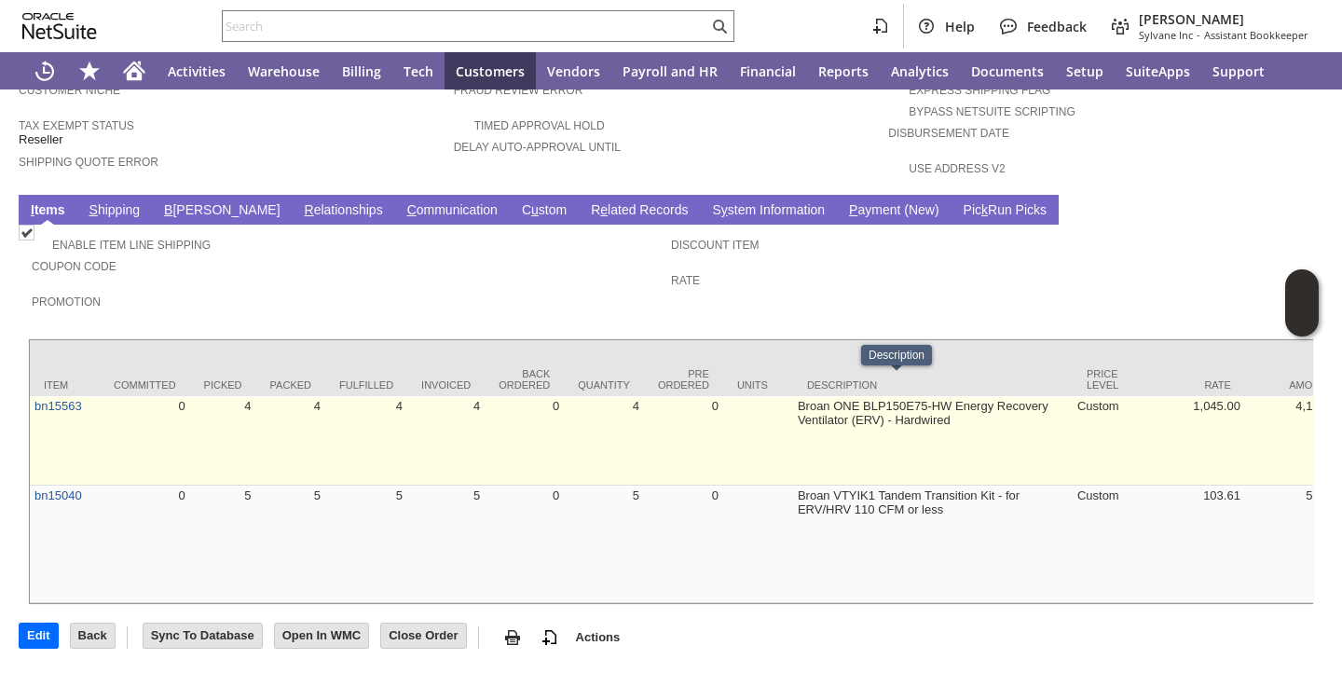
click at [793, 396] on td "Broan ONE BLP150E75-HW Energy Recovery Ventilator (ERV) - Hardwired" at bounding box center [932, 440] width 279 height 89
copy tr "Broan ONE BLP150E75-HW Energy Recovery Ventilator (ERV) - Hardwired"
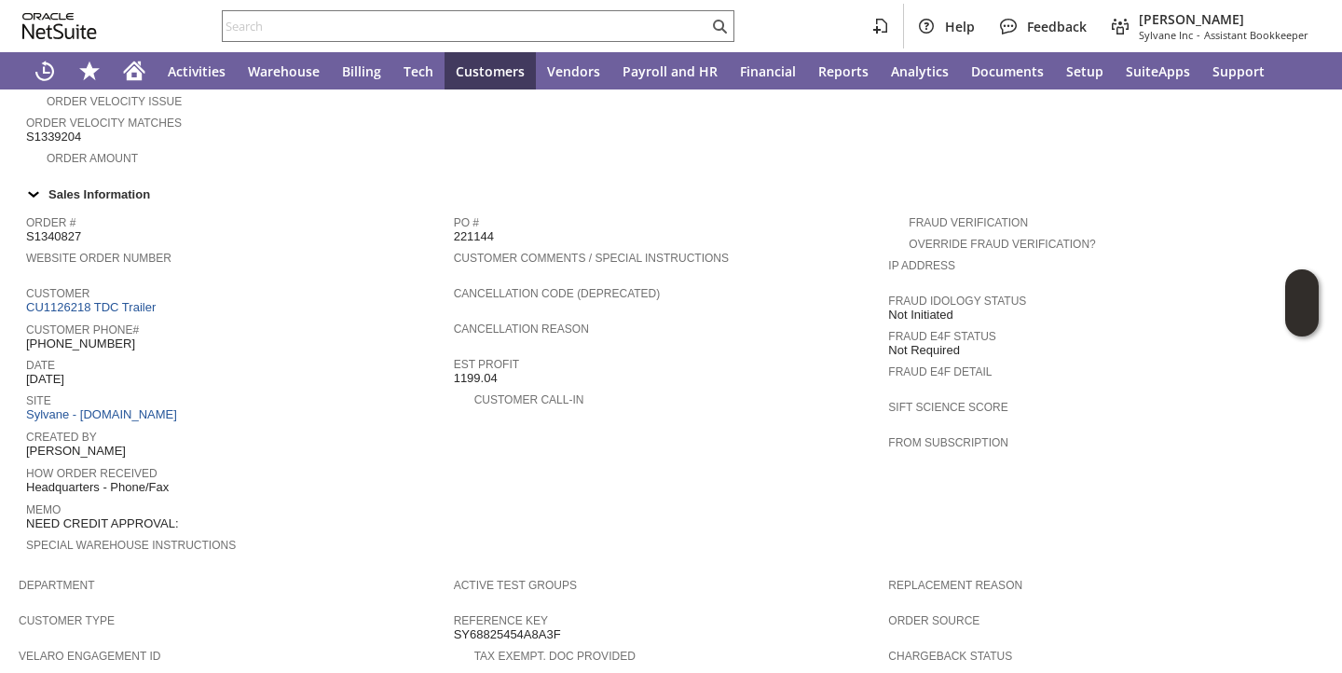
scroll to position [493, 0]
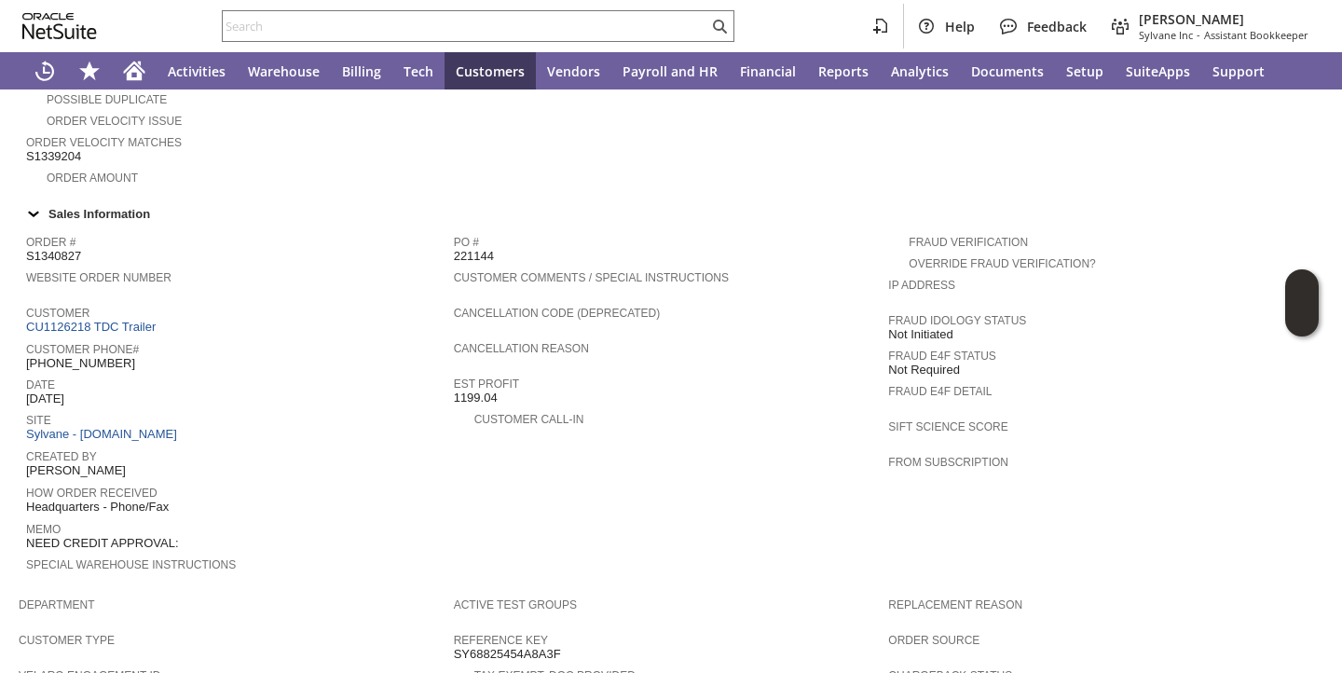
click at [45, 249] on span "S1340827" at bounding box center [53, 256] width 55 height 15
copy span "S1340827"
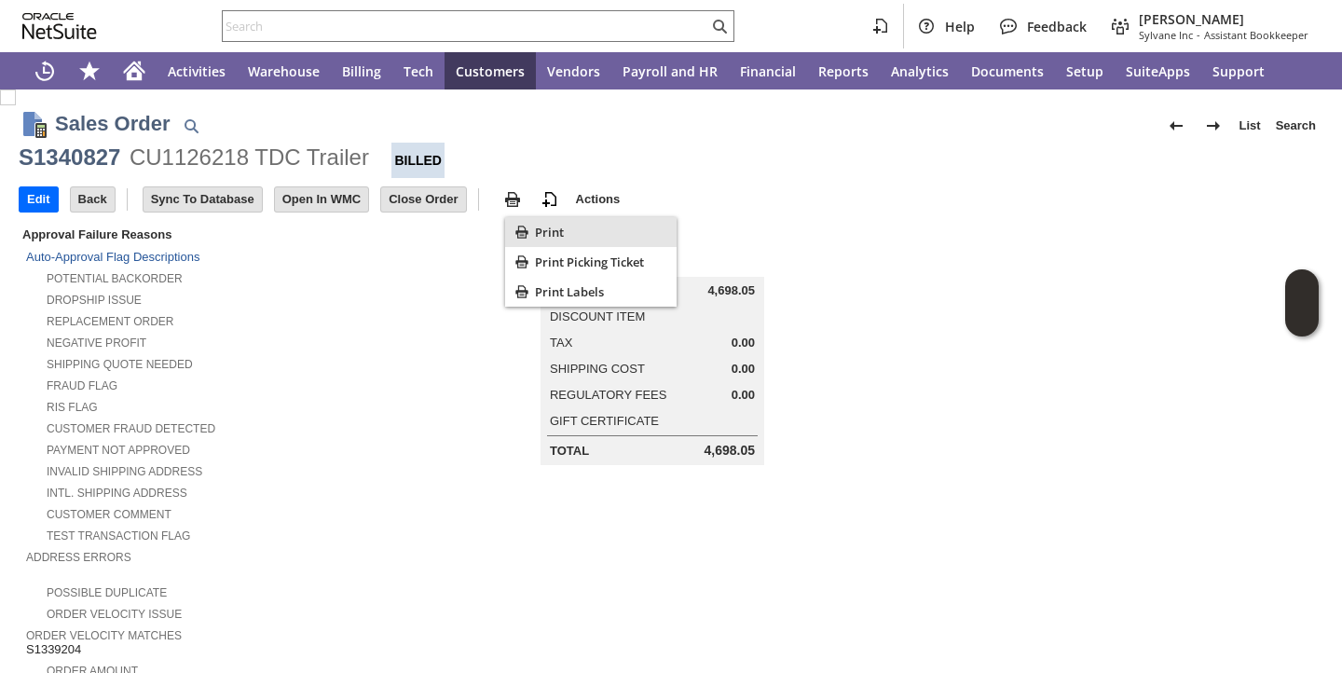
click at [538, 228] on span "Print" at bounding box center [602, 232] width 134 height 17
click at [456, 350] on td "Summary Subtotal 4,698.05 Discount Item Tax 0.00 Shipping Cost 0.00 Regulatory …" at bounding box center [671, 344] width 435 height 241
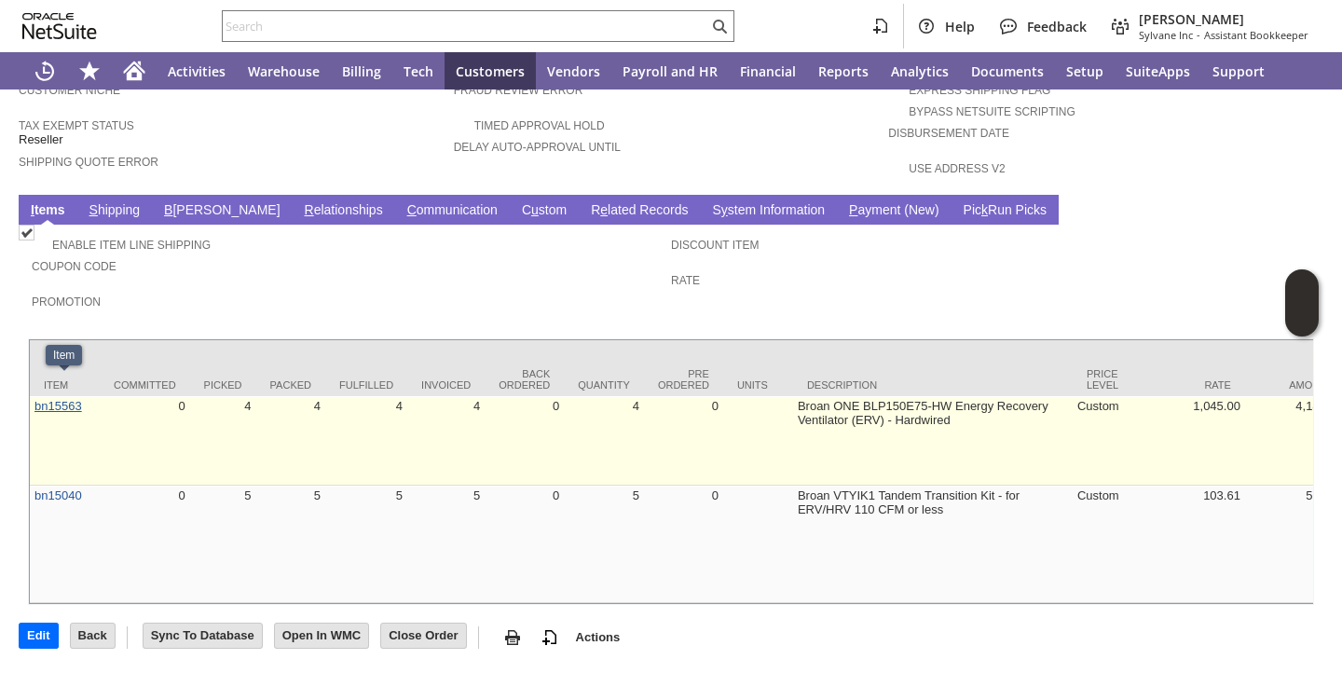
click at [53, 399] on link "bn15563" at bounding box center [58, 406] width 48 height 14
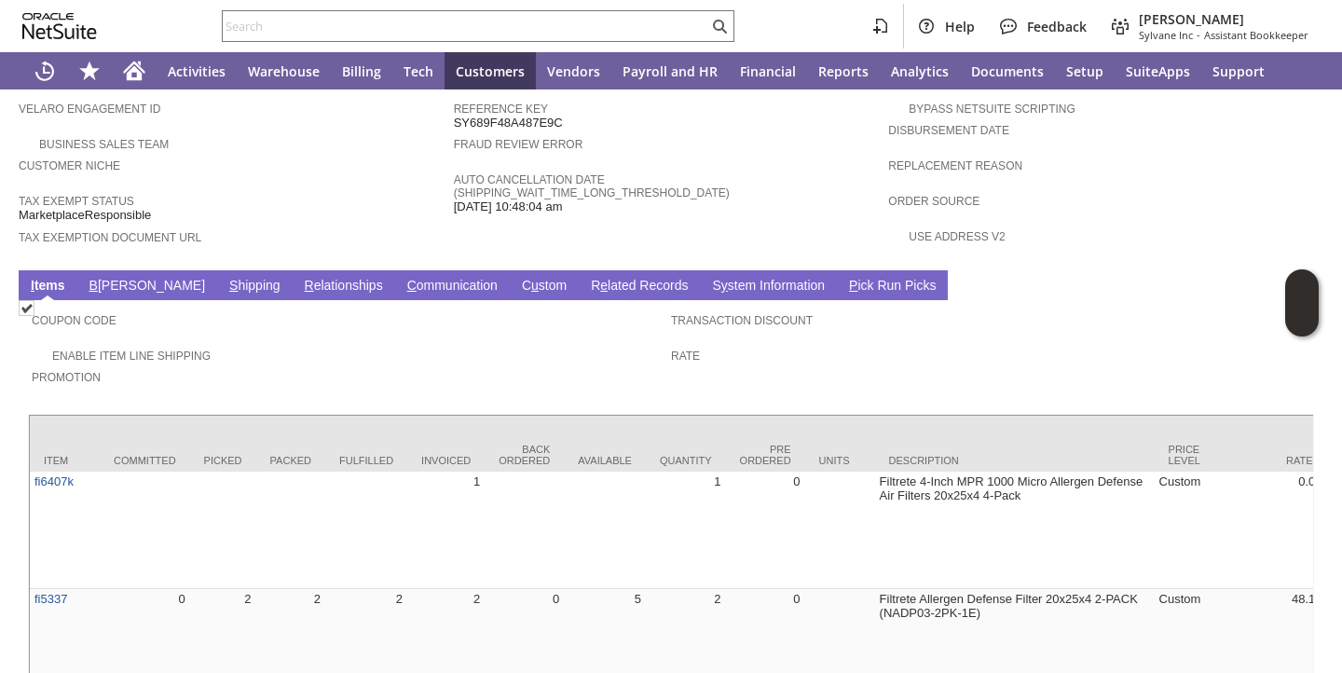
scroll to position [1240, 0]
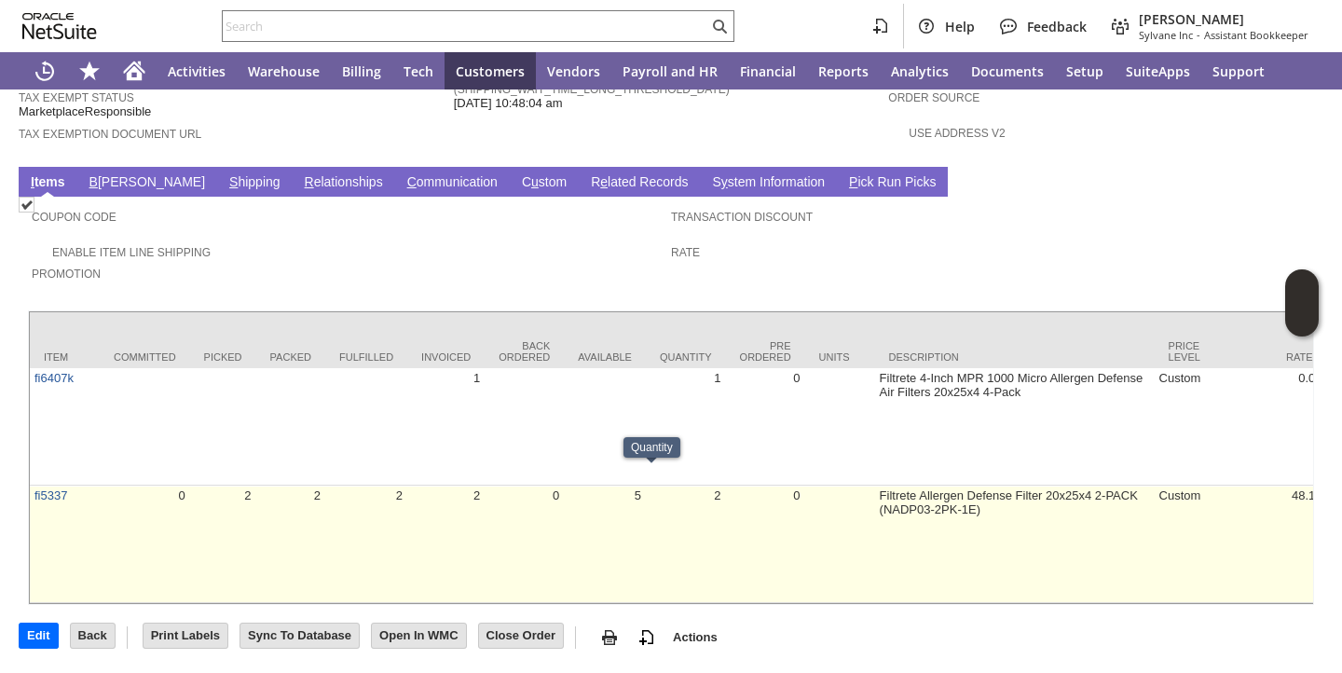
click at [875, 485] on td "Filtrete Allergen Defense Filter 20x25x4 2-PACK (NADP03-2PK-1E)" at bounding box center [1014, 543] width 279 height 117
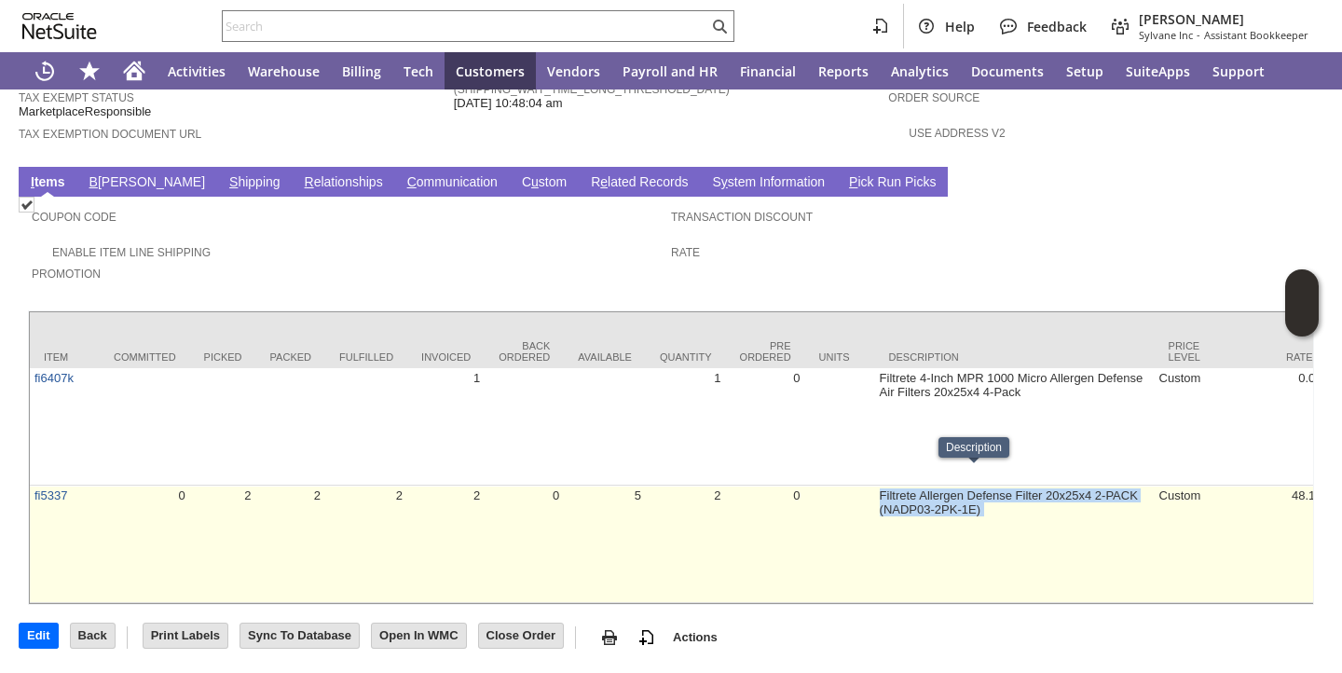
click at [875, 485] on td "Filtrete Allergen Defense Filter 20x25x4 2-PACK (NADP03-2PK-1E)" at bounding box center [1014, 543] width 279 height 117
copy tr "Filtrete Allergen Defense Filter 20x25x4 2-PACK (NADP03-2PK-1E)"
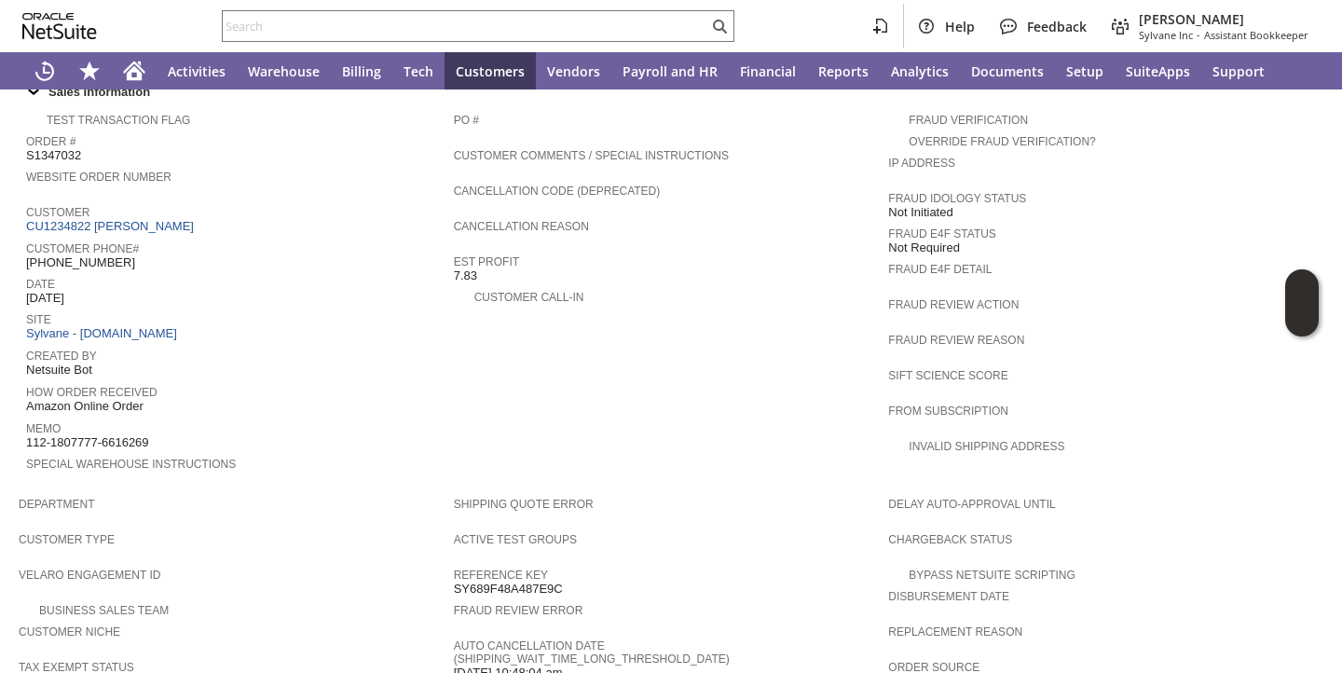
scroll to position [659, 0]
click at [55, 147] on span "S1347032" at bounding box center [53, 154] width 55 height 15
copy span "S1347032"
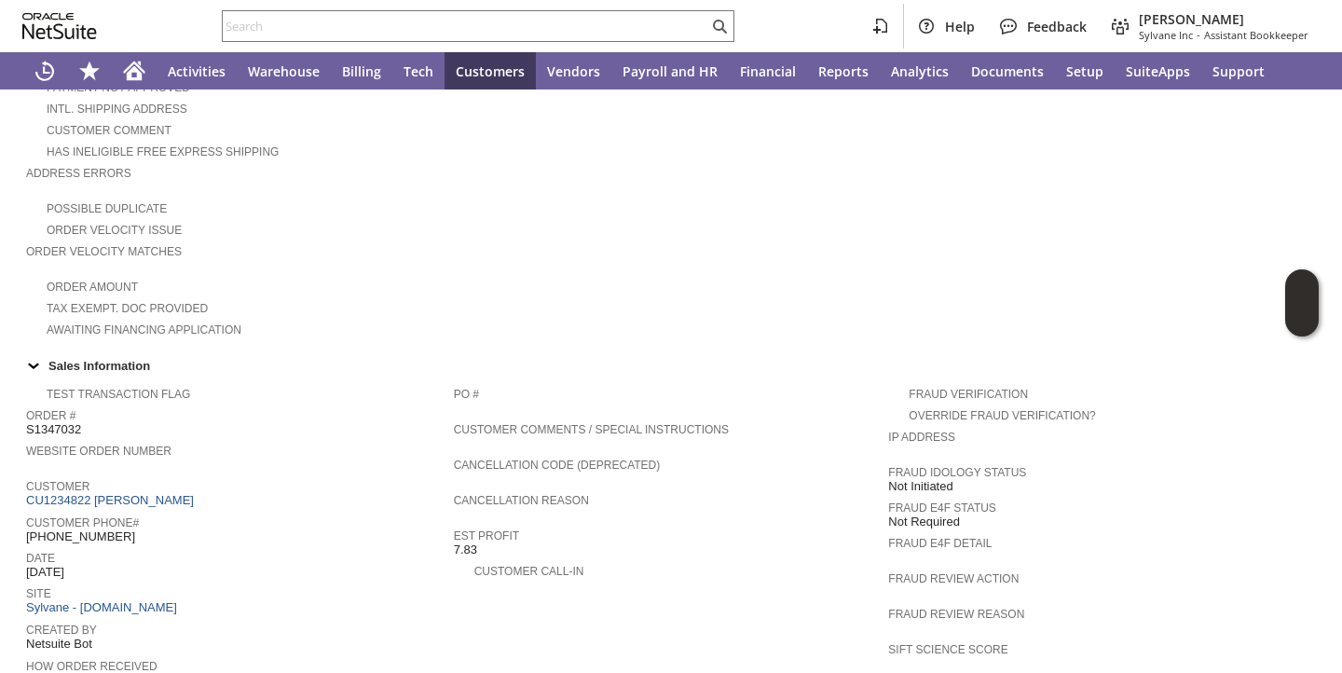
scroll to position [0, 0]
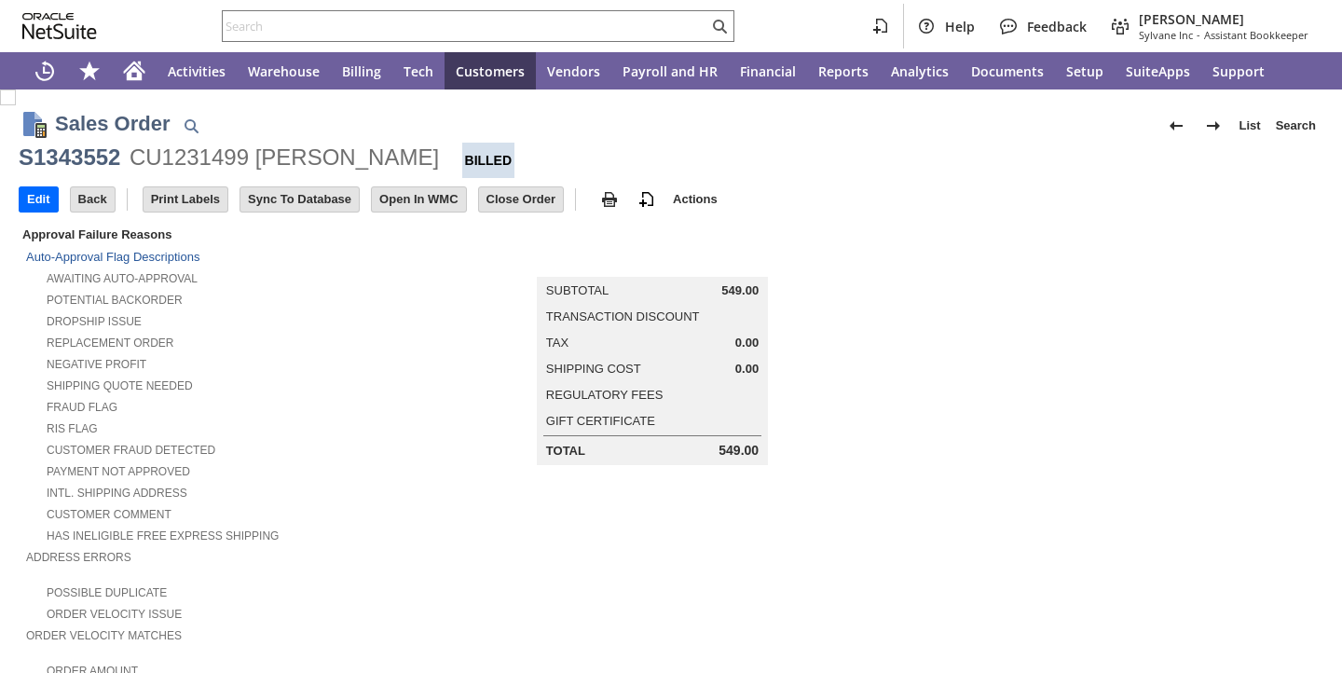
scroll to position [1041, 0]
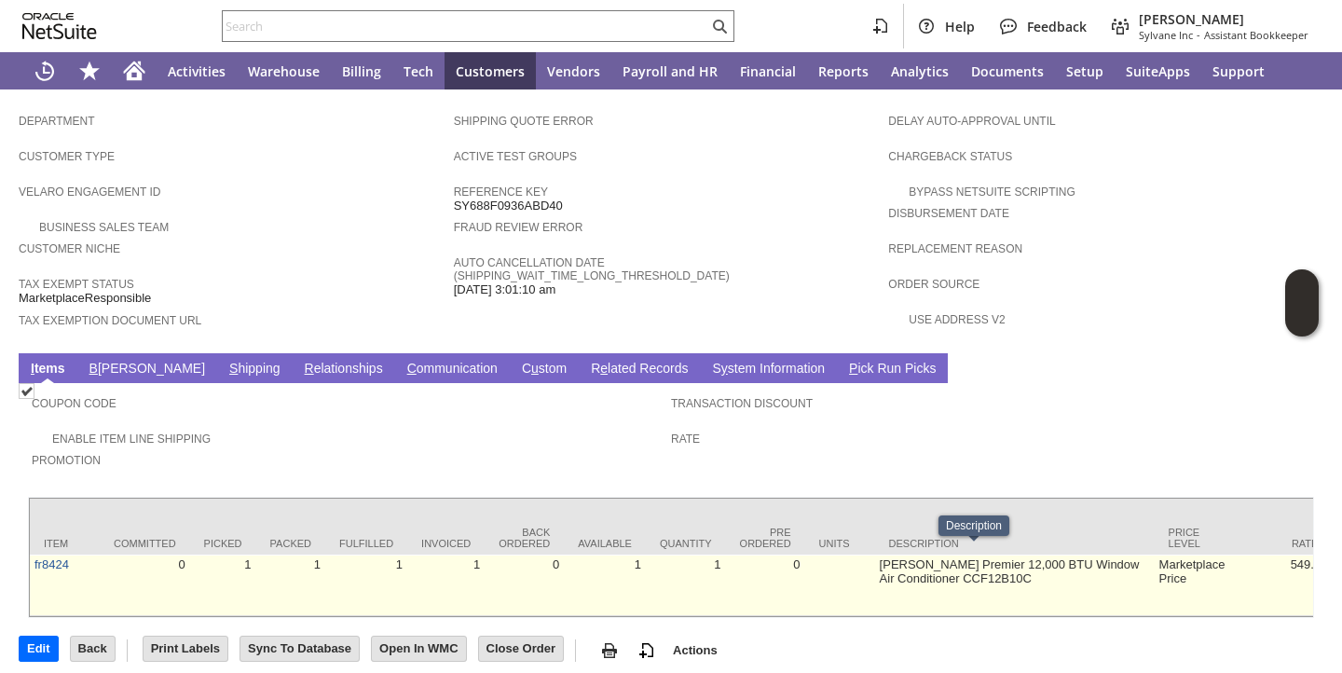
click at [899, 554] on td "[PERSON_NAME] Premier 12,000 BTU Window Air Conditioner CCF12B10C" at bounding box center [1014, 584] width 279 height 61
copy tr "Friedrich Chill Premier 12,000 BTU Window Air Conditioner CCF12B10C"
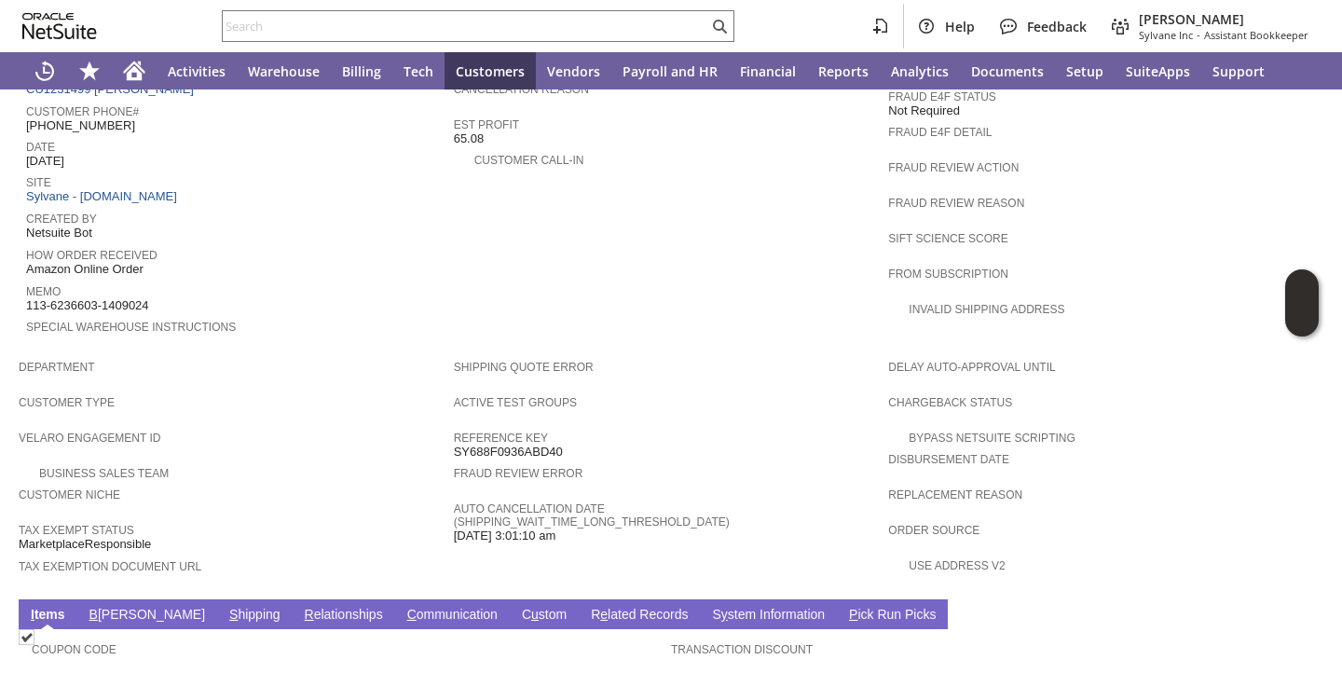
scroll to position [685, 0]
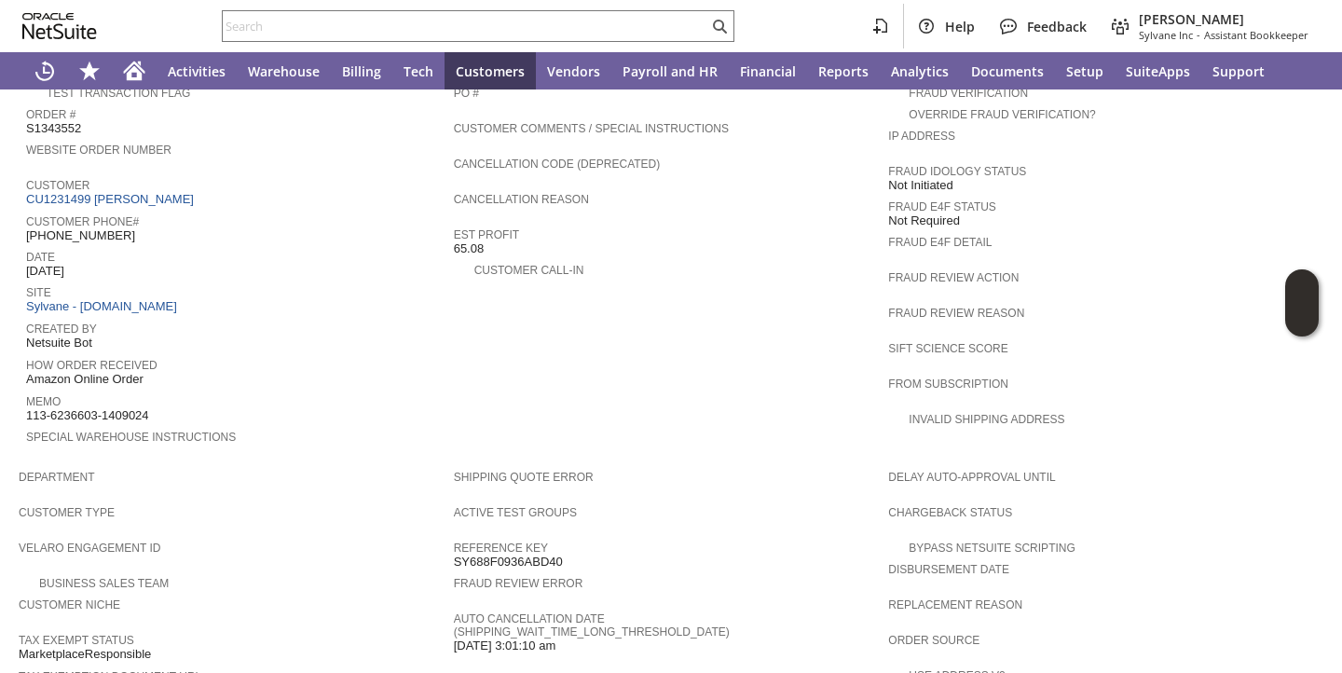
click at [44, 123] on span "S1343552" at bounding box center [53, 128] width 55 height 15
copy span "S1343552"
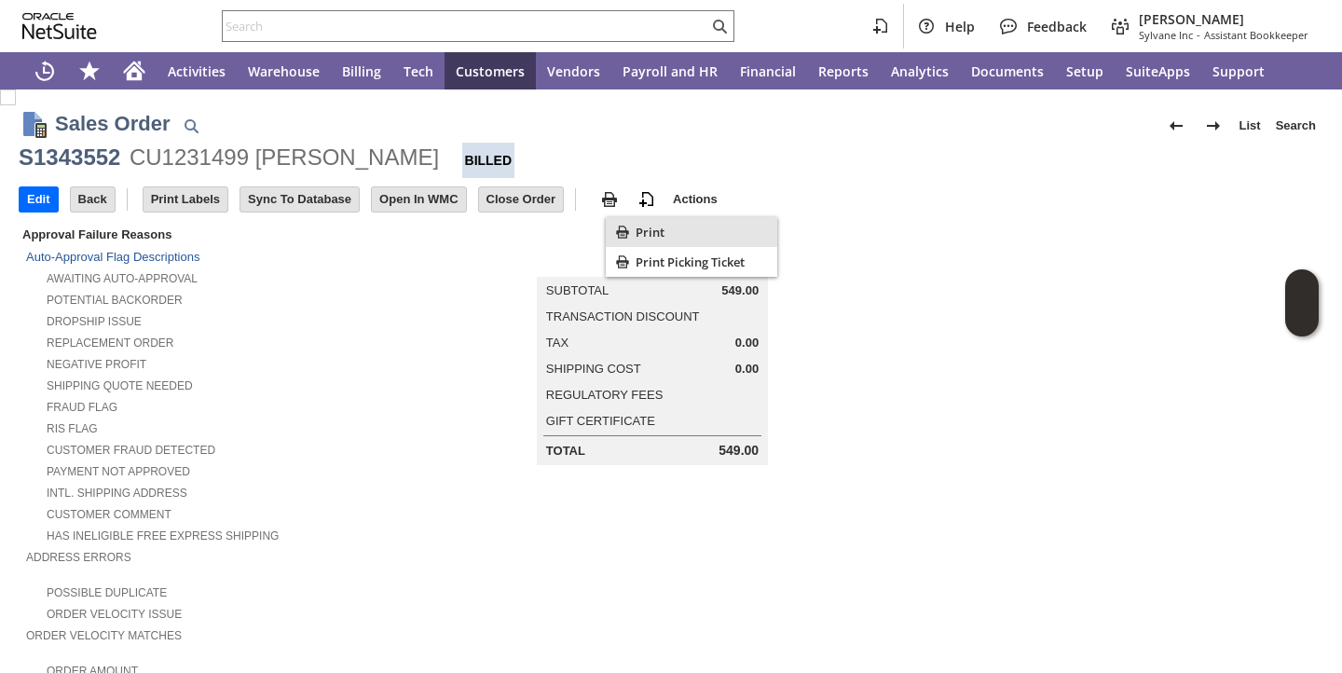
click at [622, 239] on icon "Print" at bounding box center [622, 232] width 19 height 19
click at [394, 301] on div "Potential Backorder" at bounding box center [240, 298] width 428 height 20
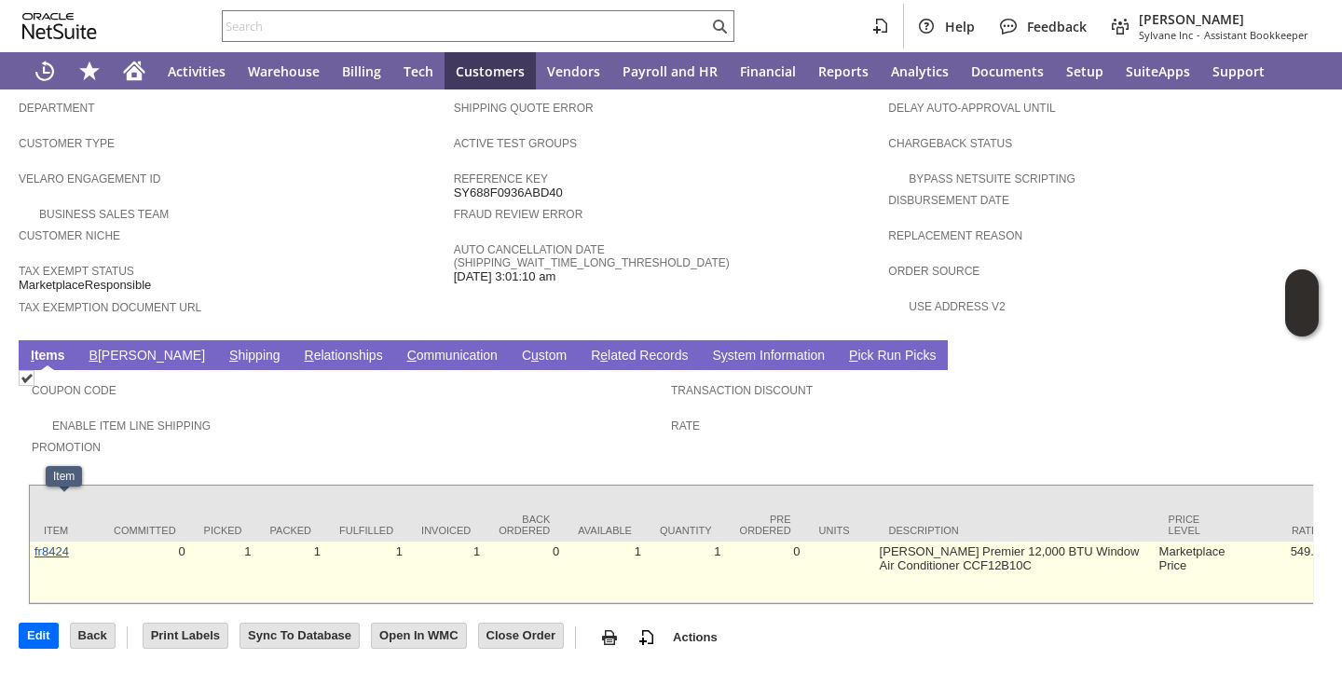
click at [48, 544] on link "fr8424" at bounding box center [51, 551] width 34 height 14
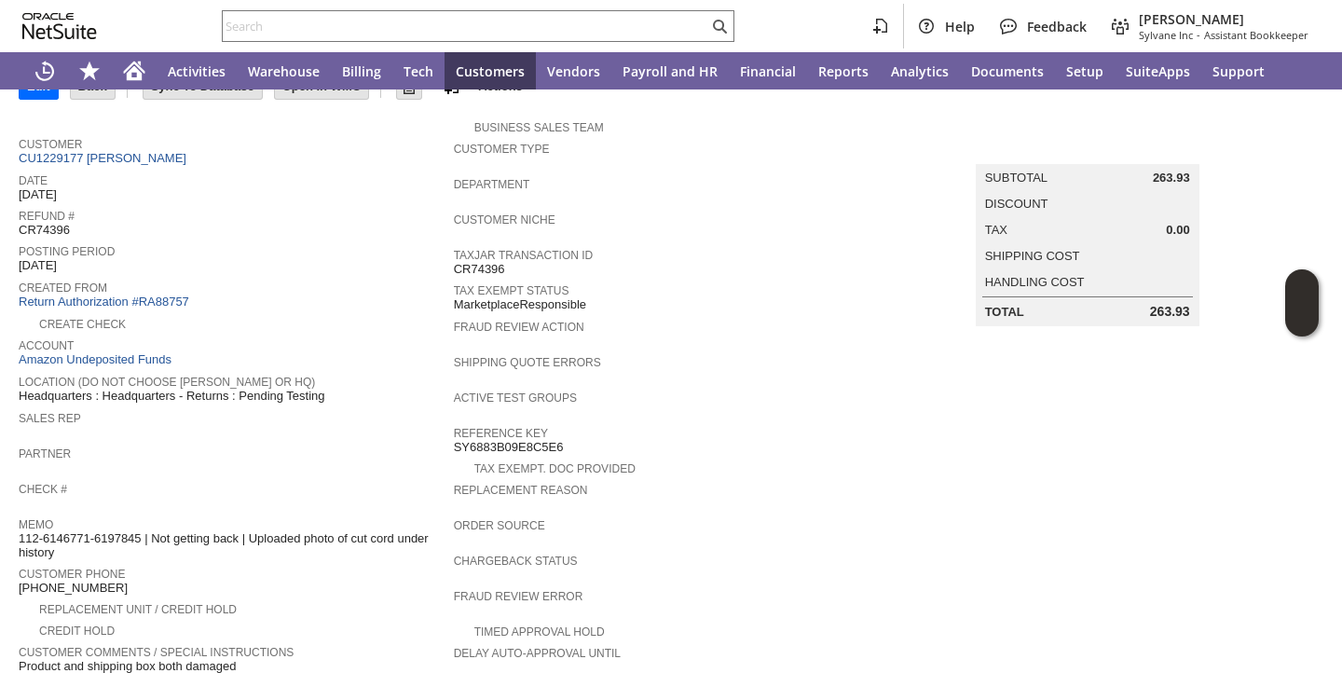
scroll to position [104, 0]
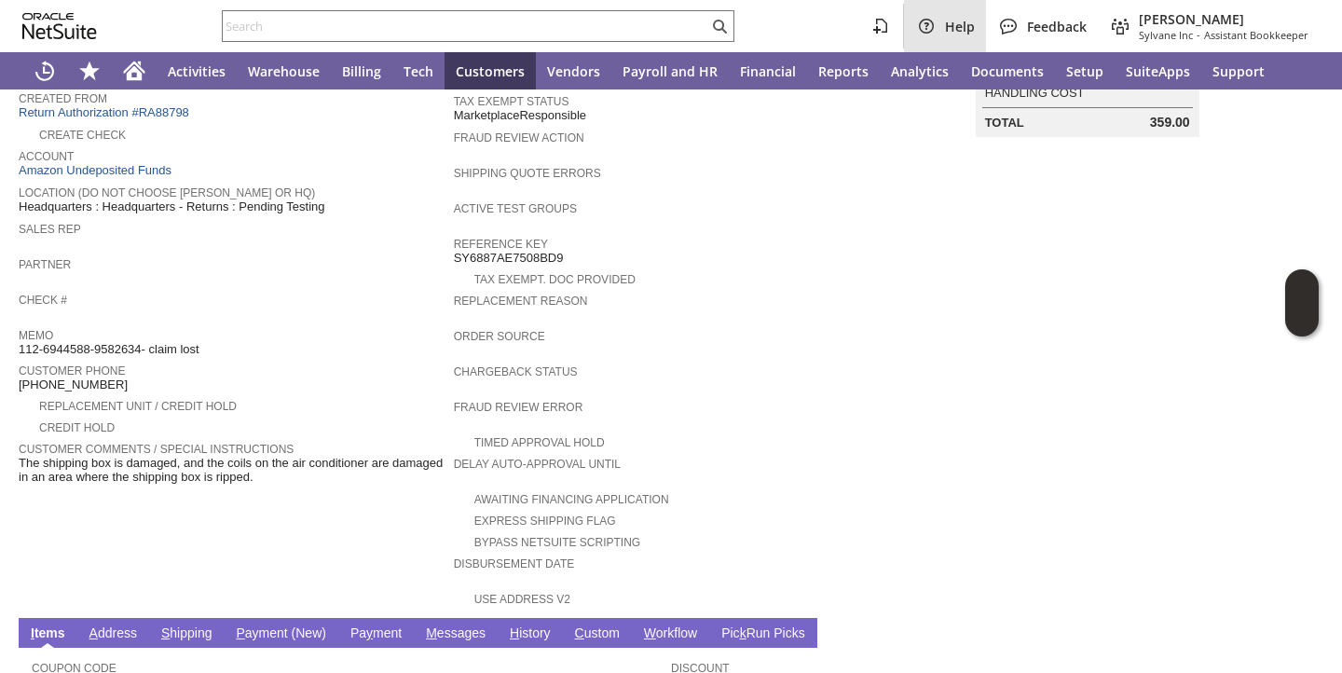
scroll to position [309, 0]
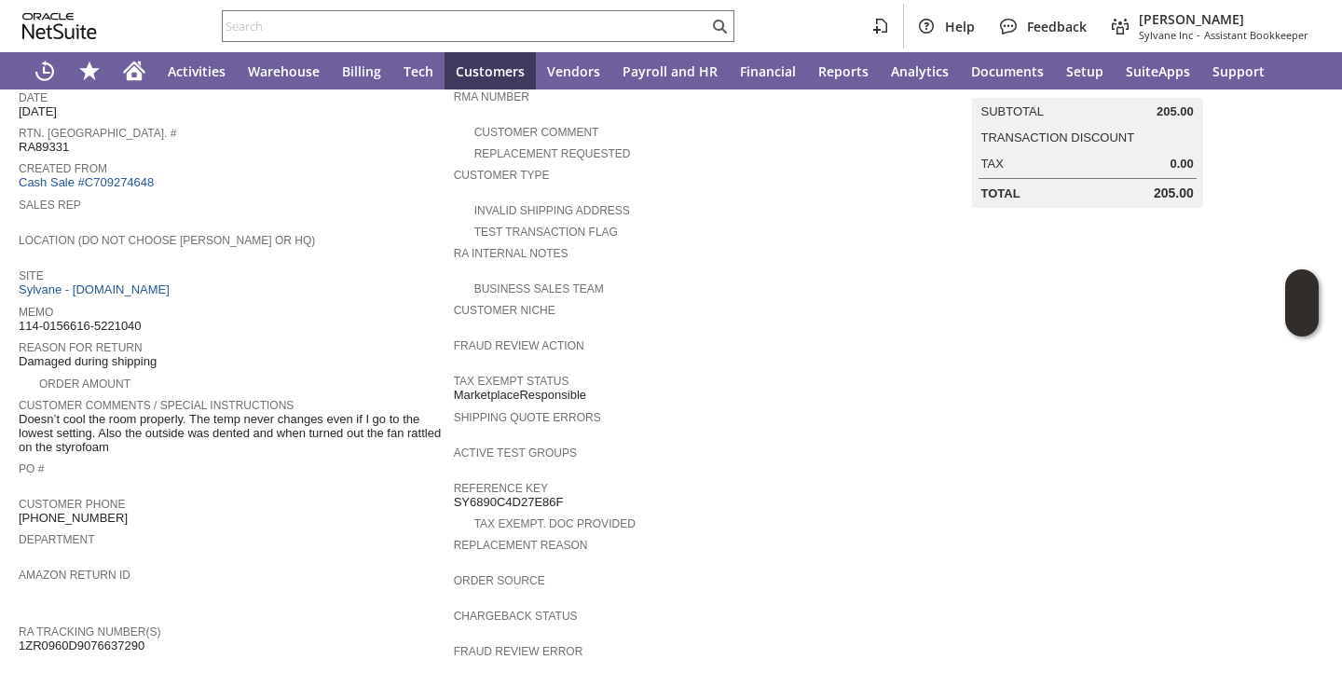
scroll to position [200, 0]
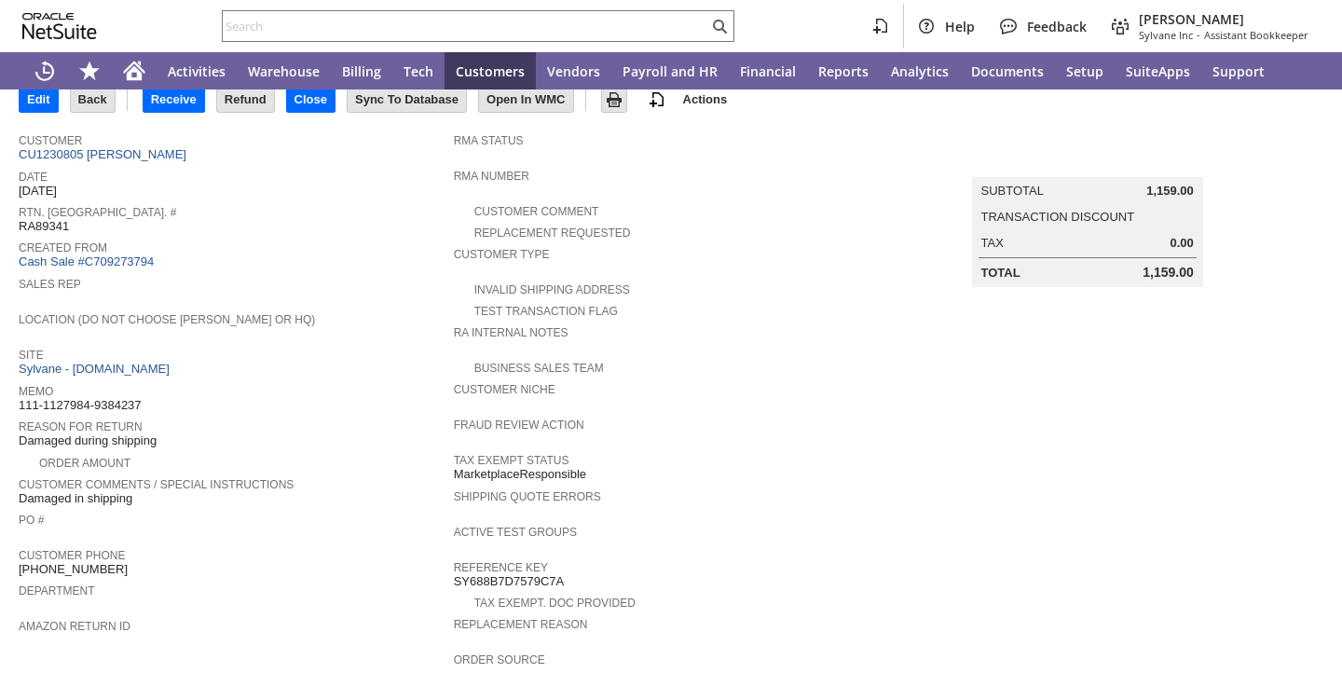
scroll to position [123, 0]
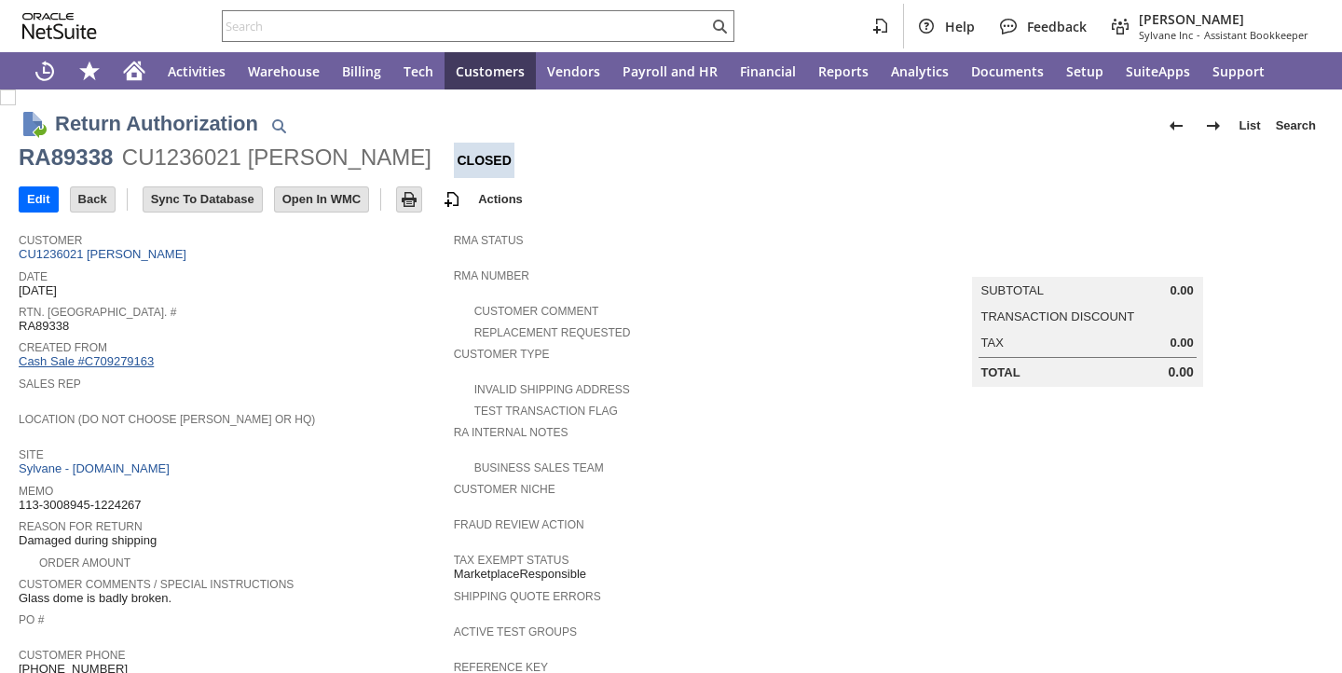
click at [142, 359] on link "Cash Sale #C709279163" at bounding box center [86, 361] width 135 height 14
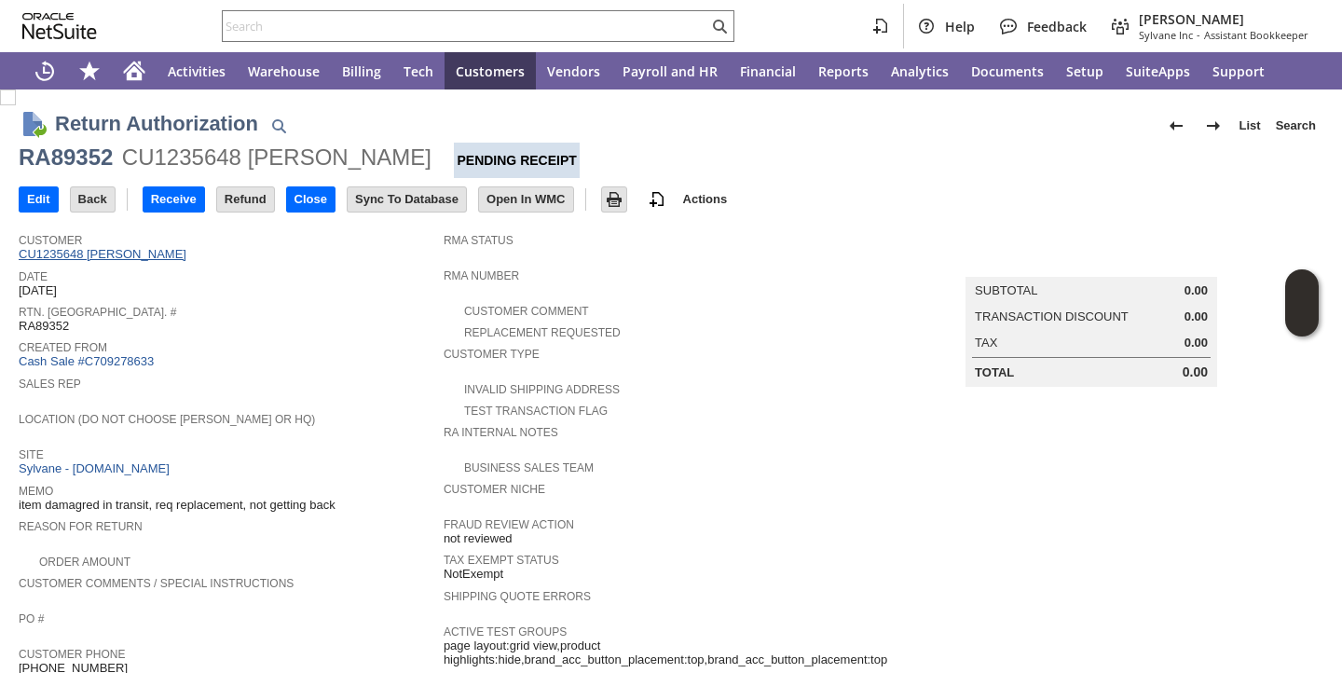
click at [151, 261] on link "CU1235648 Harlan Podber" at bounding box center [105, 254] width 172 height 14
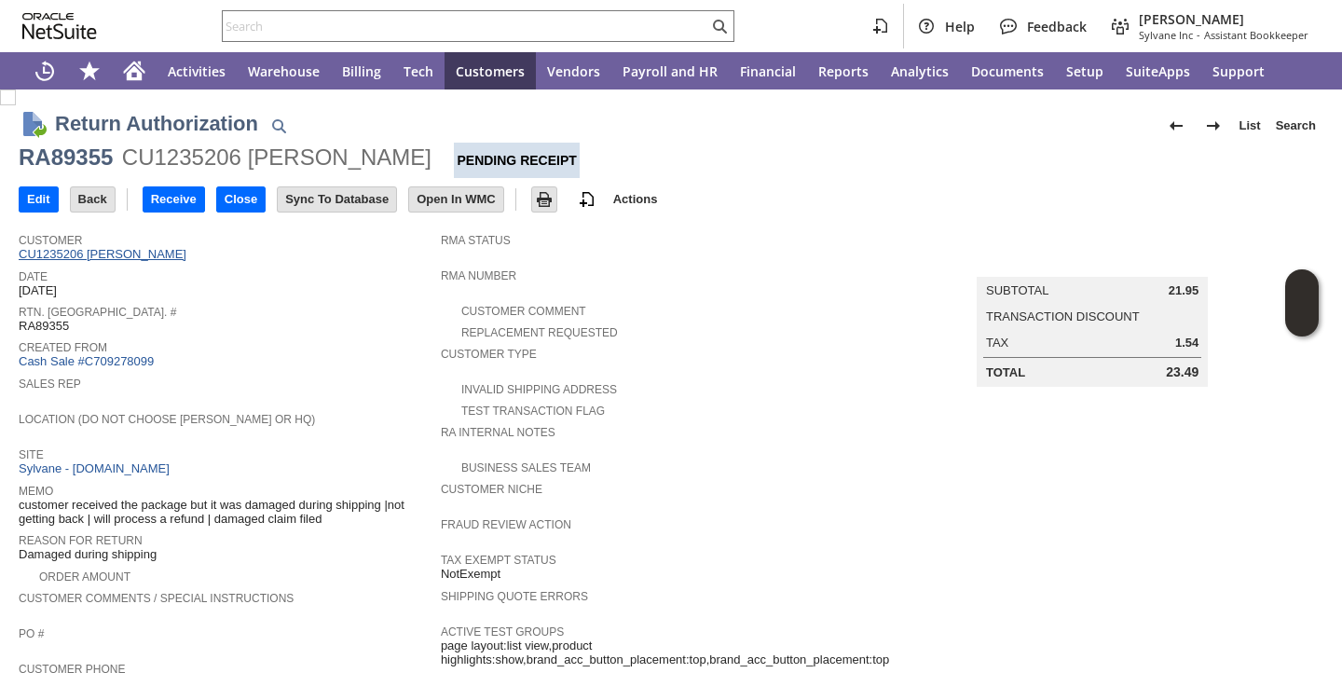
click at [116, 256] on link "CU1235206 Art Greenberg" at bounding box center [105, 254] width 172 height 14
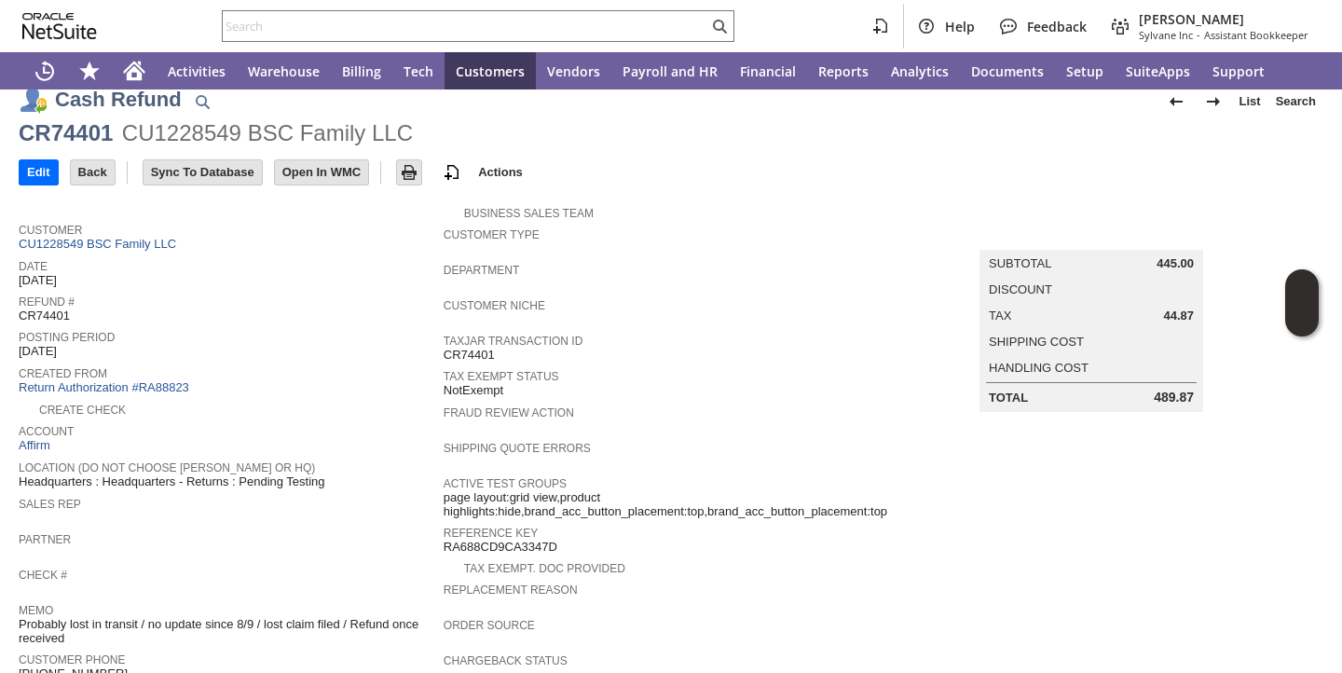
scroll to position [22, 0]
click at [132, 256] on span "Date" at bounding box center [227, 265] width 416 height 19
click at [135, 240] on link "CU1228549 BSC Family LLC" at bounding box center [100, 246] width 162 height 14
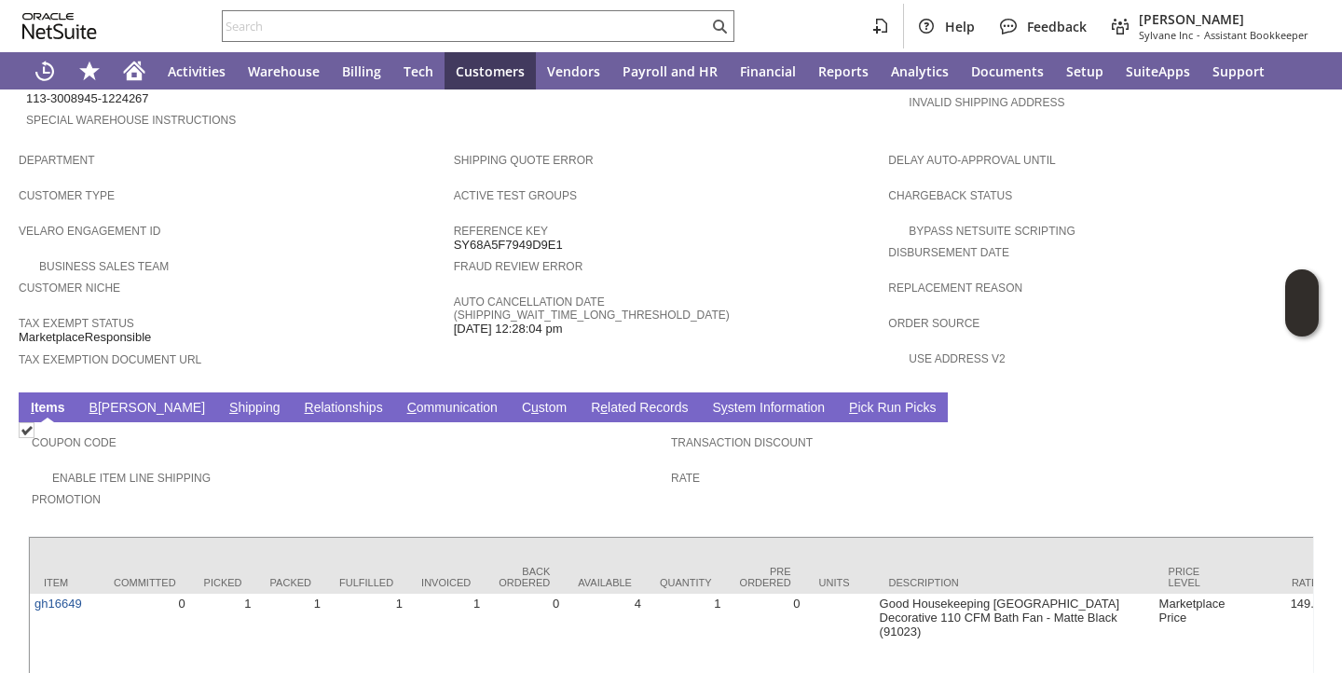
scroll to position [1104, 0]
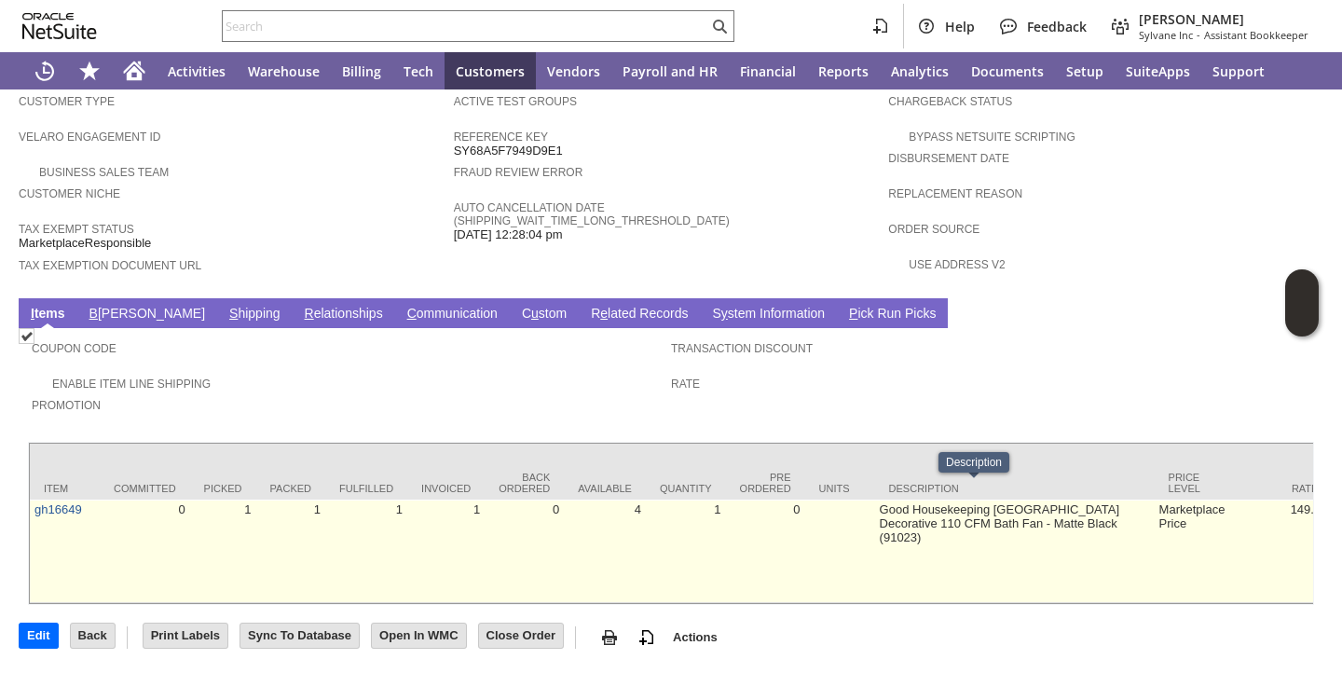
click at [914, 499] on td "Good Housekeeping Sydney Decorative 110 CFM Bath Fan - Matte Black (91023)" at bounding box center [1014, 550] width 279 height 103
copy tr "Good Housekeeping Sydney Decorative 110 CFM Bath Fan - Matte Black (91023)"
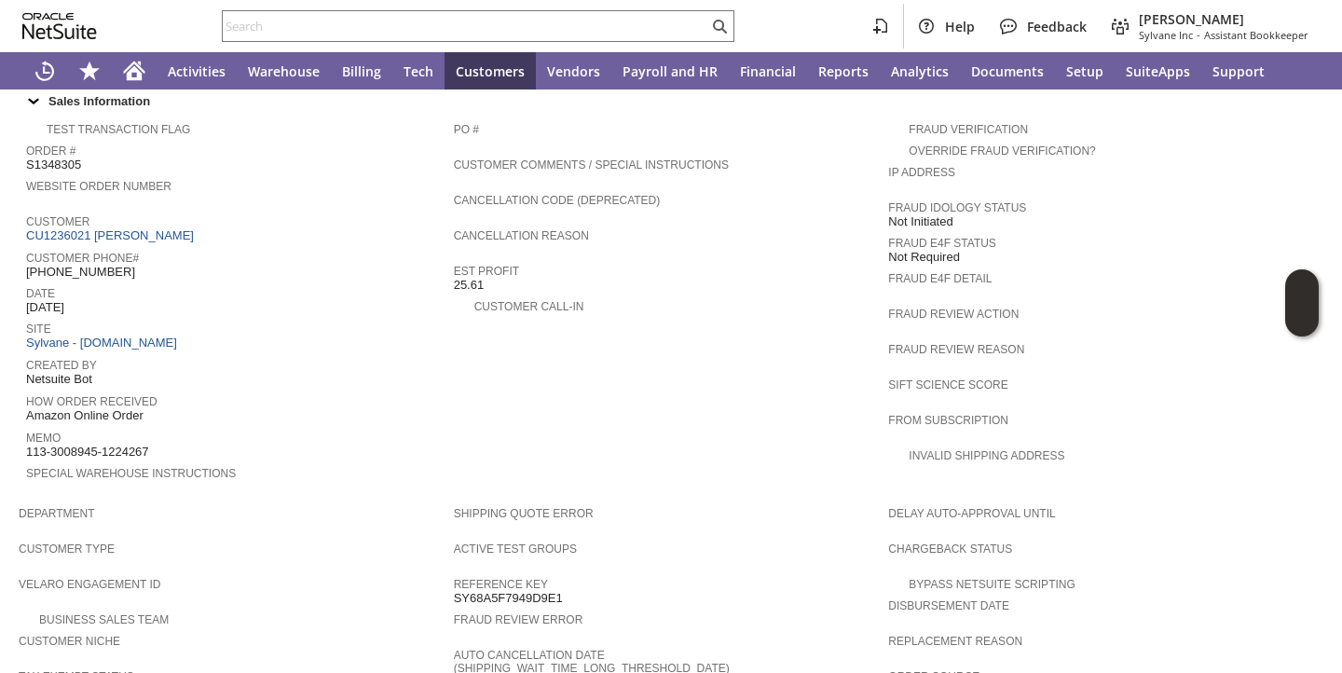
scroll to position [638, 0]
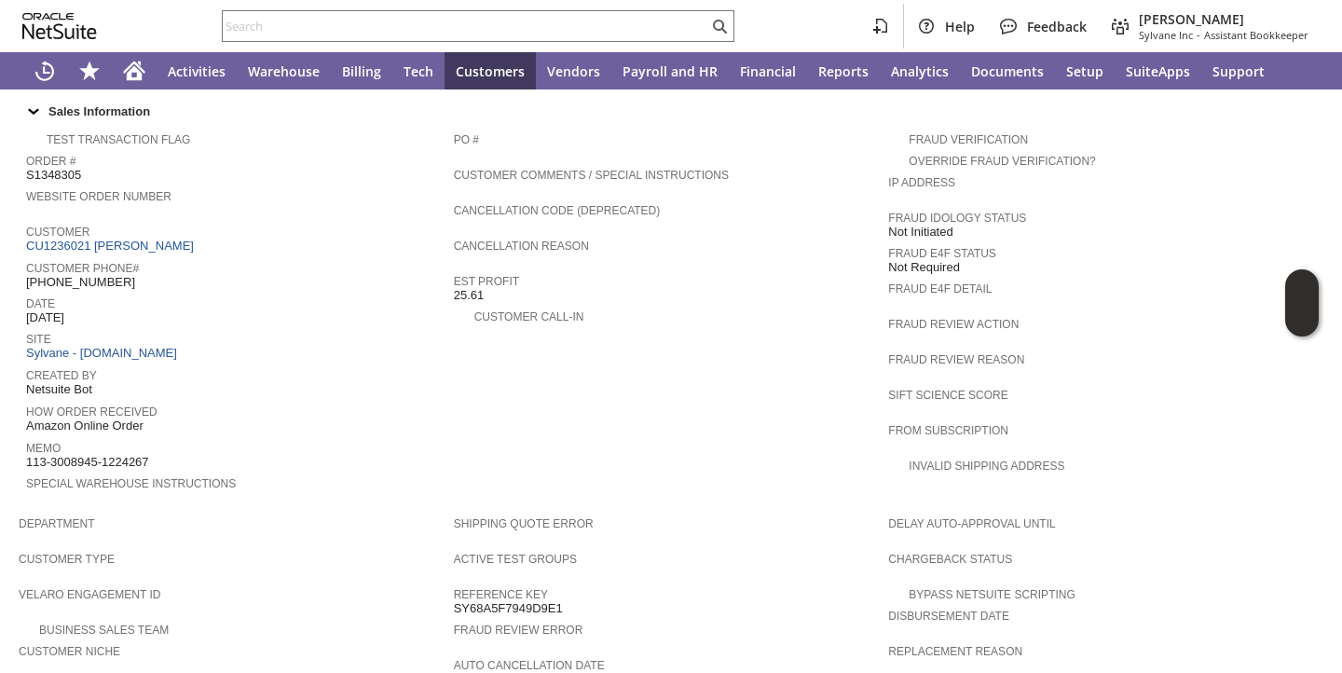
click at [68, 168] on span "S1348305" at bounding box center [53, 175] width 55 height 15
copy span "S1348305"
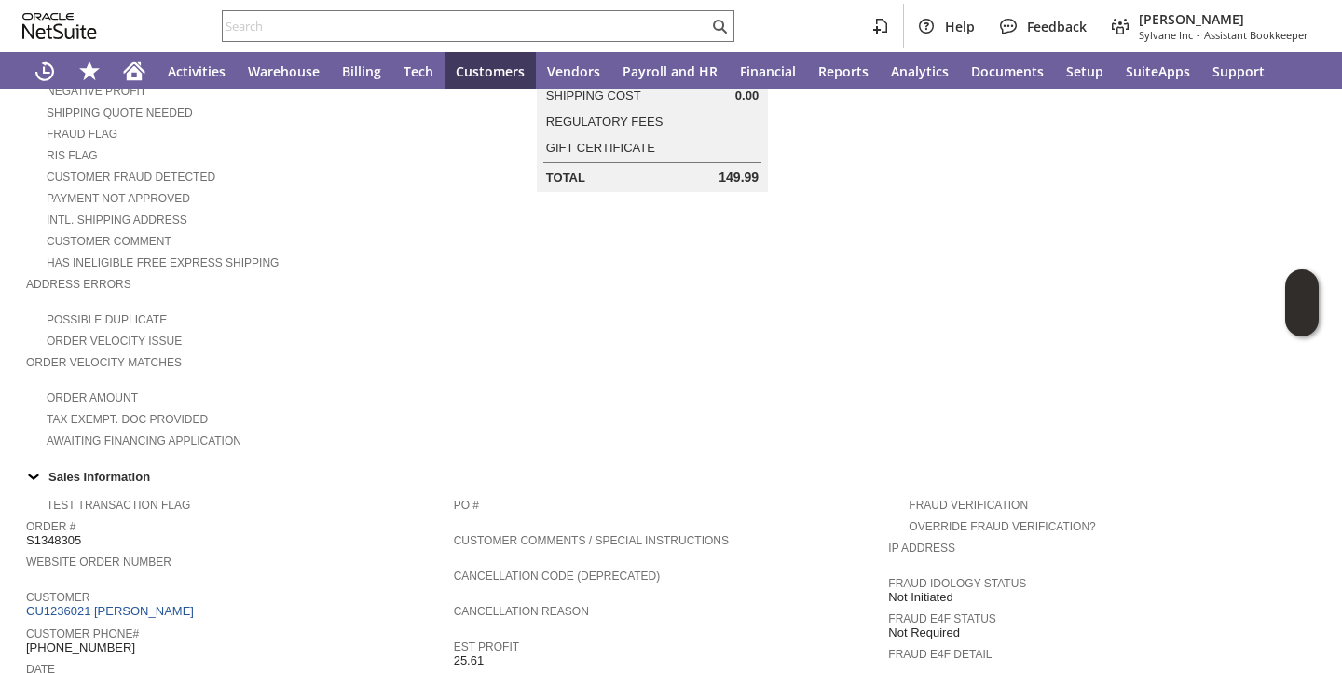
scroll to position [0, 0]
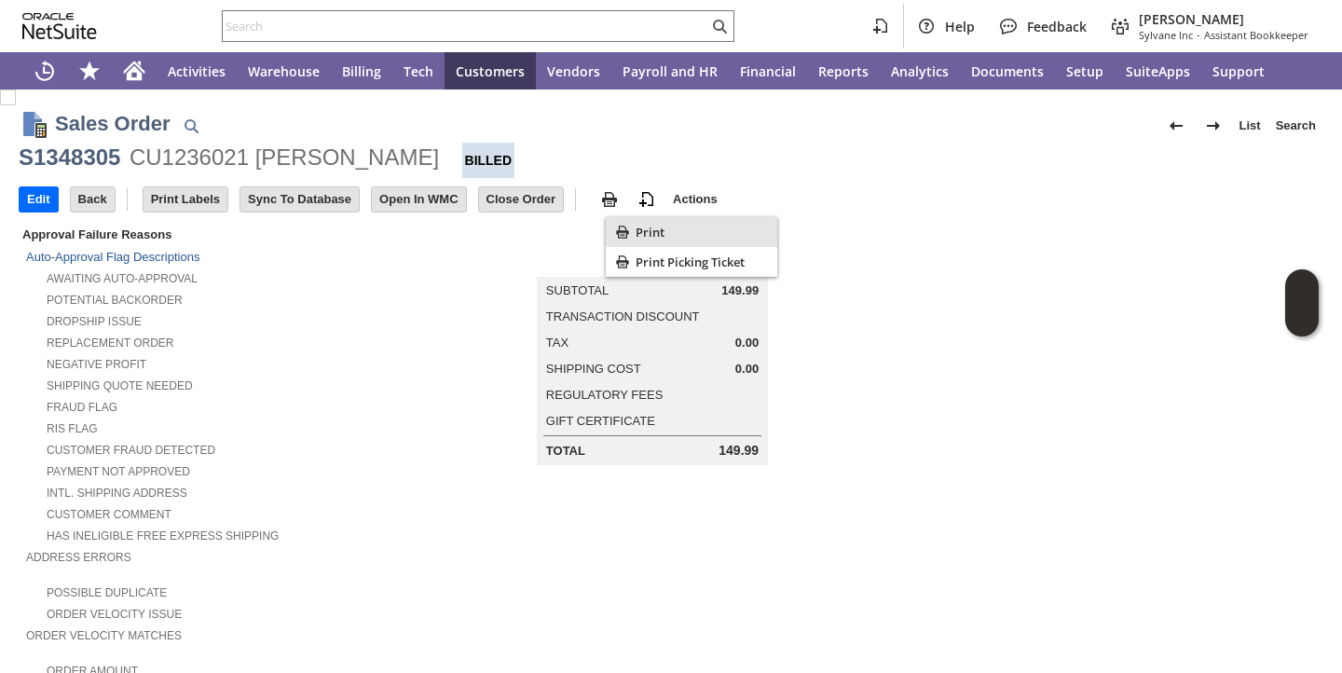
click at [628, 230] on icon "Print" at bounding box center [622, 232] width 19 height 19
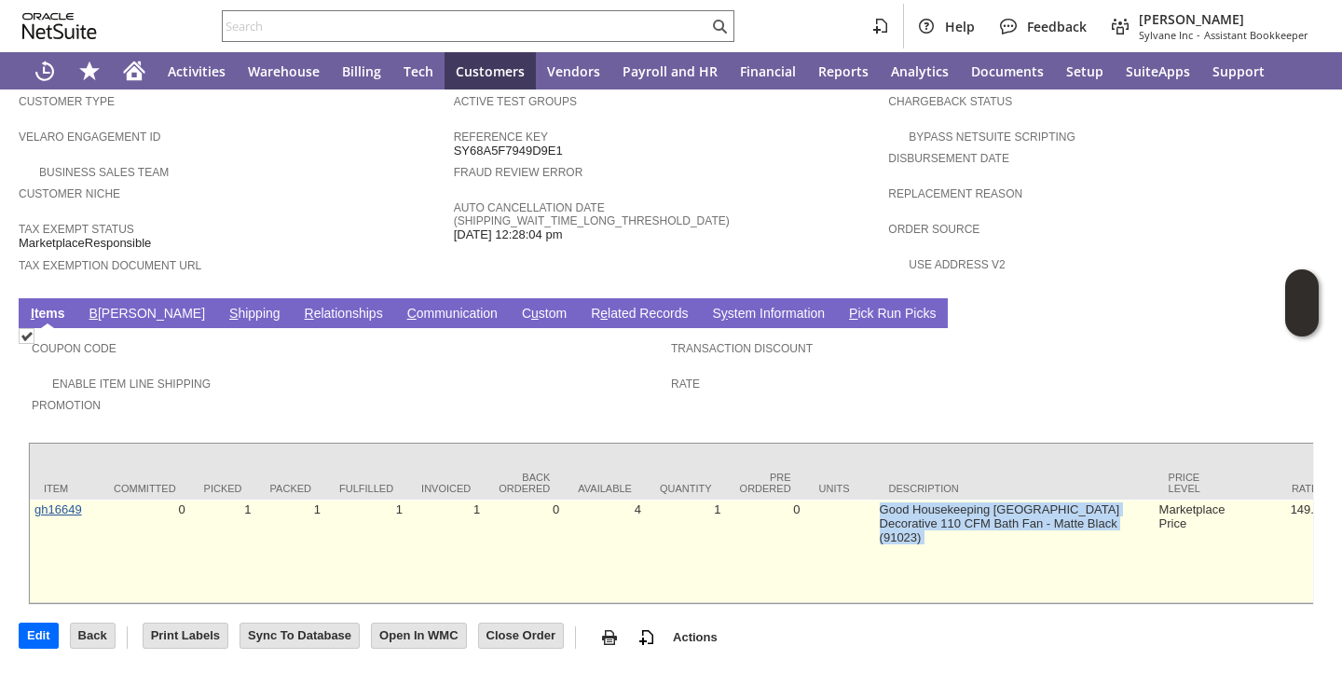
click at [73, 502] on link "gh16649" at bounding box center [58, 509] width 48 height 14
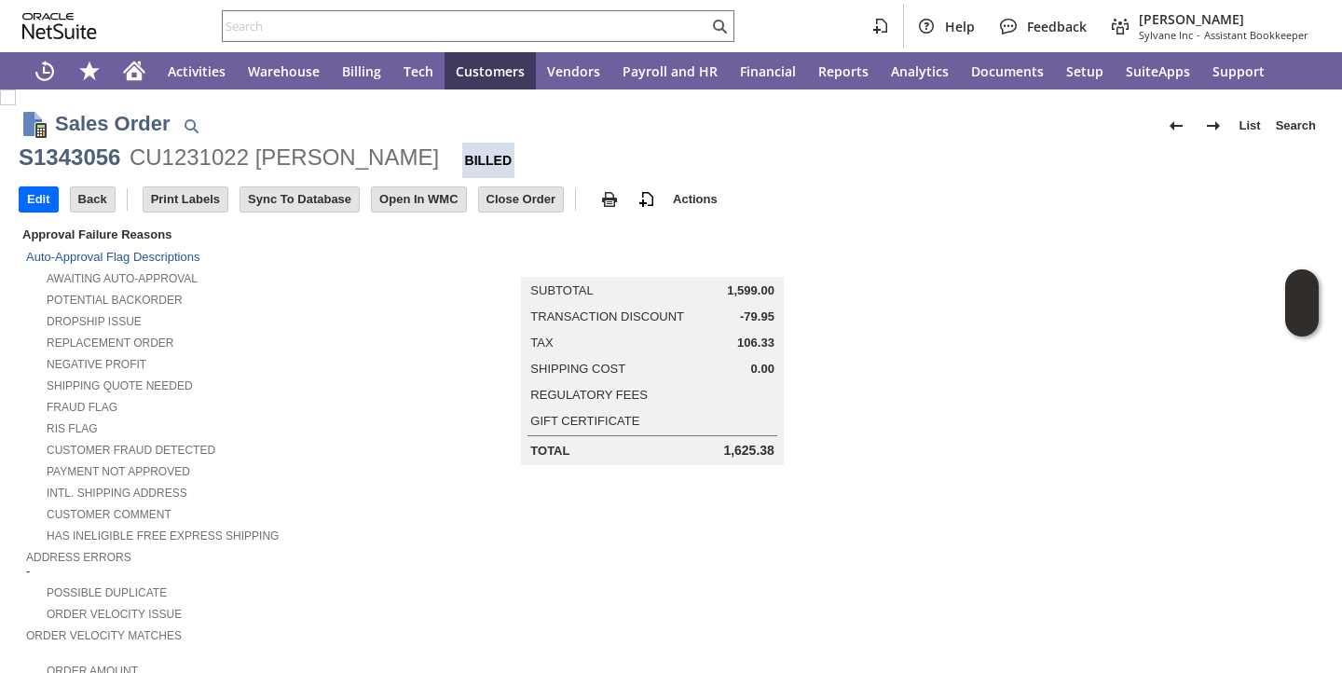
click at [393, 327] on div "Dropship Issue" at bounding box center [224, 319] width 396 height 20
click at [635, 234] on span "Print" at bounding box center [702, 232] width 134 height 17
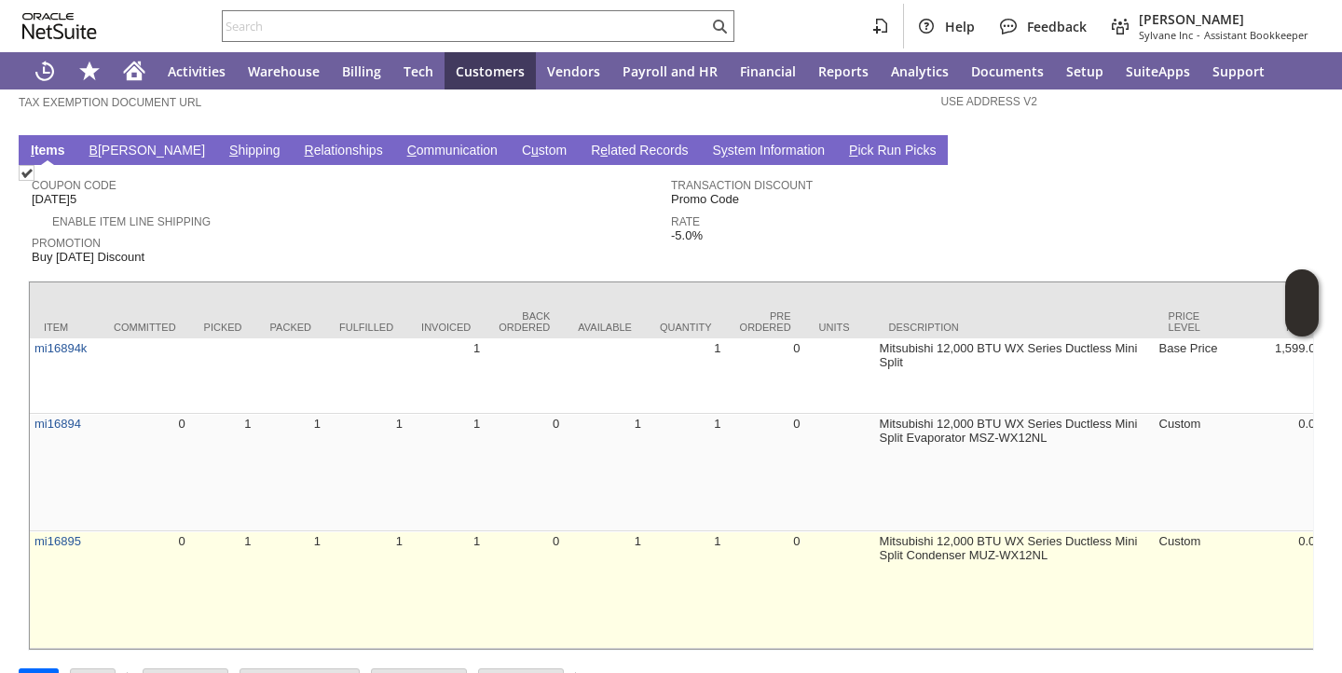
scroll to position [1317, 0]
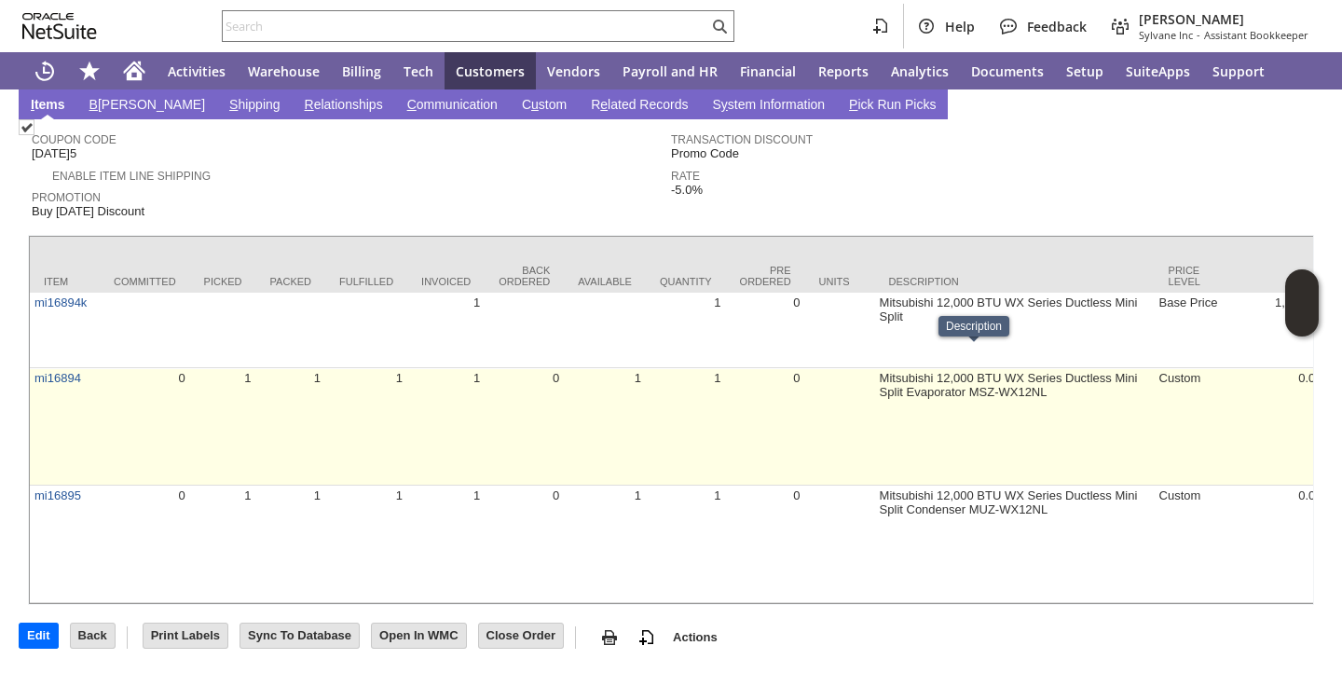
click at [875, 368] on td "Mitsubishi 12,000 BTU WX Series Ductless Mini Split Evaporator MSZ-WX12NL" at bounding box center [1014, 426] width 279 height 117
copy tr "Mitsubishi 12,000 BTU WX Series Ductless Mini Split Evaporator MSZ-WX12NL"
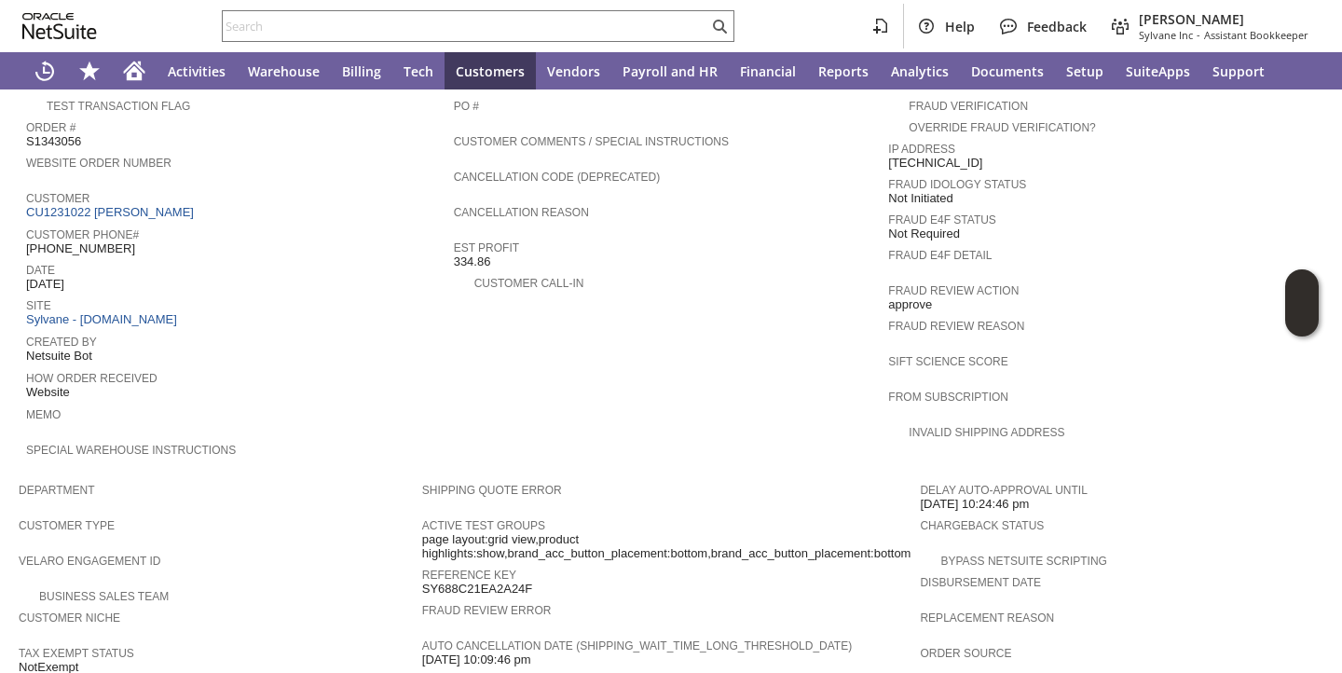
scroll to position [674, 0]
click at [56, 132] on span "S1343056" at bounding box center [53, 139] width 55 height 15
copy span "S1343056"
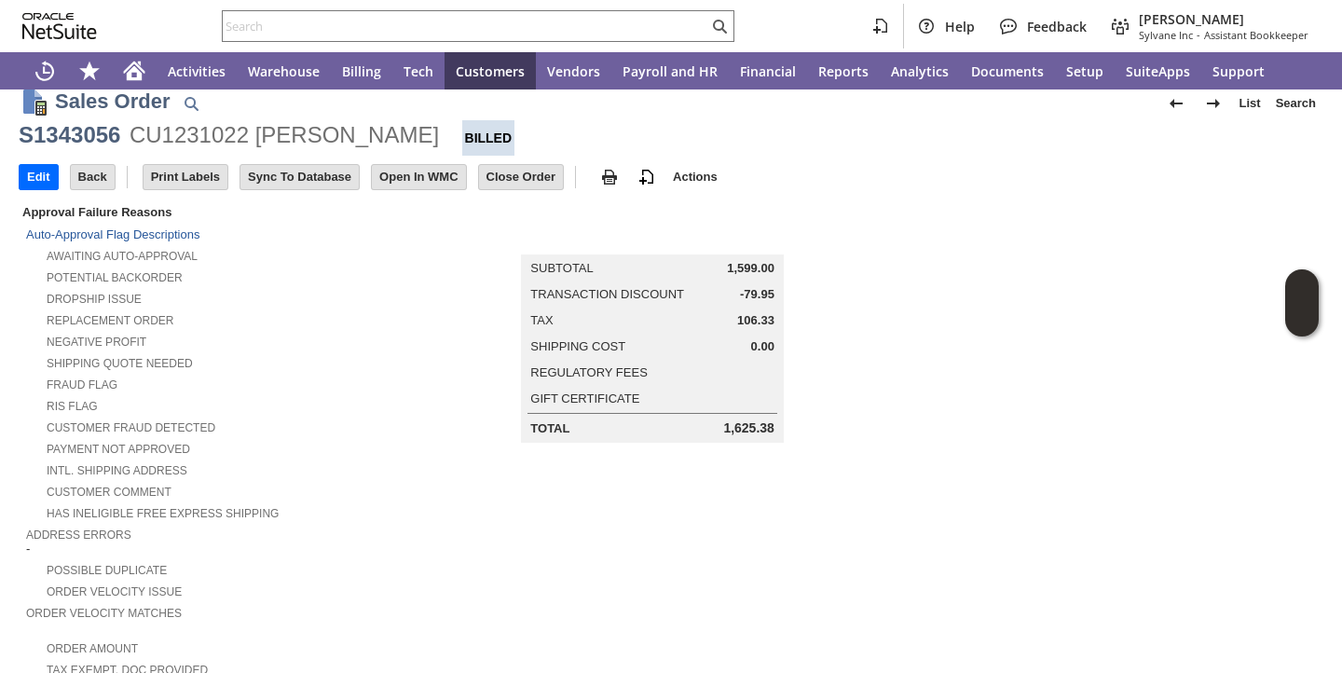
scroll to position [0, 0]
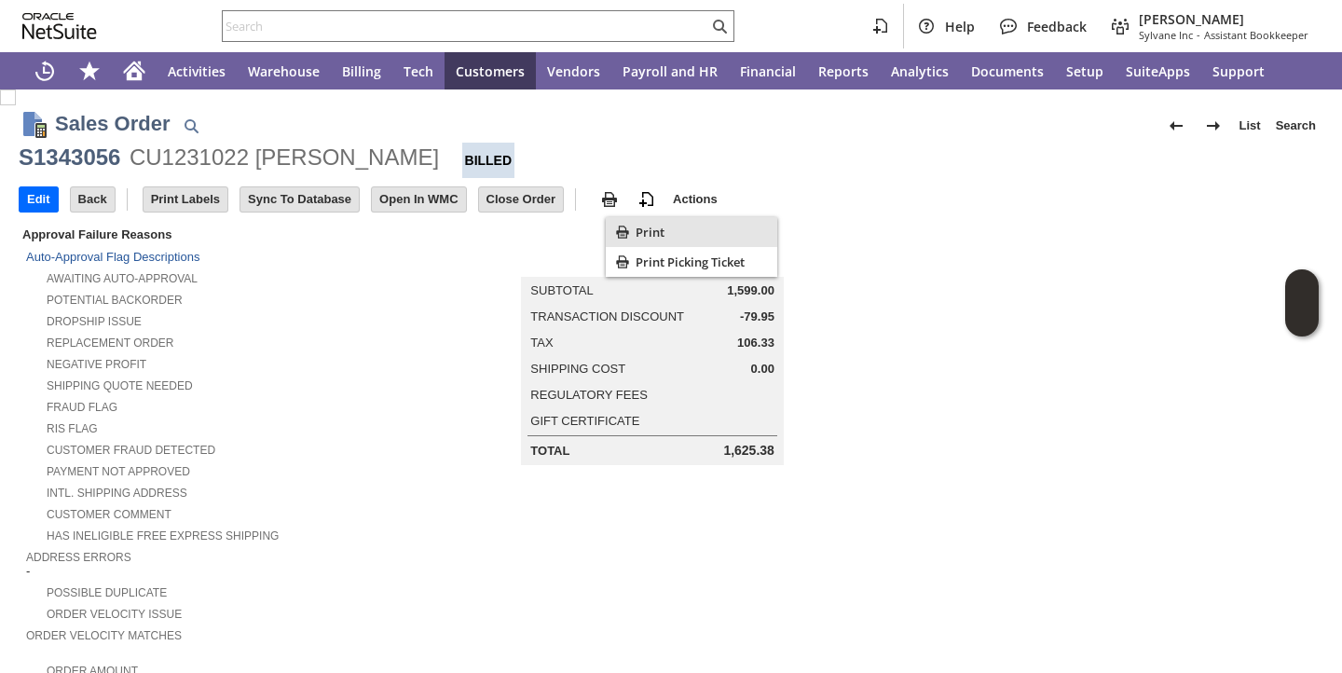
click at [647, 227] on span "Print" at bounding box center [702, 232] width 134 height 17
click at [475, 341] on td "Summary Subtotal 1,599.00 Transaction Discount -79.95 Tax 106.33 Shipping Cost …" at bounding box center [671, 344] width 498 height 241
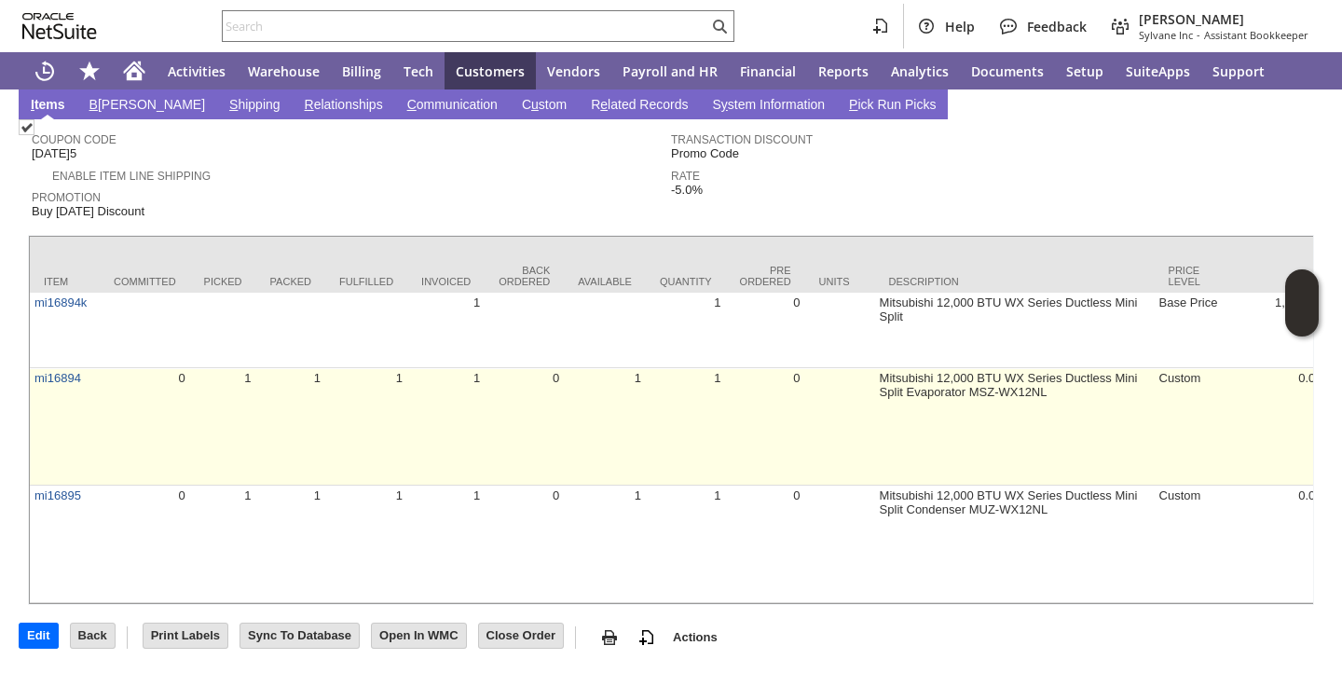
click at [48, 368] on td "mi16894" at bounding box center [65, 426] width 70 height 117
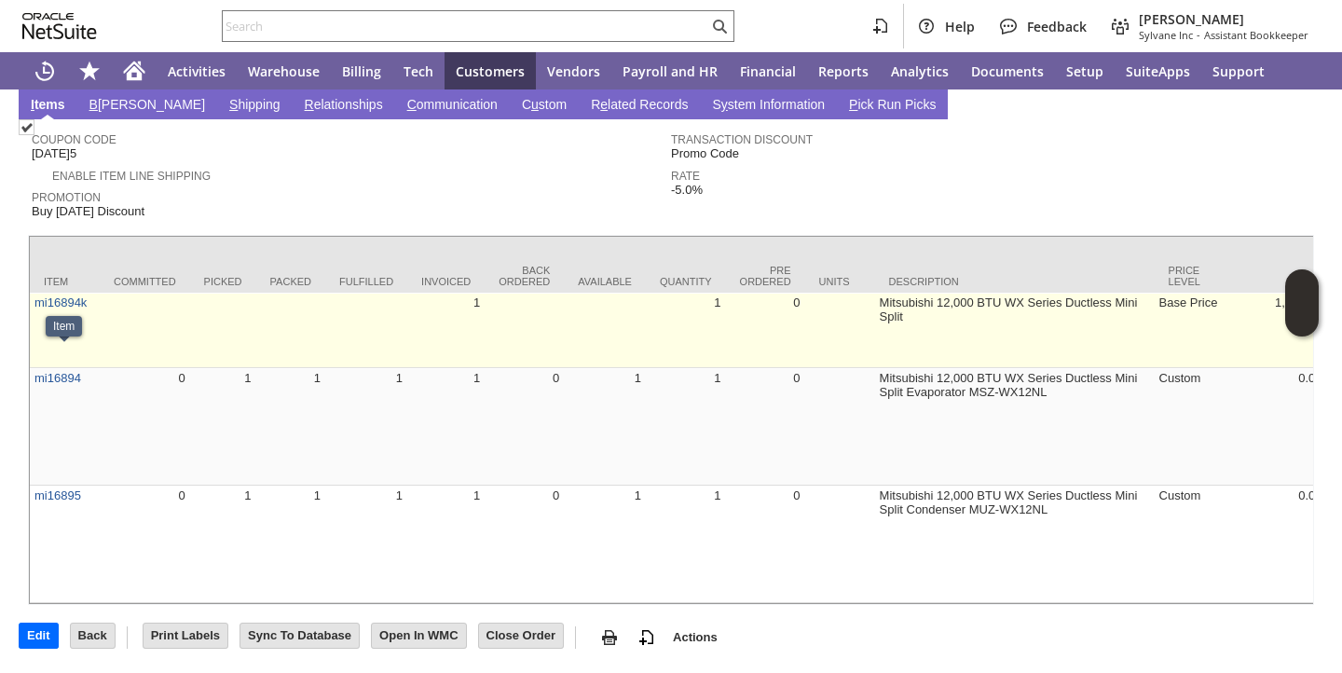
click at [54, 346] on td "mi16894k" at bounding box center [65, 330] width 70 height 75
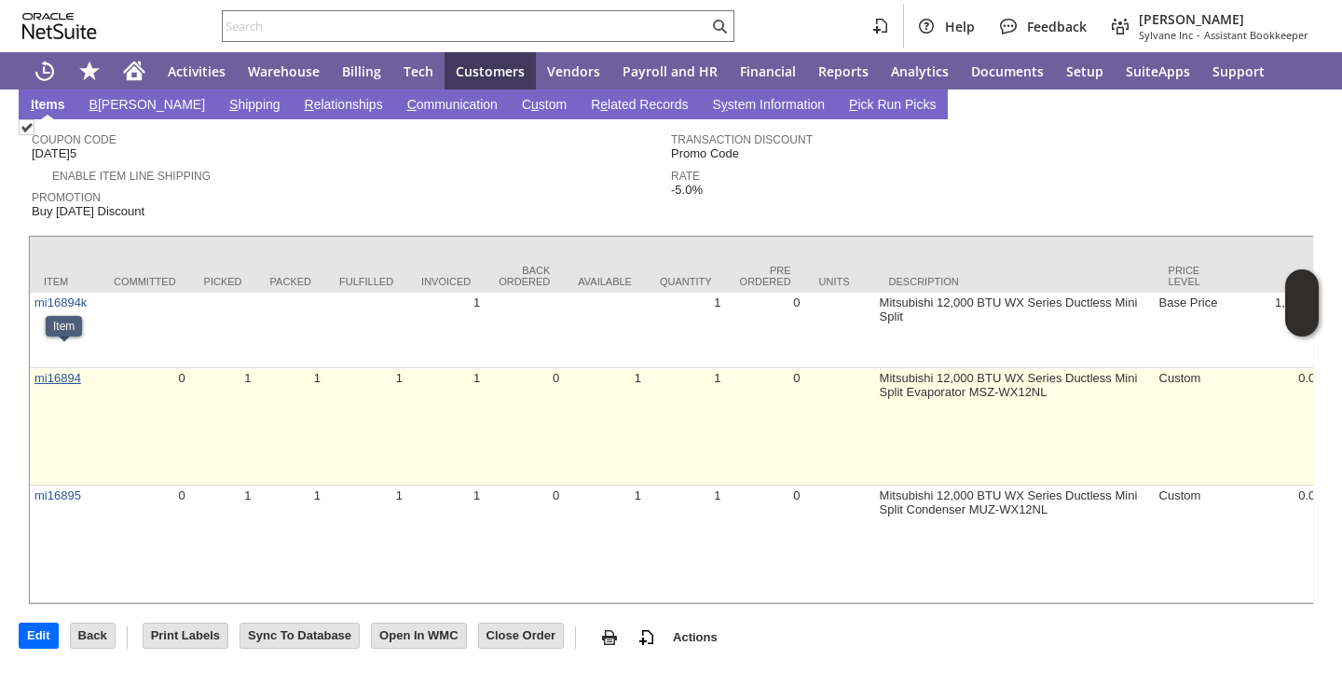
click at [58, 371] on link "mi16894" at bounding box center [57, 378] width 47 height 14
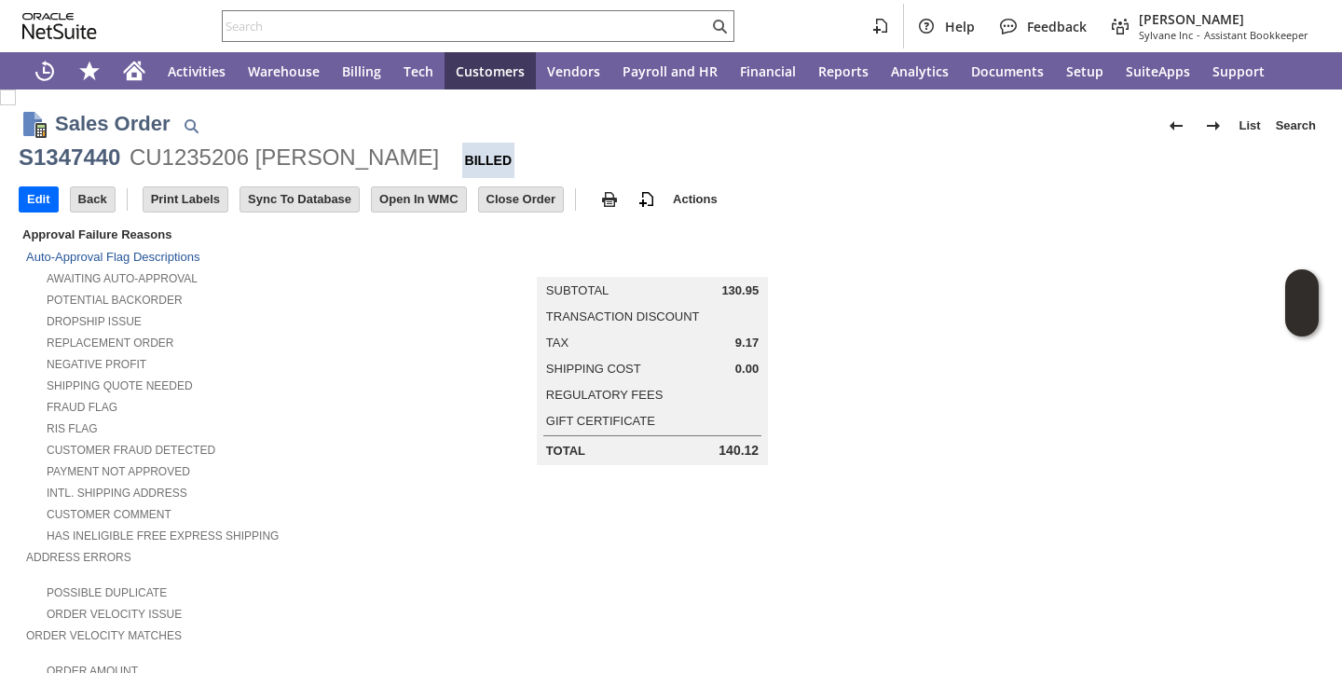
click at [358, 410] on div "Fraud Flag" at bounding box center [234, 405] width 416 height 20
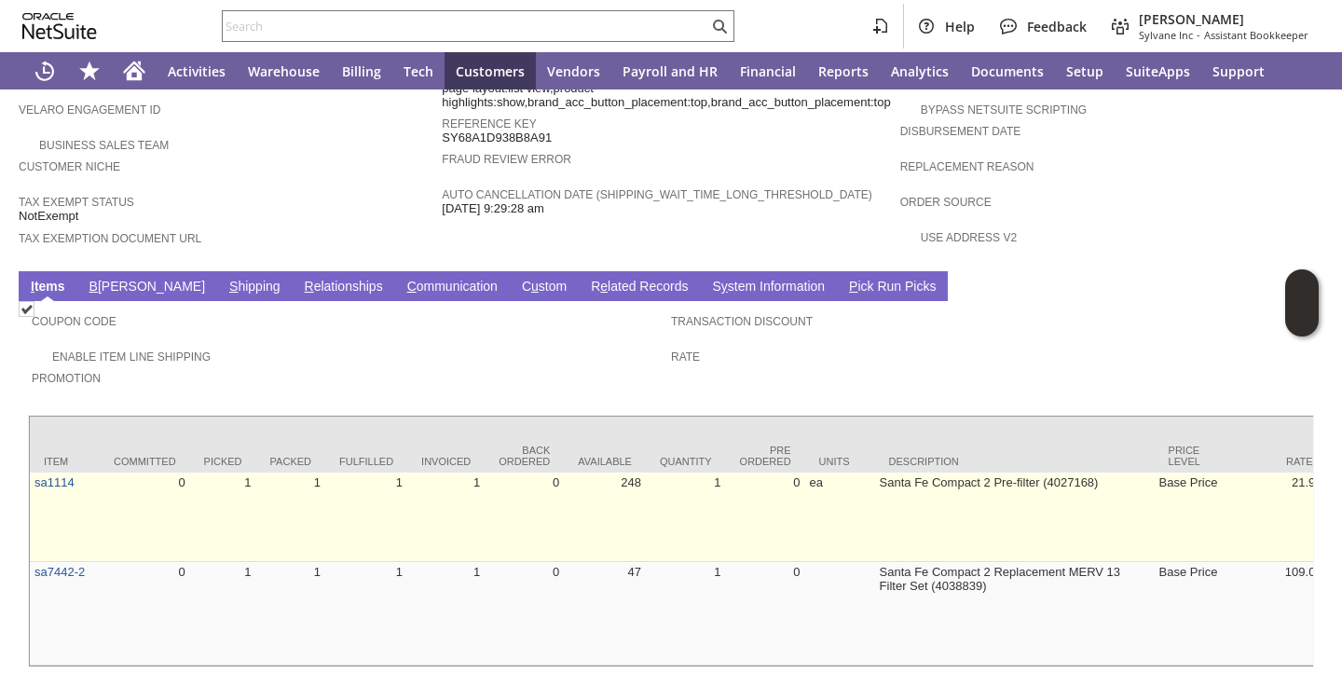
scroll to position [1196, 0]
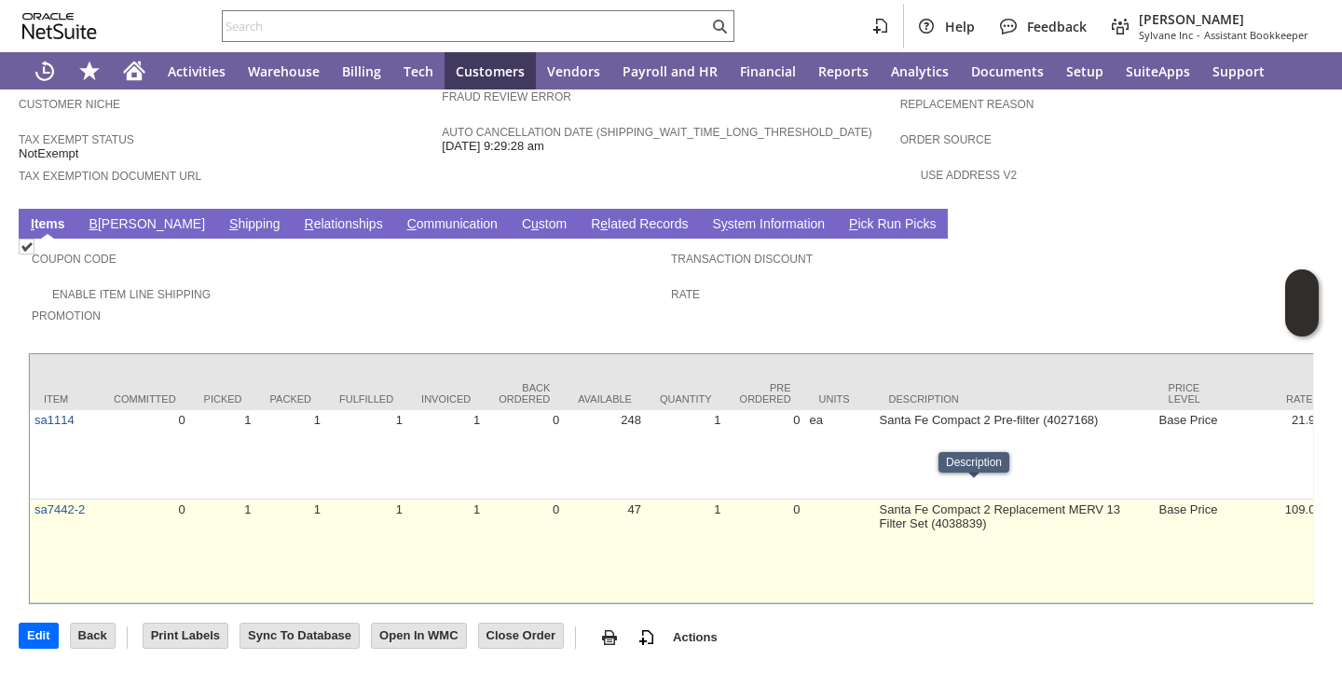
click at [875, 499] on td "Santa Fe Compact 2 Replacement MERV 13 Filter Set (4038839)" at bounding box center [1014, 550] width 279 height 103
copy tr "Santa Fe Compact 2 Replacement MERV 13 Filter Set (4038839)"
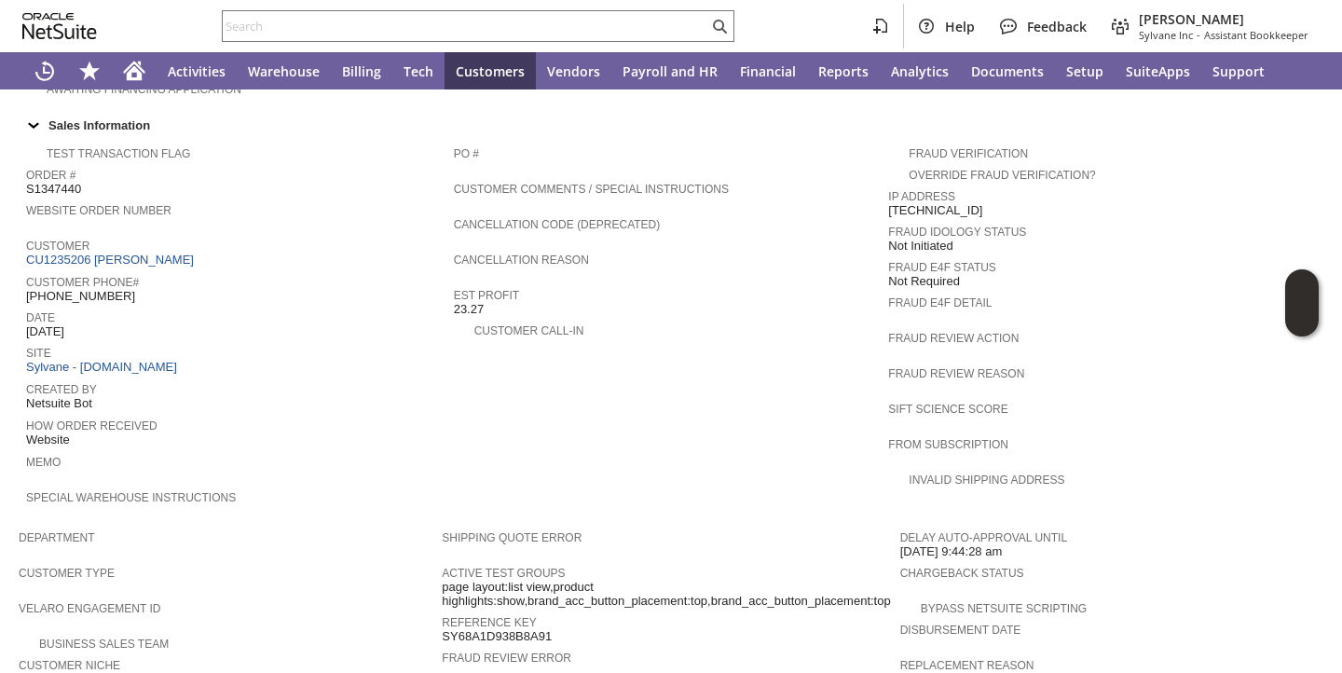
scroll to position [590, 0]
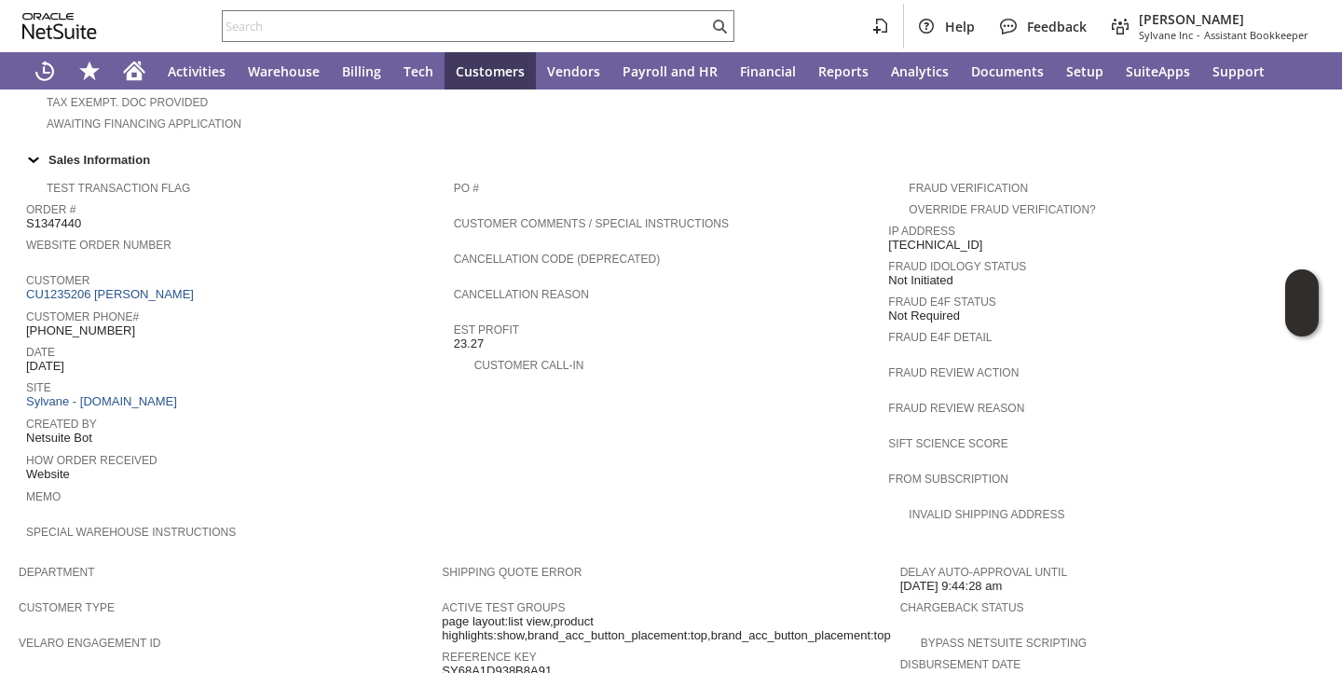
click at [66, 216] on span "S1347440" at bounding box center [53, 223] width 55 height 15
copy span "S1347440"
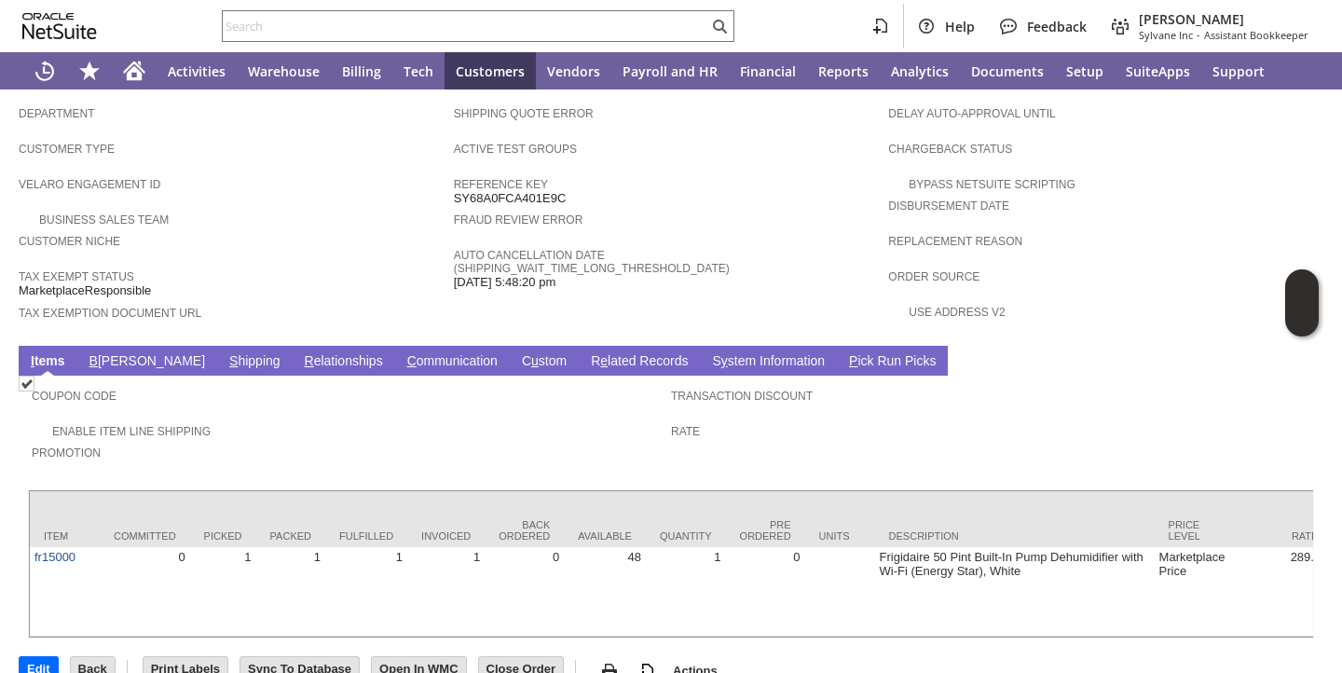
scroll to position [1090, 0]
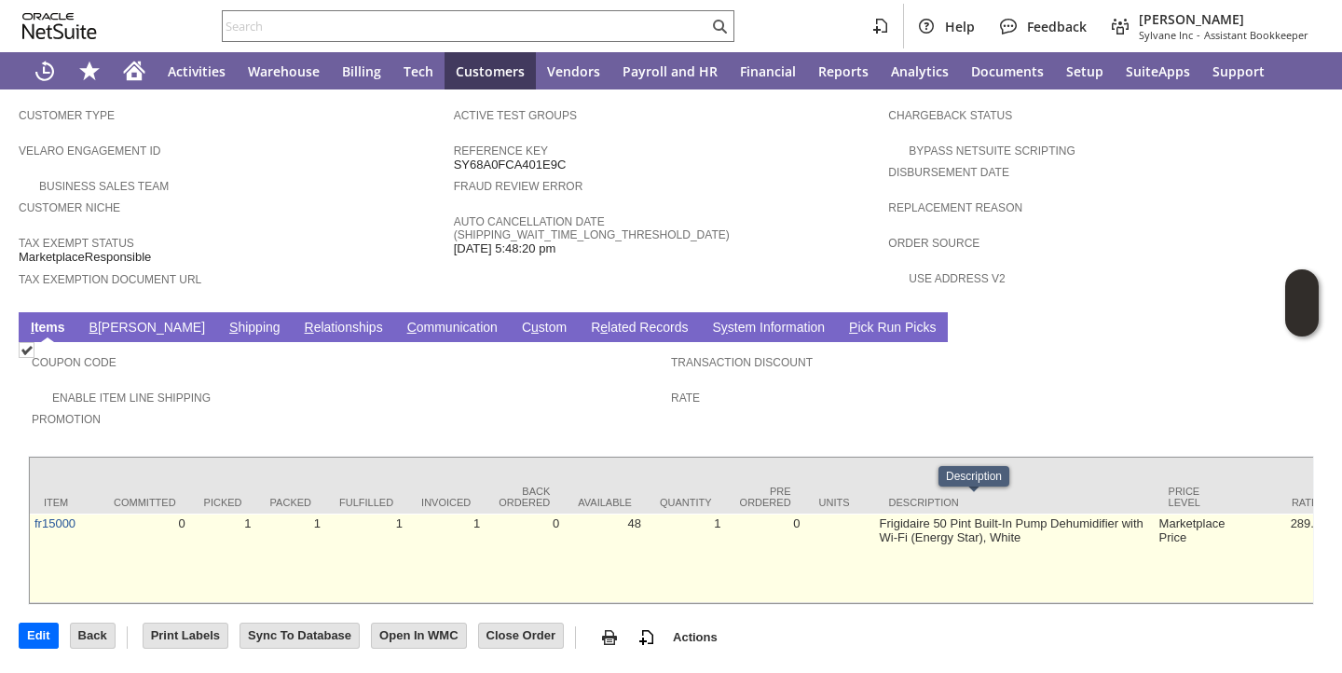
click at [894, 513] on td "Frigidaire 50 Pint Built-In Pump Dehumidifier with Wi-Fi (Energy Star), White" at bounding box center [1014, 557] width 279 height 89
click at [895, 513] on td "Frigidaire 50 Pint Built-In Pump Dehumidifier with Wi-Fi (Energy Star), White" at bounding box center [1014, 557] width 279 height 89
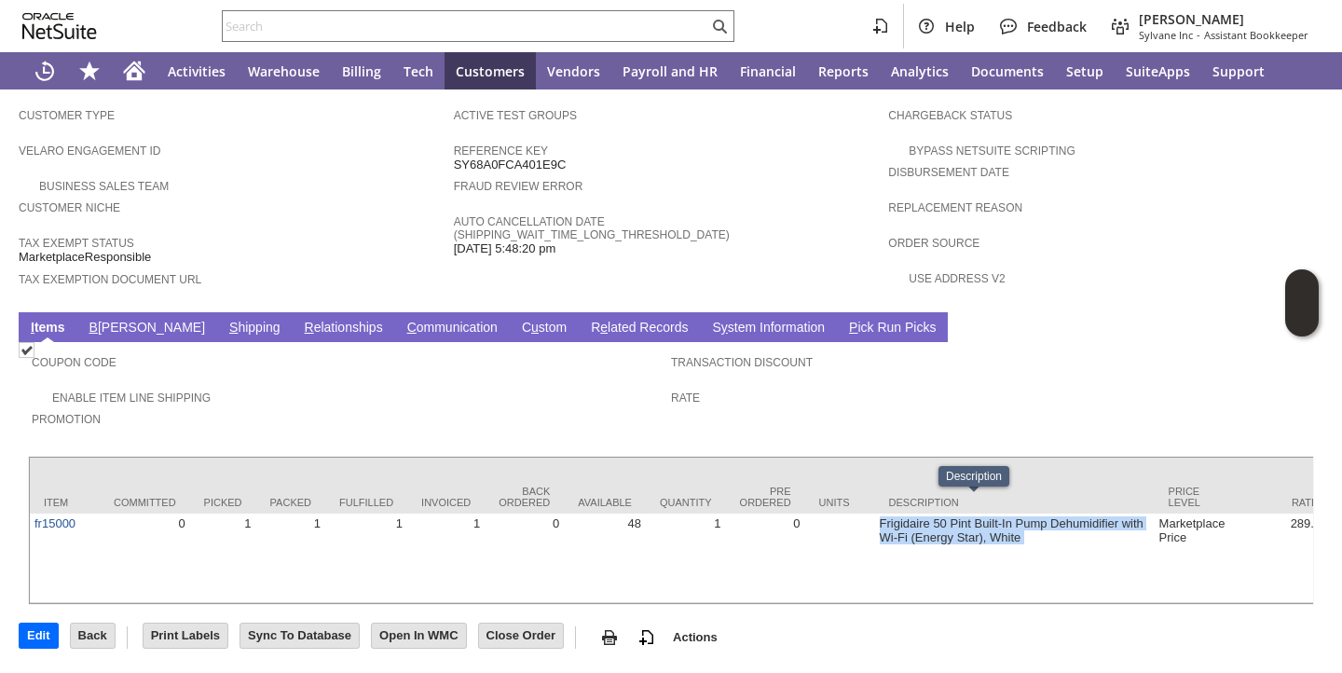
copy tr "Frigidaire 50 Pint Built-In Pump Dehumidifier with Wi-Fi (Energy Star), White"
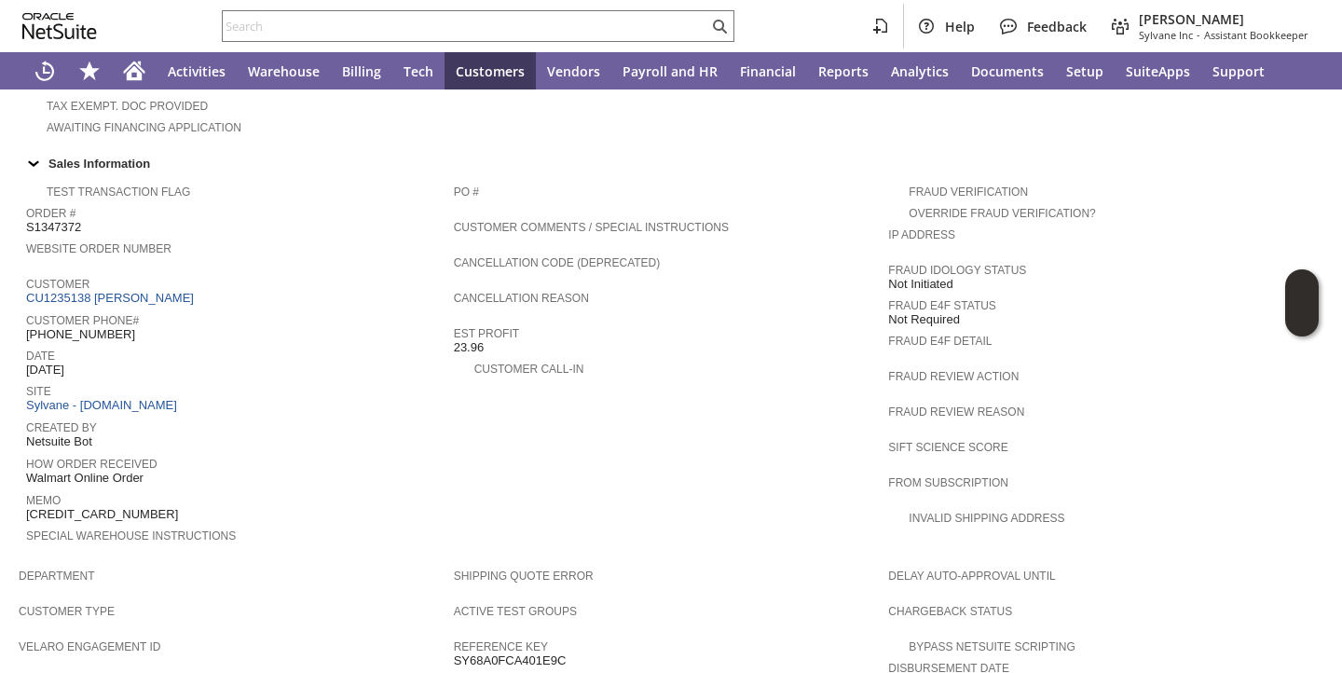
scroll to position [582, 0]
click at [61, 225] on span "S1347372" at bounding box center [53, 231] width 55 height 15
copy span "S1347372"
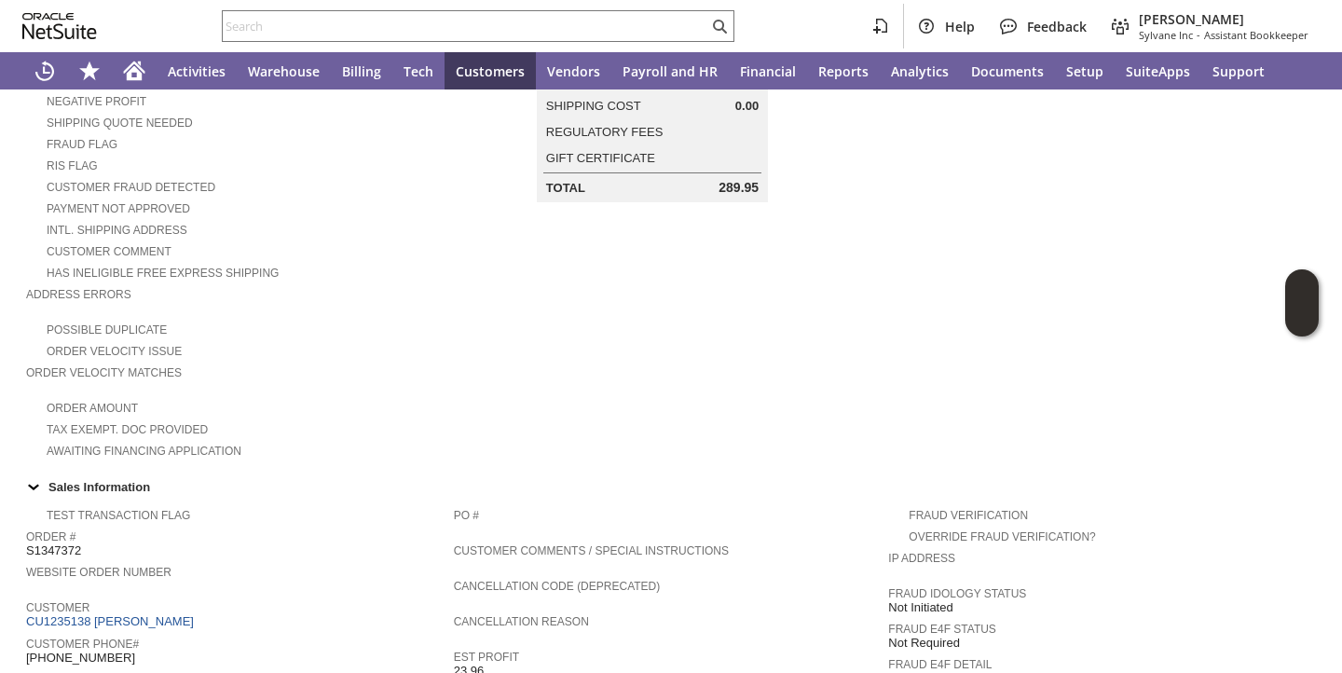
scroll to position [0, 0]
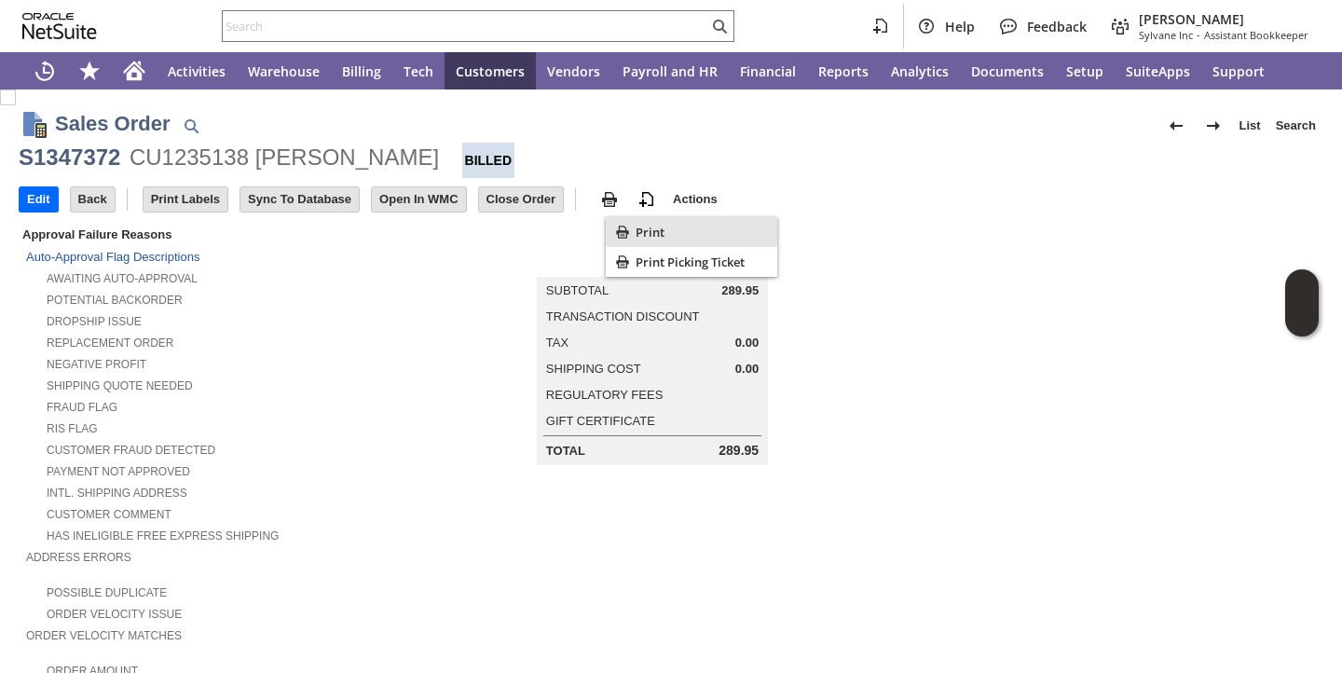
click at [633, 229] on div "Print" at bounding box center [691, 232] width 171 height 30
click at [398, 353] on div "Negative Profit" at bounding box center [240, 362] width 428 height 20
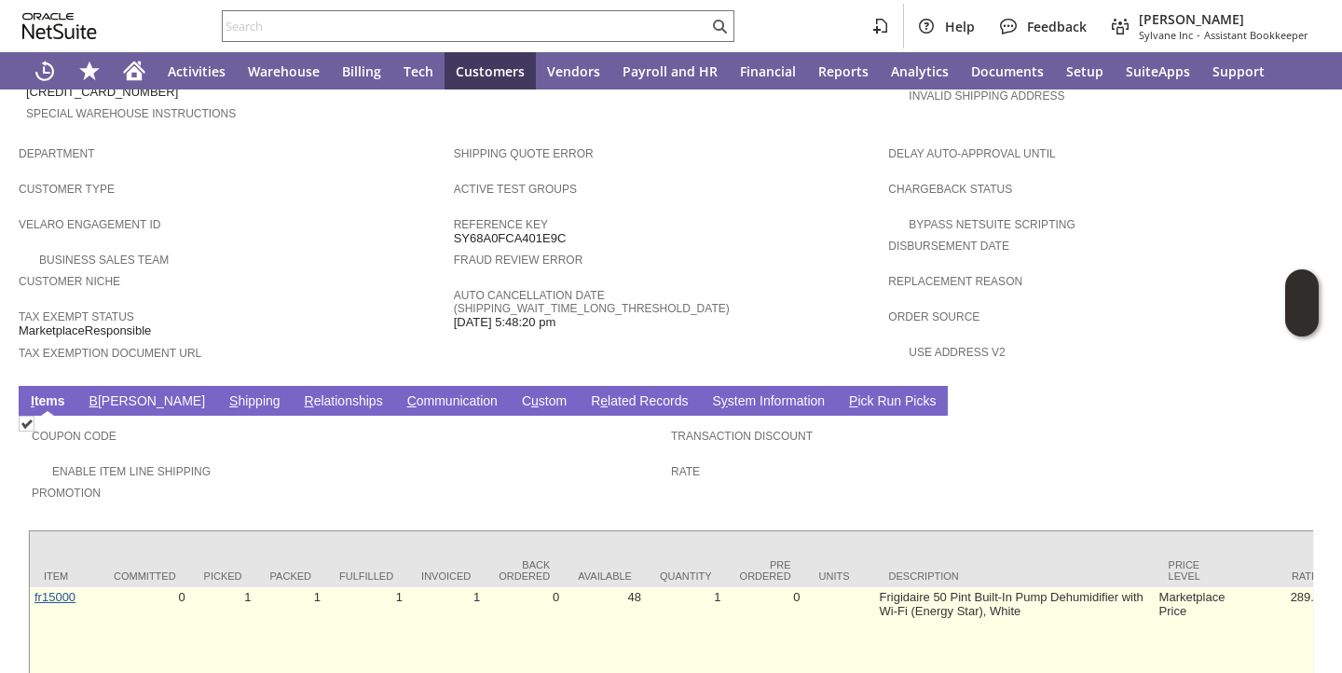
click at [54, 591] on link "fr15000" at bounding box center [54, 597] width 41 height 14
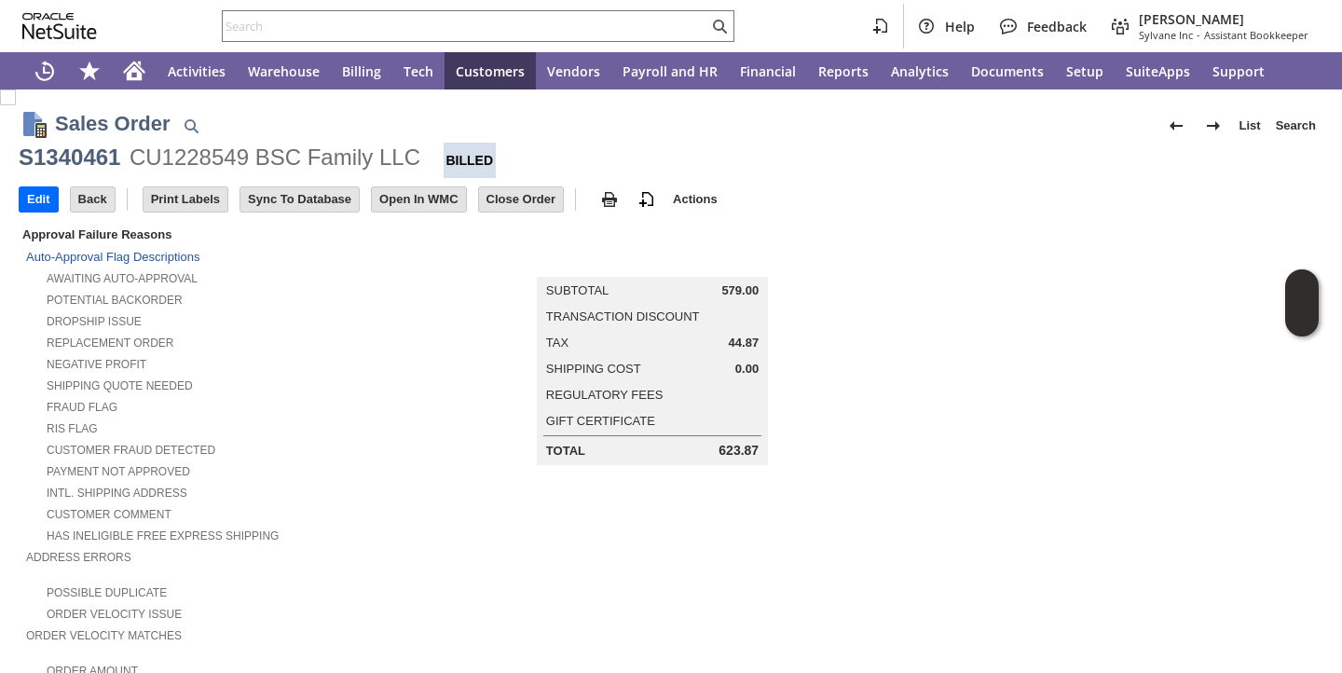
click at [444, 446] on td "Summary Subtotal 579.00 Transaction Discount Tax 44.87 Shipping Cost 0.00 Regul…" at bounding box center [670, 344] width 453 height 241
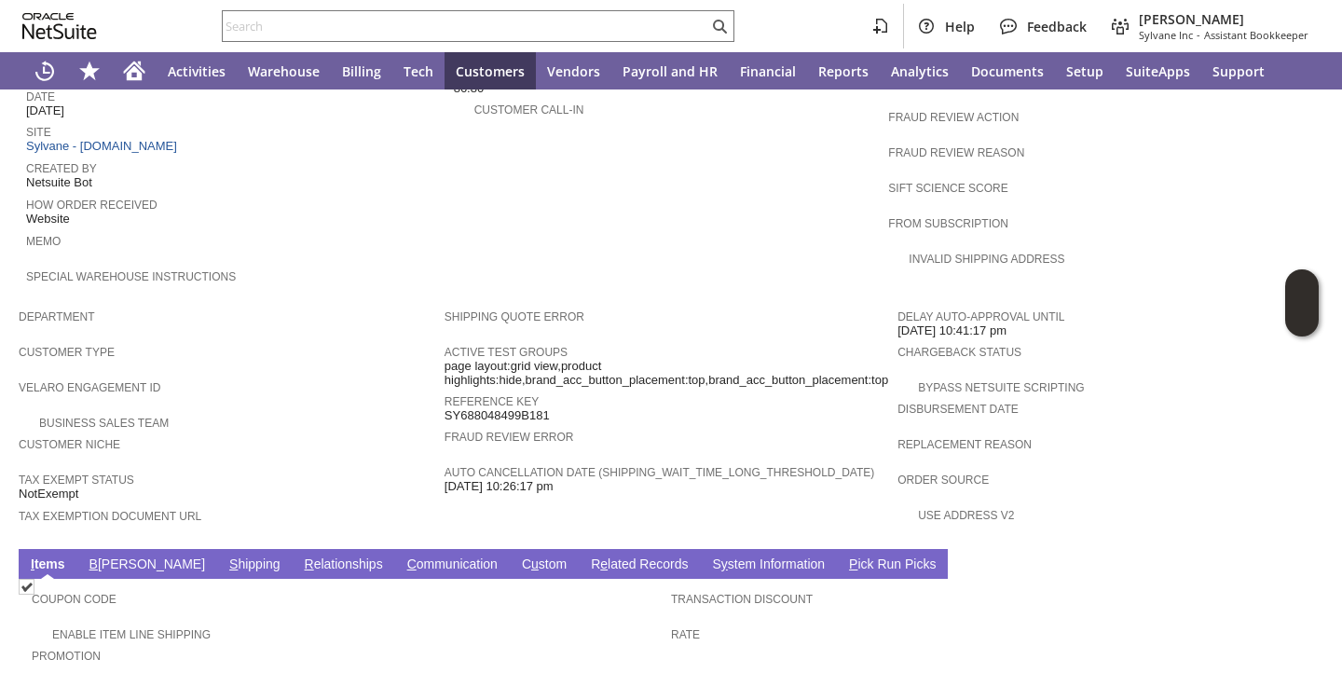
scroll to position [1104, 0]
